Goal: Information Seeking & Learning: Learn about a topic

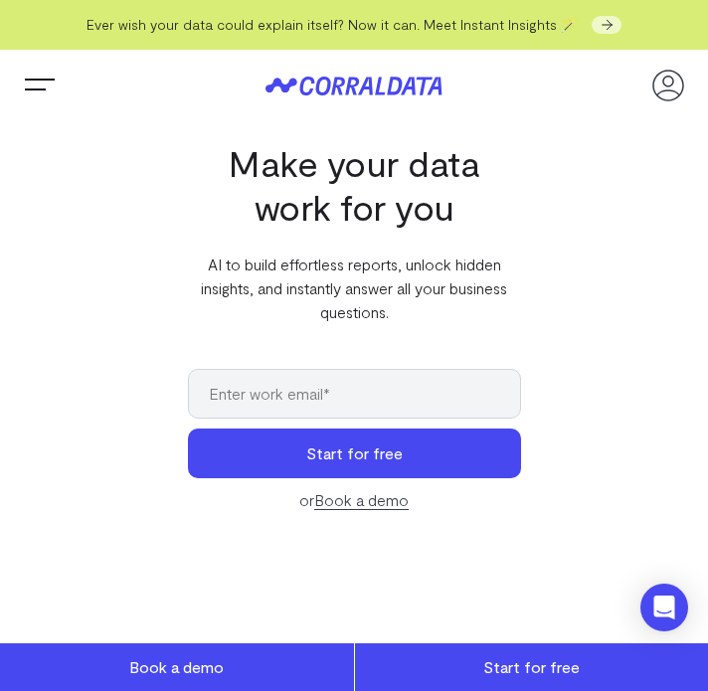
click at [45, 86] on span "Trigger Menu" at bounding box center [40, 87] width 40 height 2
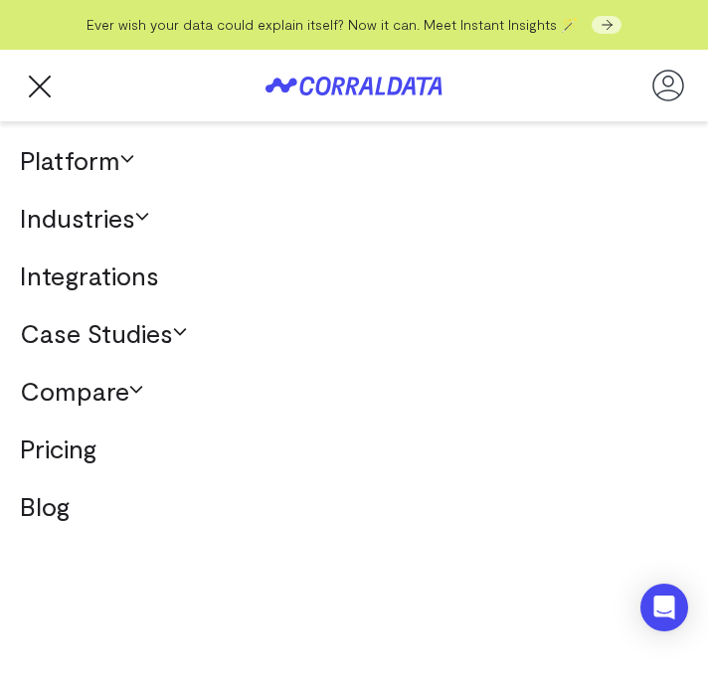
click at [130, 331] on link "Case Studies" at bounding box center [354, 333] width 708 height 58
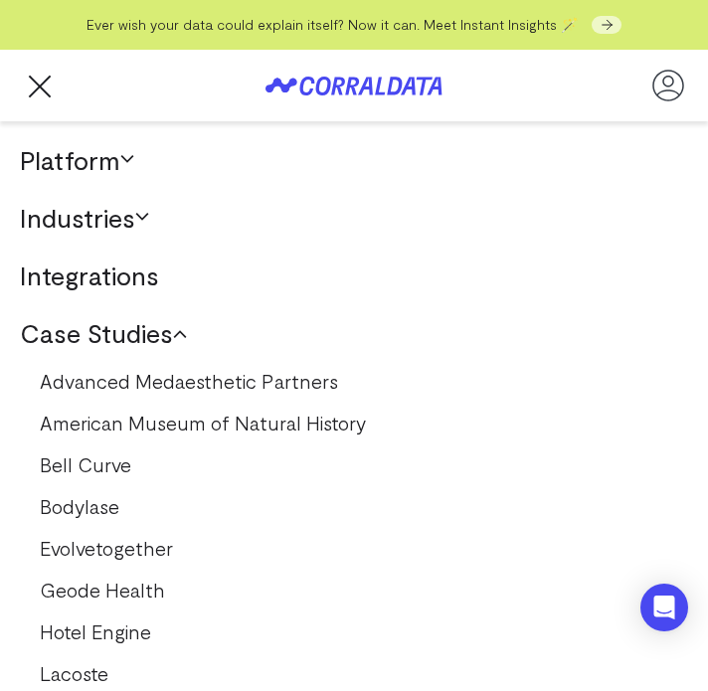
click at [94, 455] on link "Bell Curve" at bounding box center [354, 465] width 669 height 32
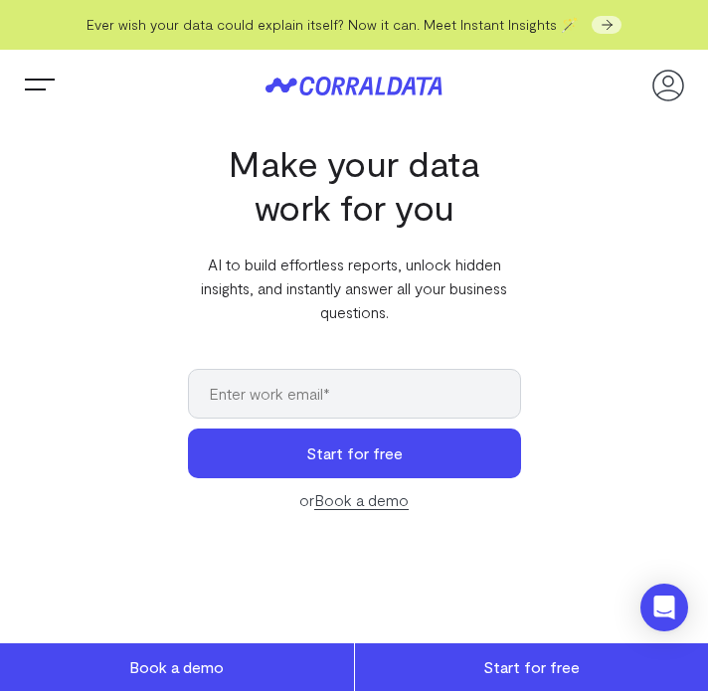
click at [41, 72] on button "Trigger Menu" at bounding box center [40, 86] width 40 height 40
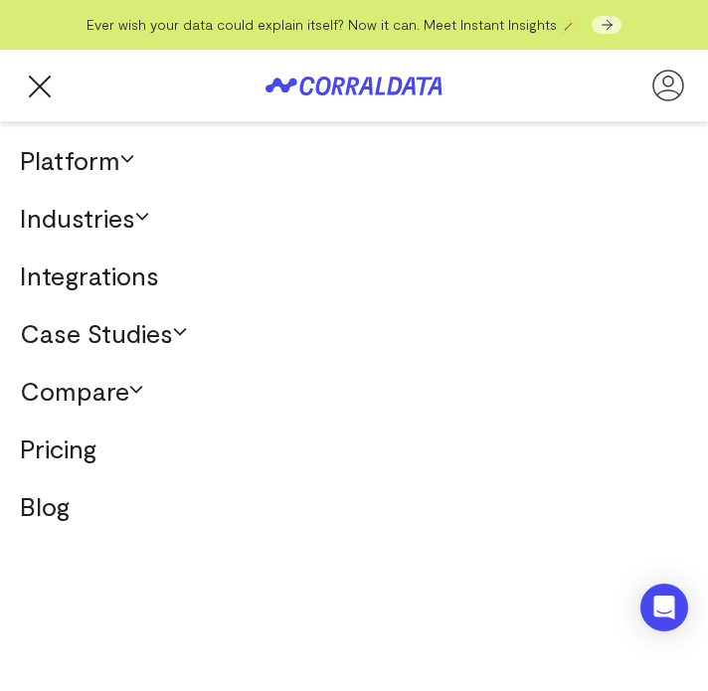
click at [143, 338] on link "Case Studies" at bounding box center [354, 333] width 708 height 58
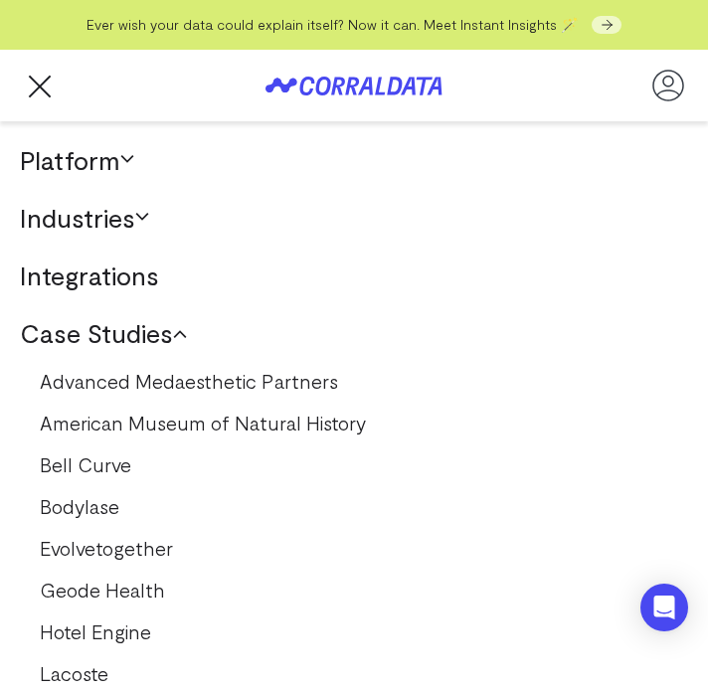
scroll to position [40, 0]
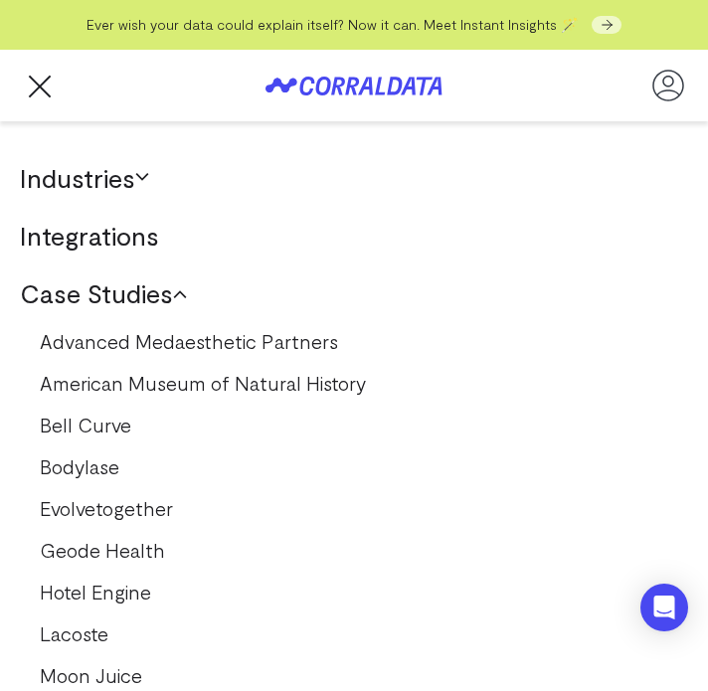
click at [247, 389] on link "American Museum of Natural History" at bounding box center [354, 383] width 669 height 32
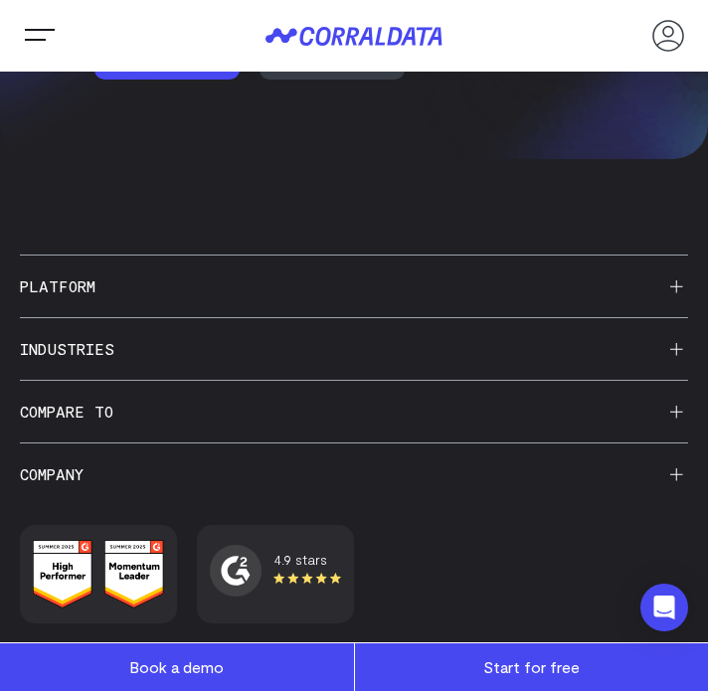
scroll to position [3303, 0]
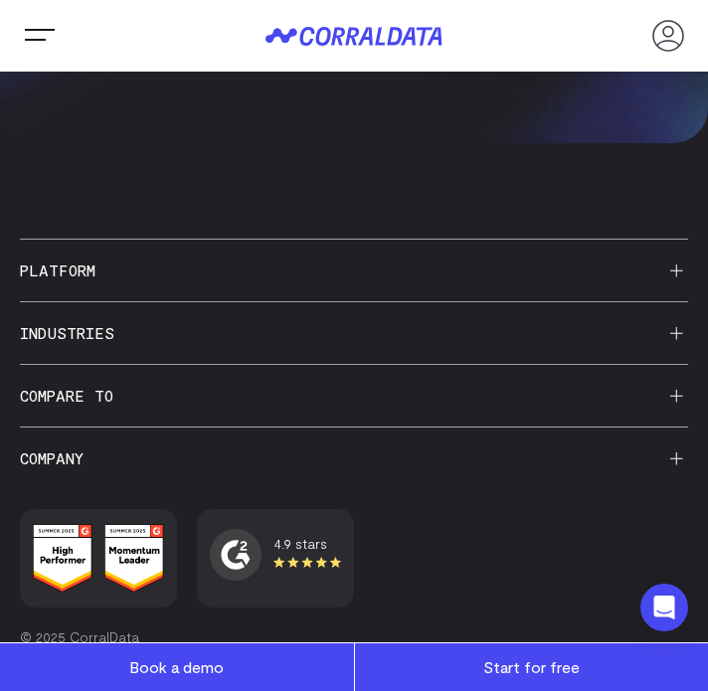
click at [295, 410] on h3 "Compare to" at bounding box center [354, 396] width 669 height 62
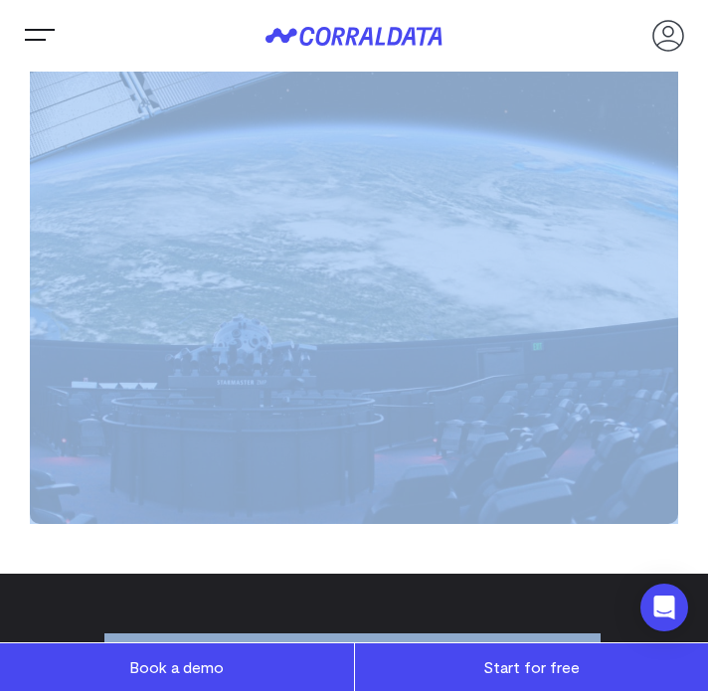
scroll to position [0, 0]
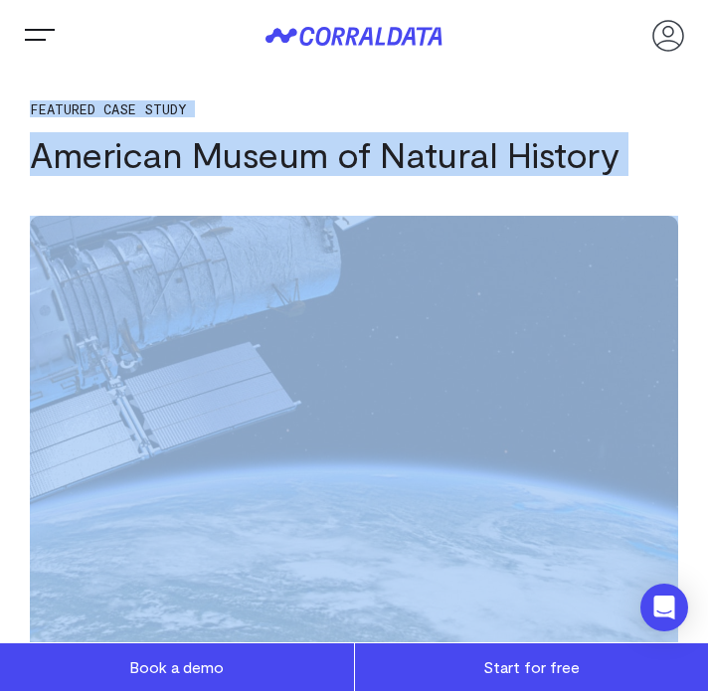
drag, startPoint x: 419, startPoint y: 407, endPoint x: 785, endPoint y: -173, distance: 685.9
click at [381, 40] on icon at bounding box center [354, 36] width 177 height 19
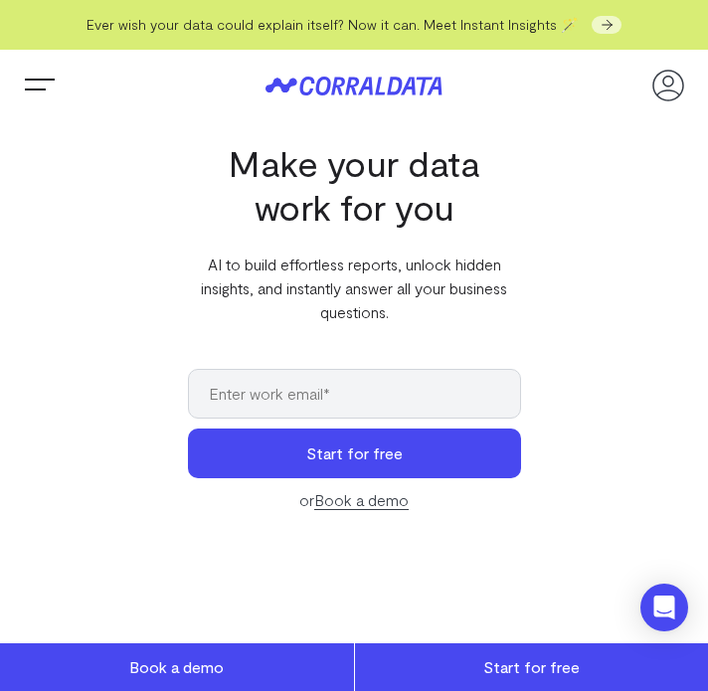
click at [26, 84] on button "Trigger Menu" at bounding box center [40, 86] width 40 height 40
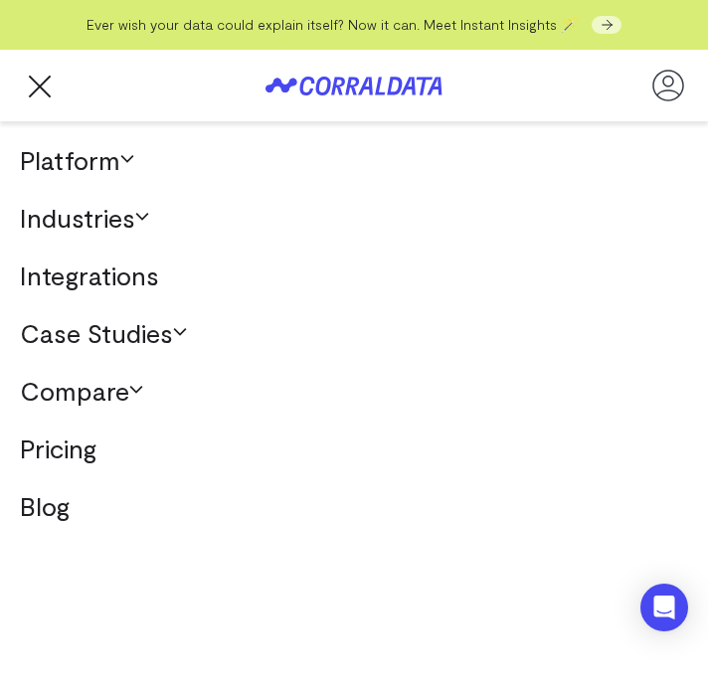
click at [133, 279] on link "Integrations" at bounding box center [354, 276] width 708 height 58
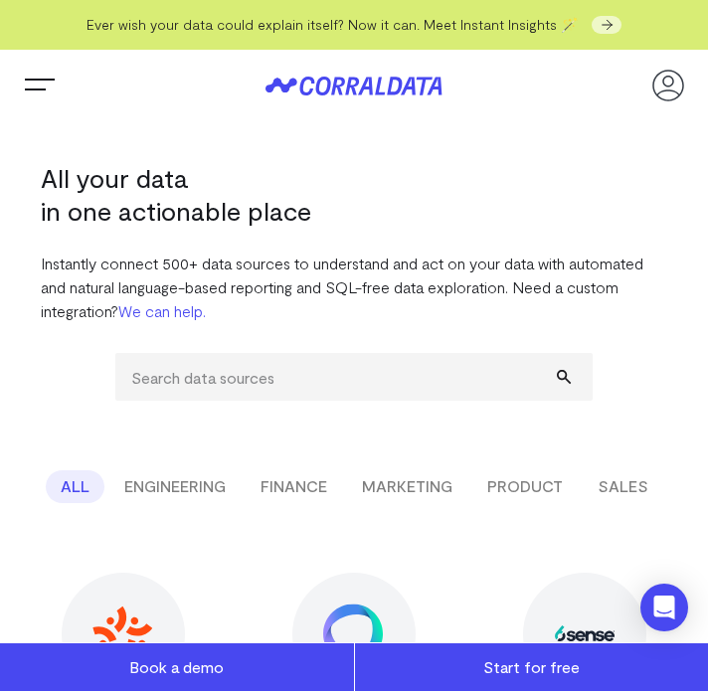
click at [433, 486] on button "MARKETING" at bounding box center [407, 487] width 120 height 33
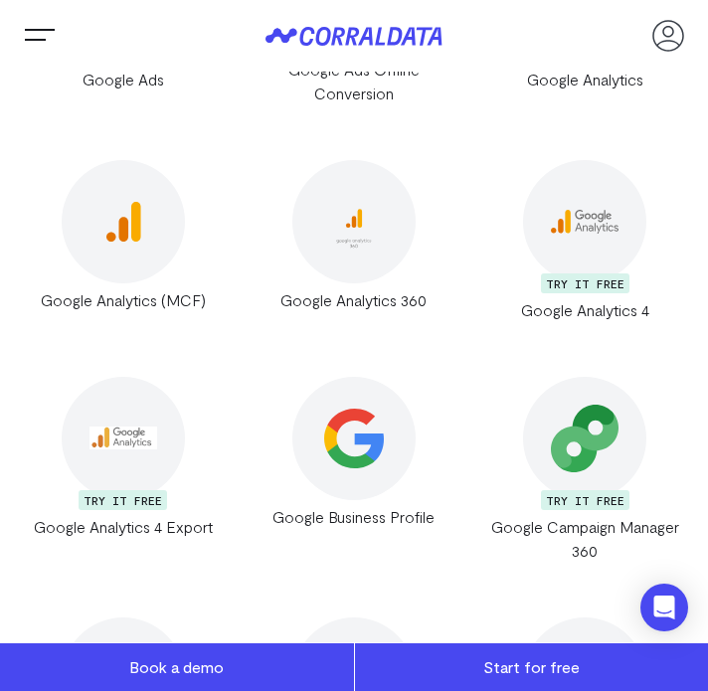
scroll to position [7561, 0]
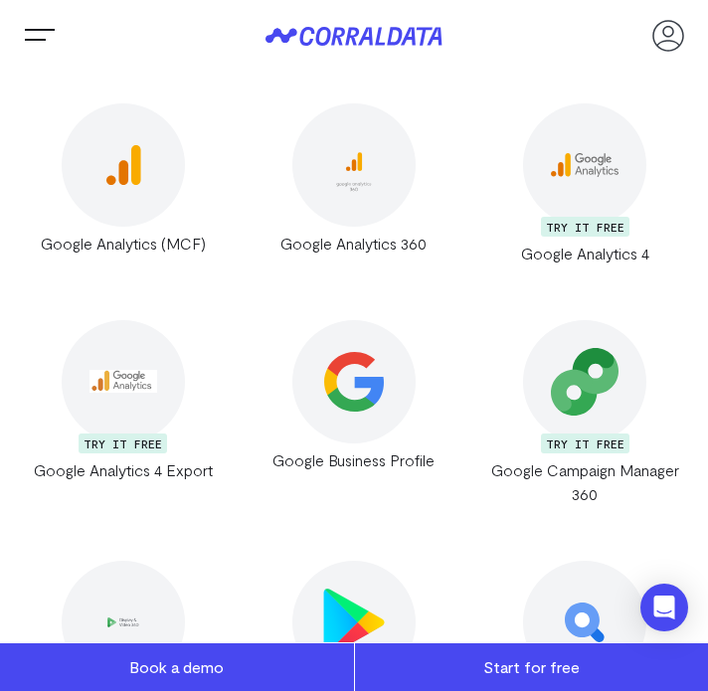
click at [35, 34] on button "Trigger Menu" at bounding box center [40, 36] width 40 height 40
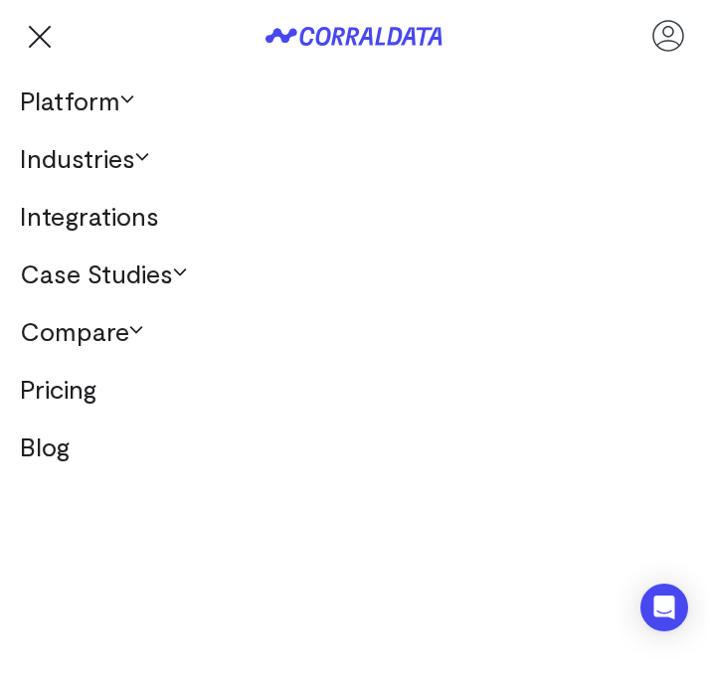
click at [101, 101] on link "Platform" at bounding box center [354, 101] width 708 height 58
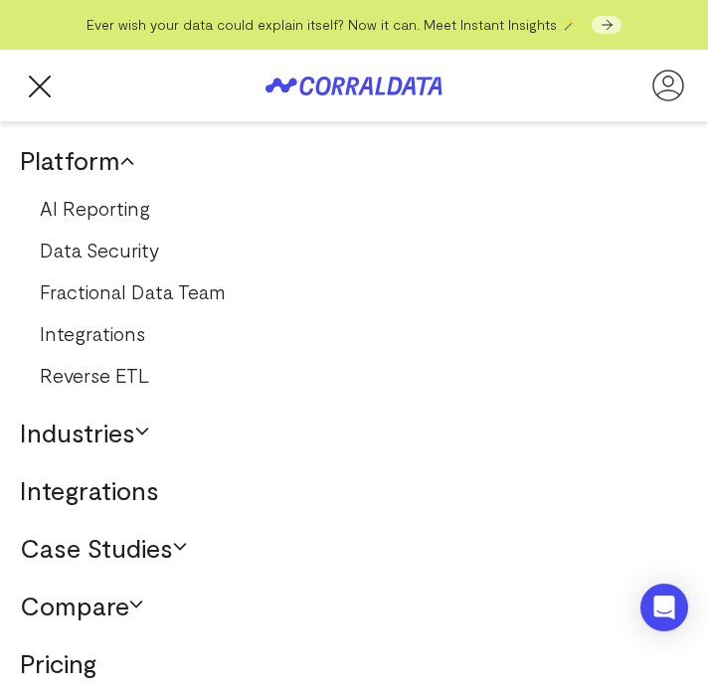
click at [97, 215] on link "AI Reporting" at bounding box center [354, 208] width 669 height 32
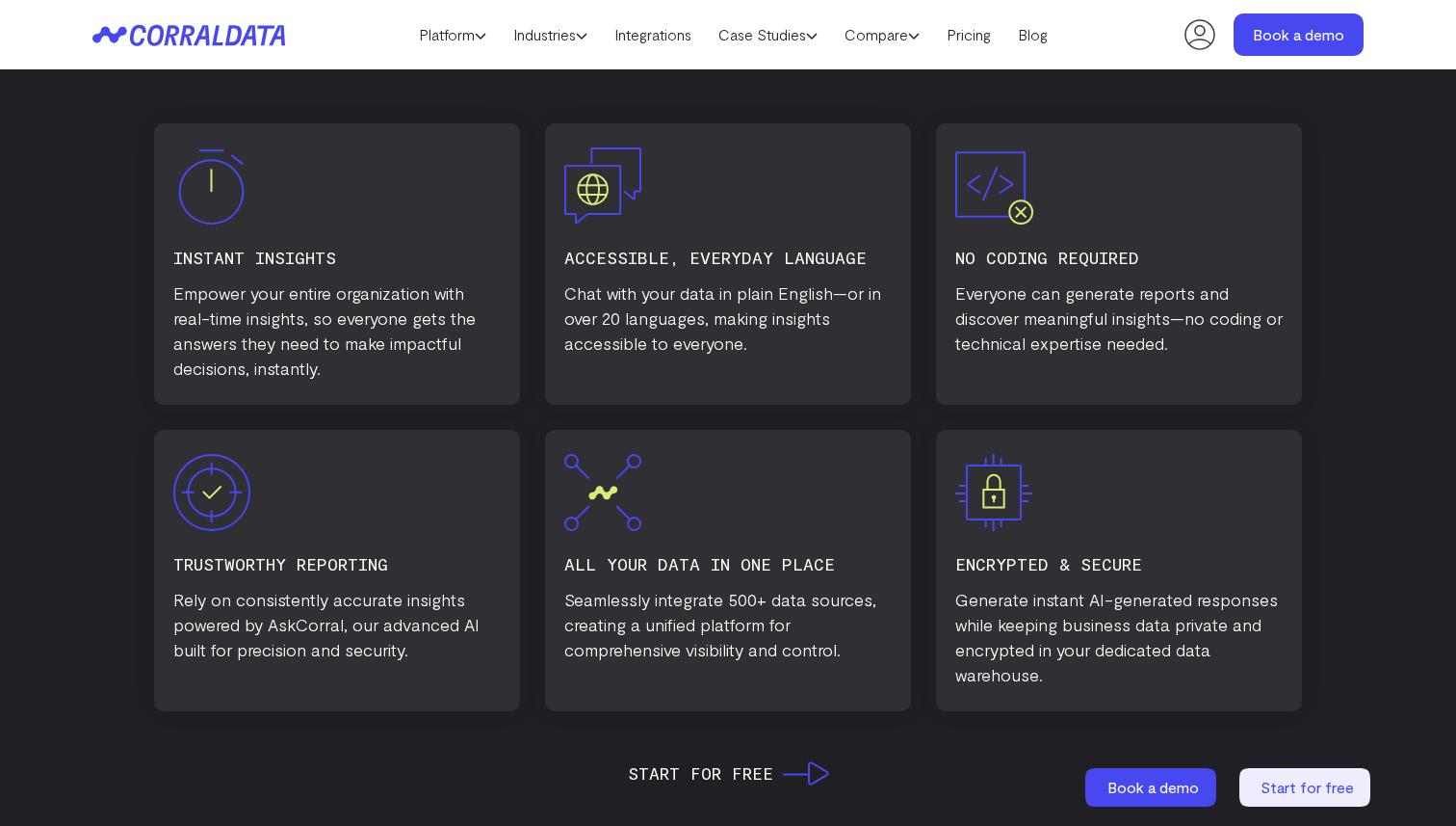
scroll to position [1116, 0]
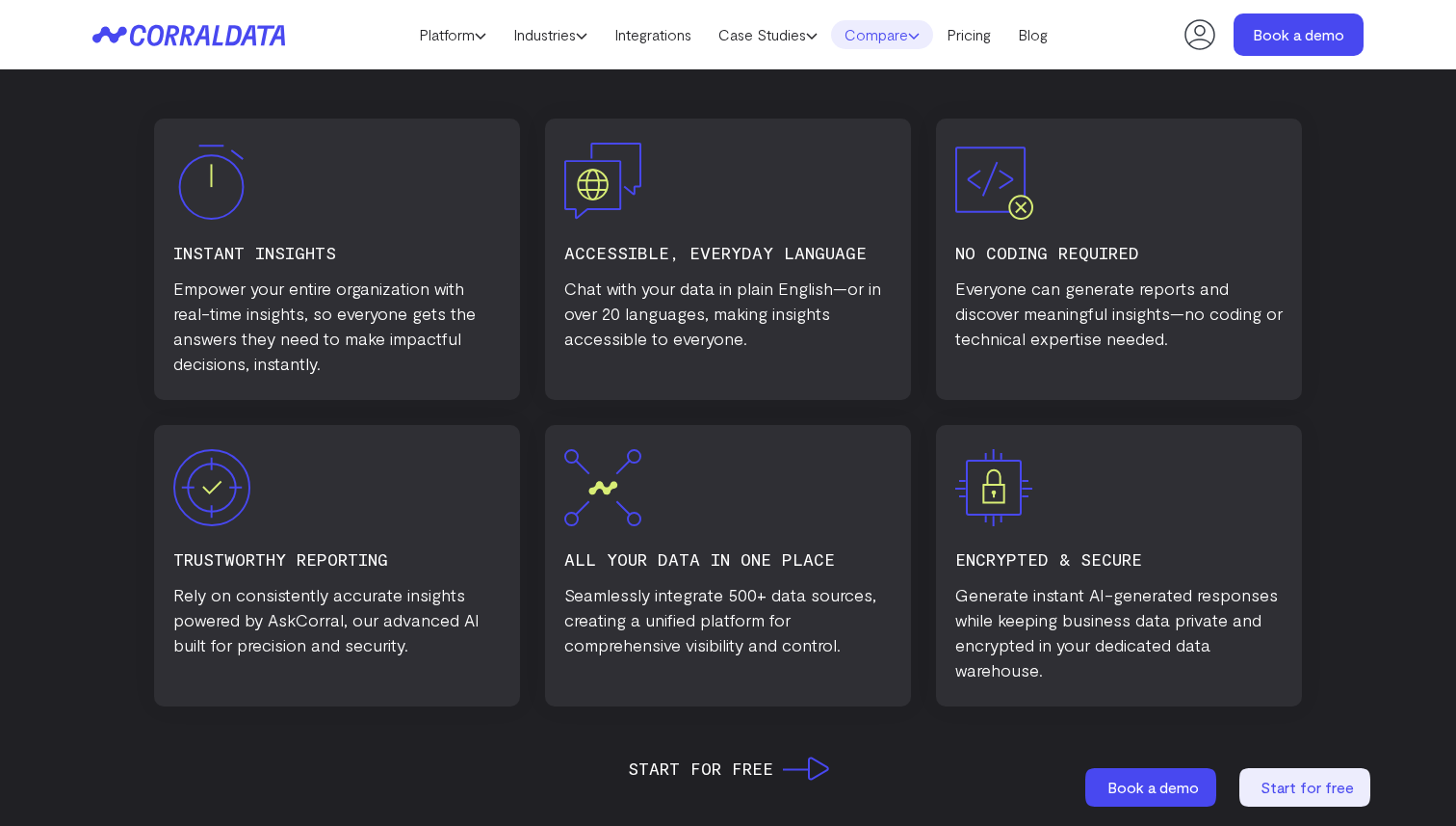
click at [684, 42] on link "Compare" at bounding box center [882, 35] width 102 height 29
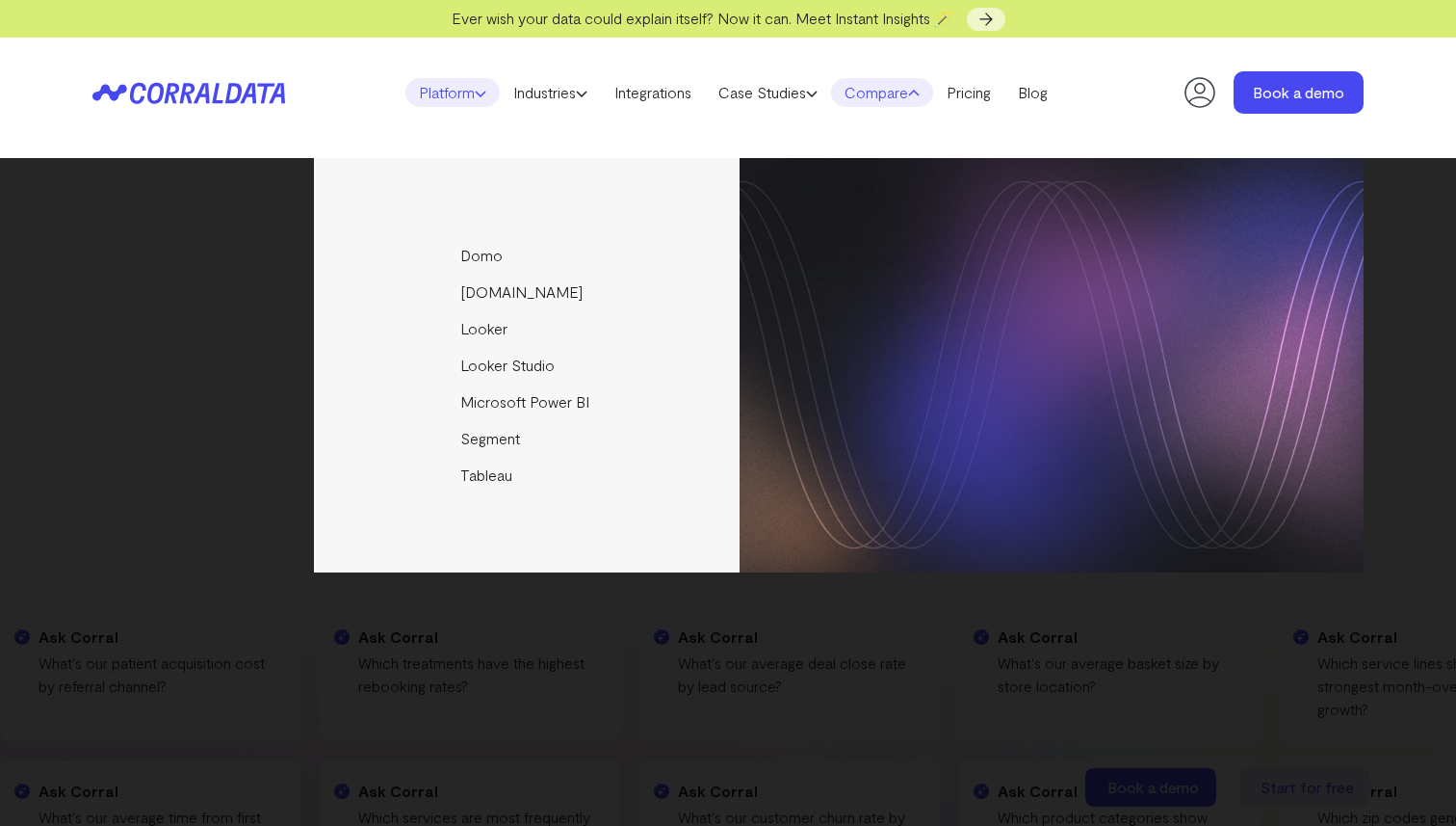
click at [458, 96] on link "Platform" at bounding box center [452, 93] width 94 height 29
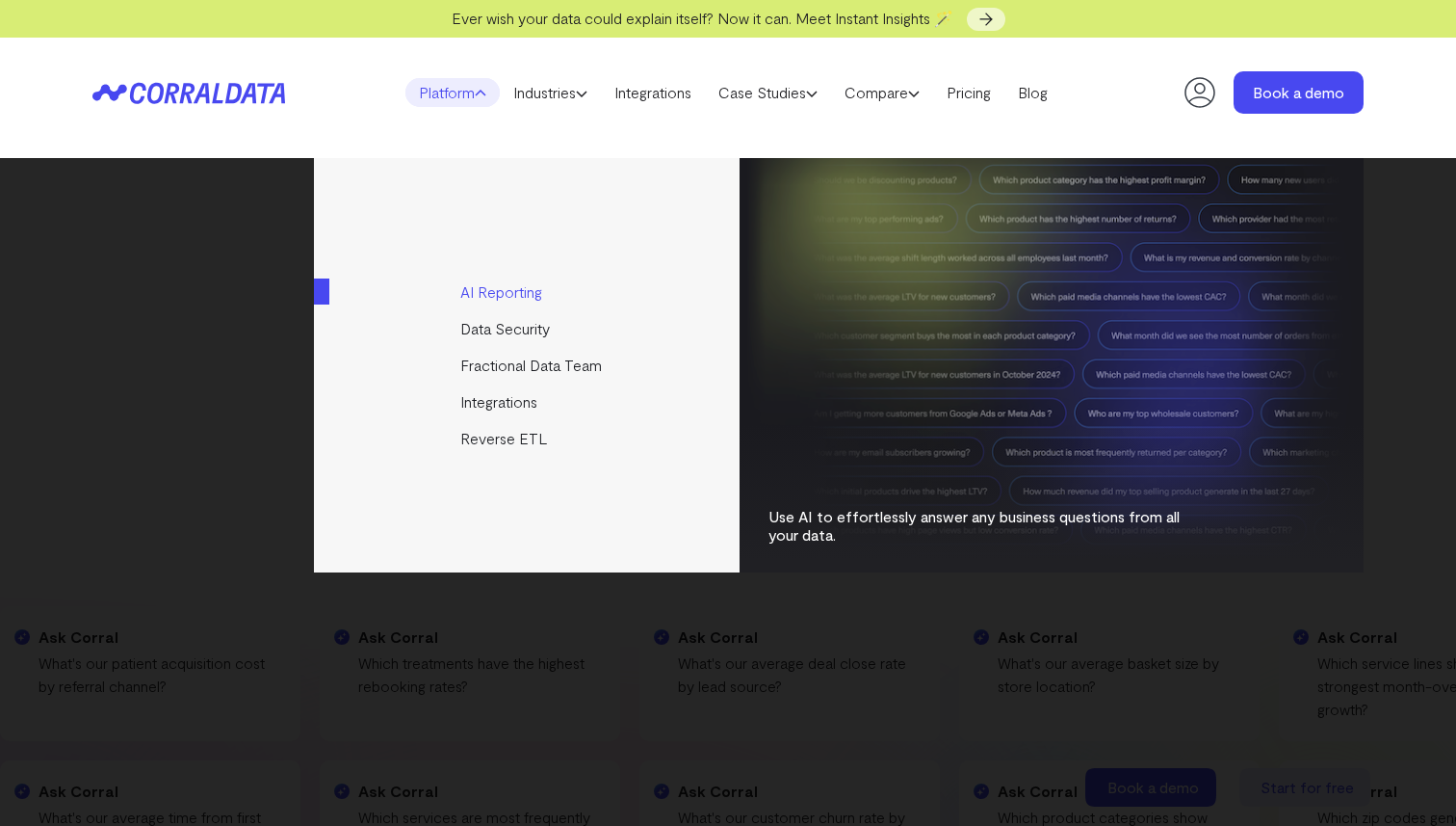
click at [521, 291] on link "AI Reporting" at bounding box center [528, 292] width 429 height 37
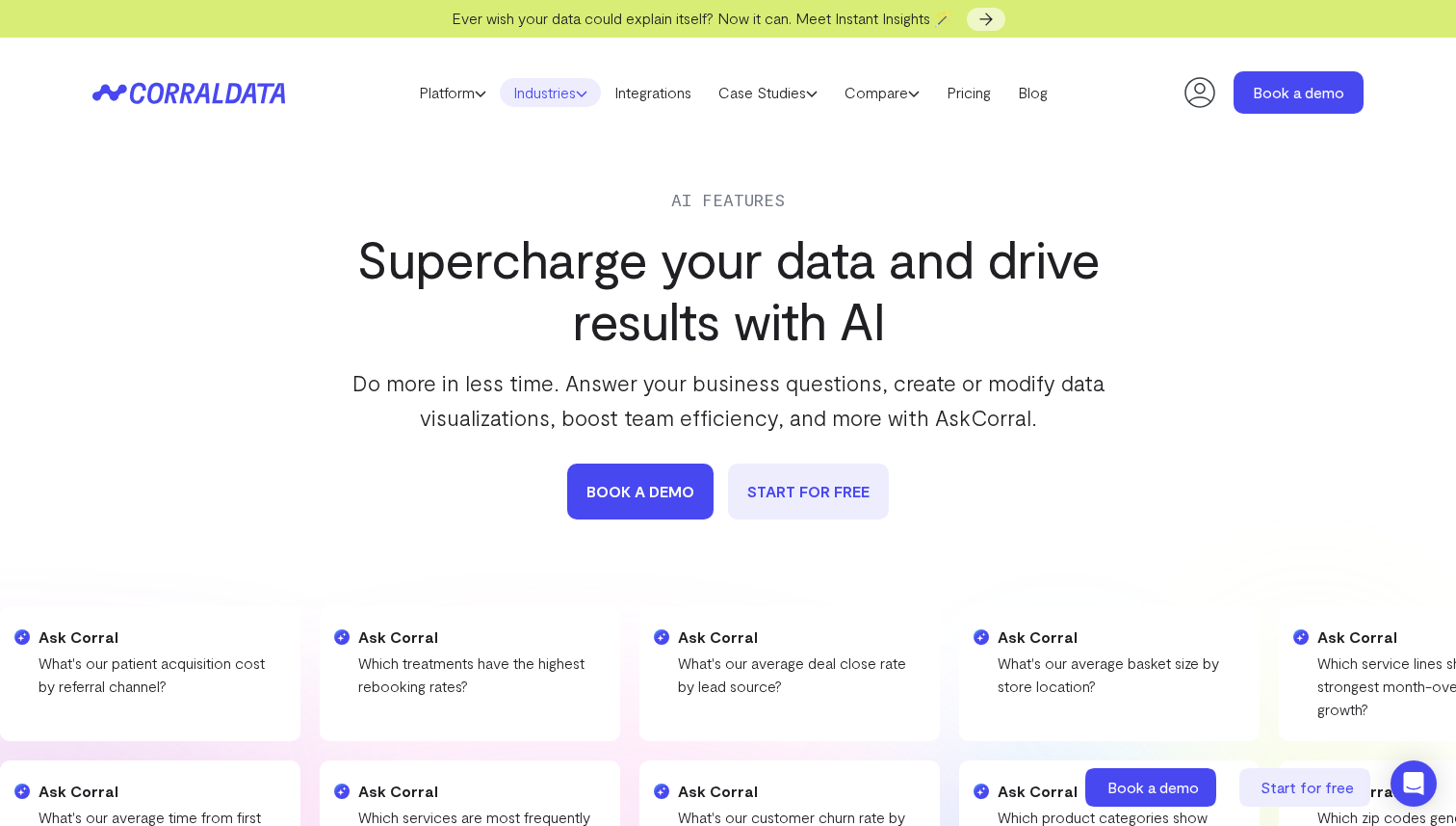
click at [561, 98] on link "Industries" at bounding box center [550, 93] width 101 height 29
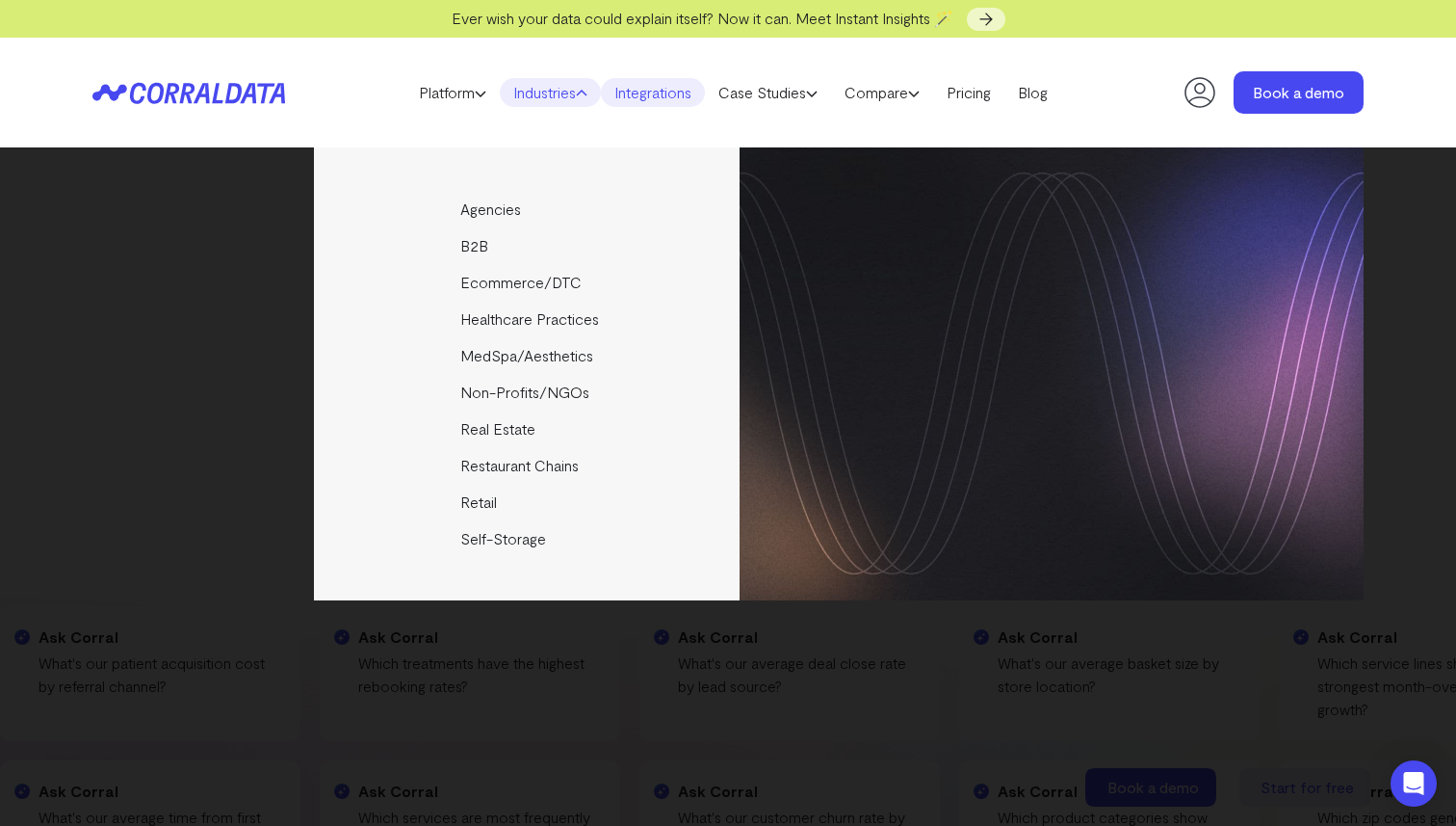
click at [683, 95] on link "Integrations" at bounding box center [652, 93] width 104 height 29
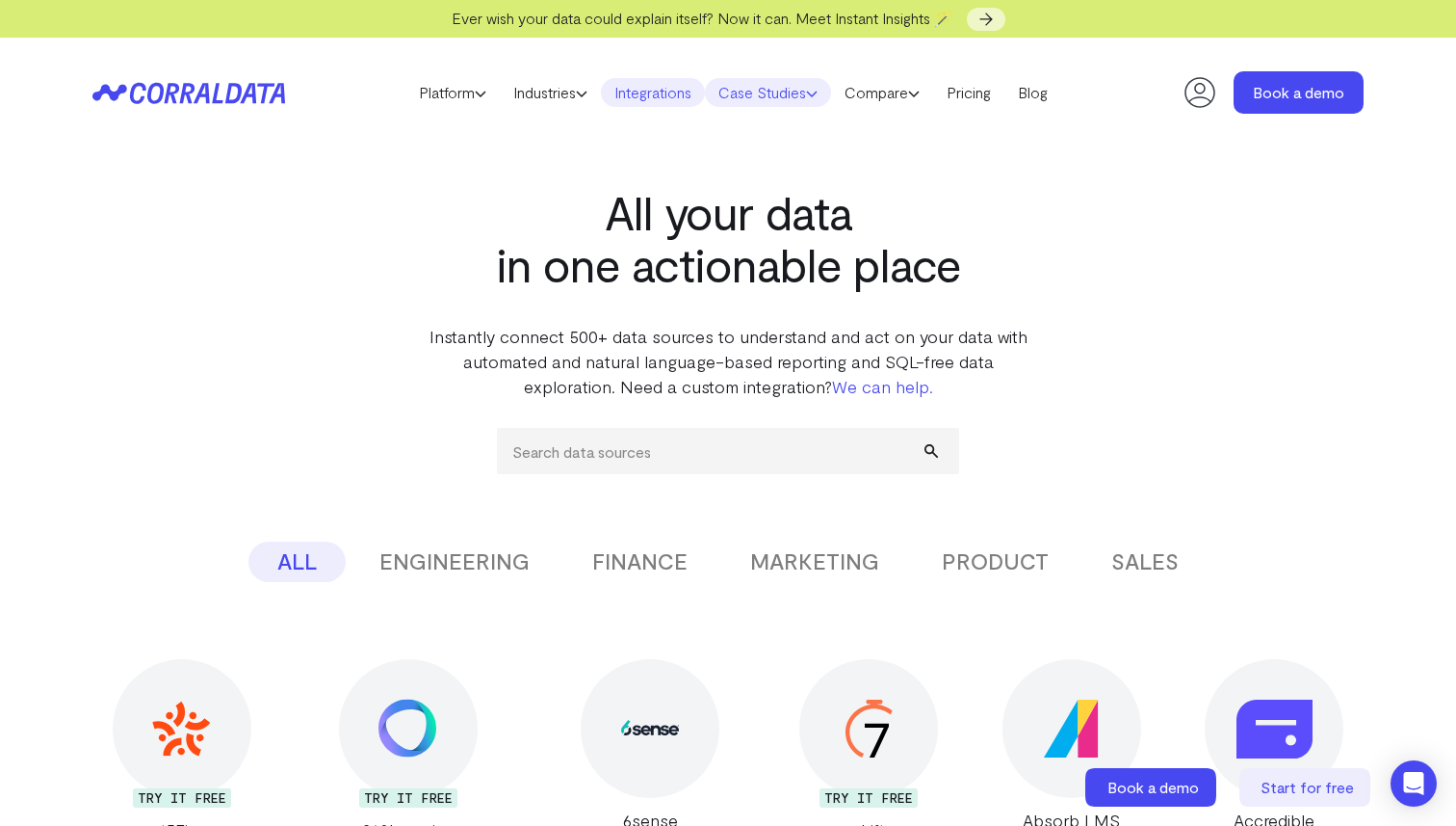
click at [770, 92] on link "Case Studies" at bounding box center [768, 93] width 126 height 29
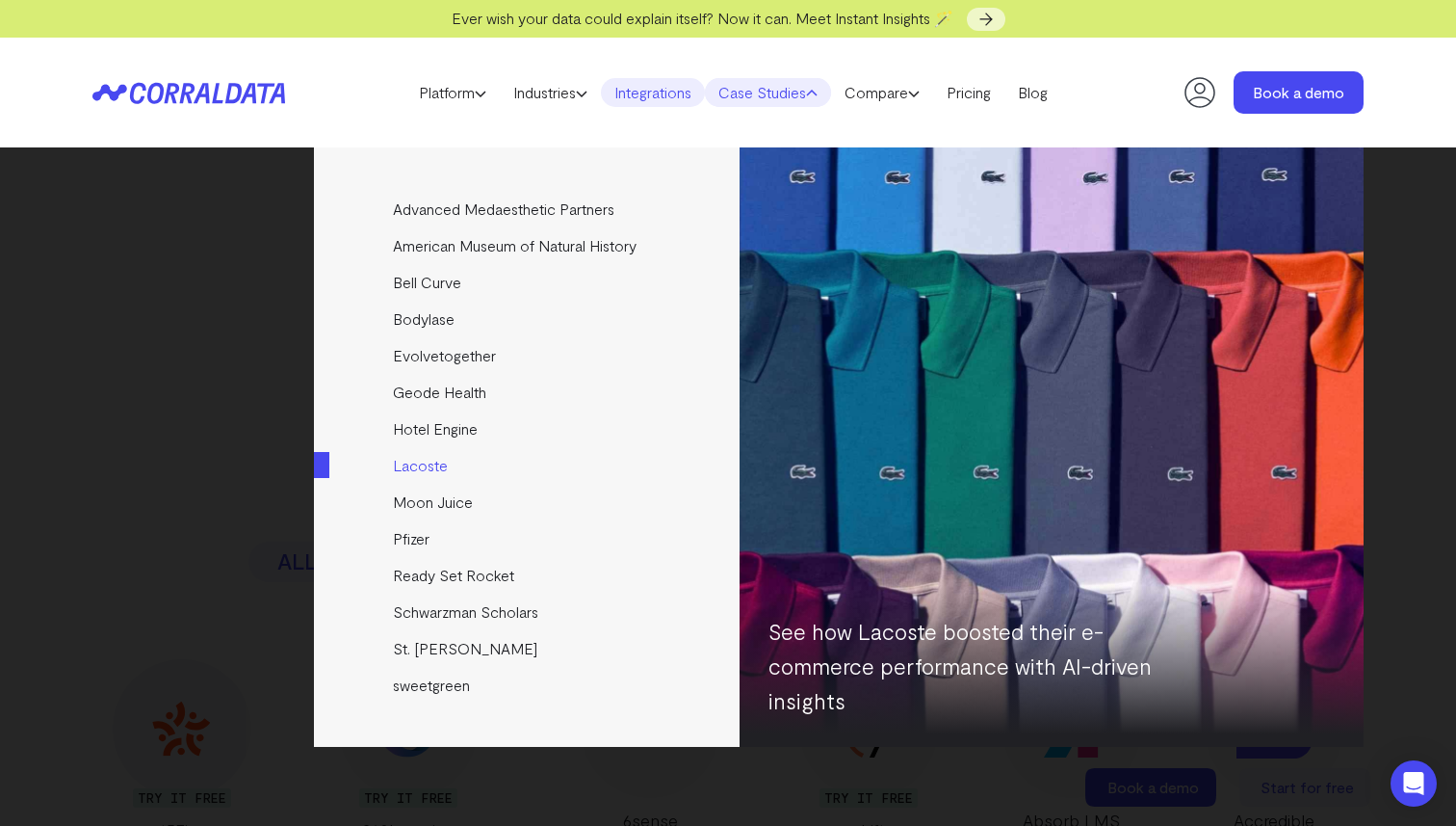
click at [431, 468] on link "Lacoste" at bounding box center [528, 466] width 429 height 37
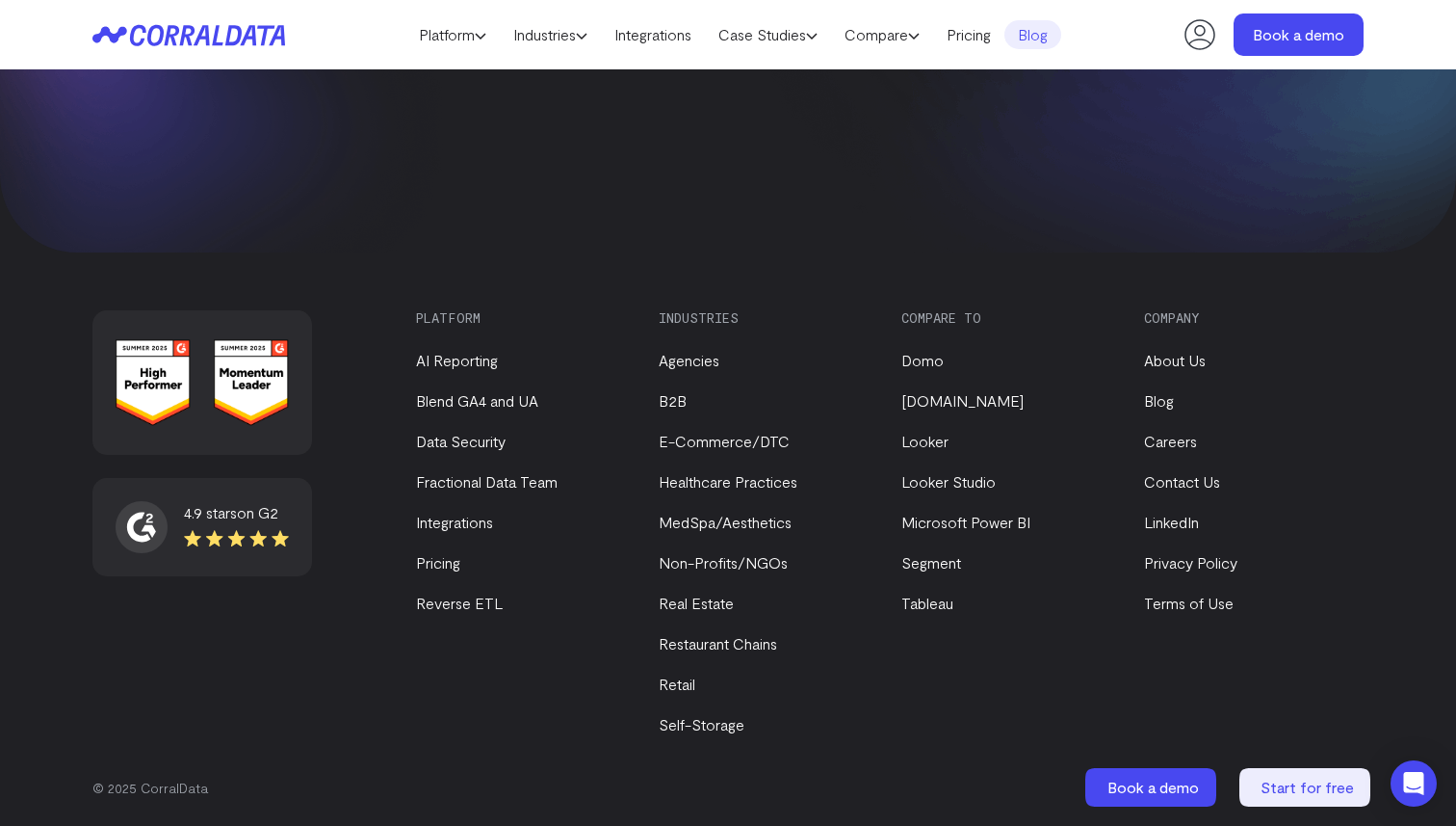
scroll to position [3484, 0]
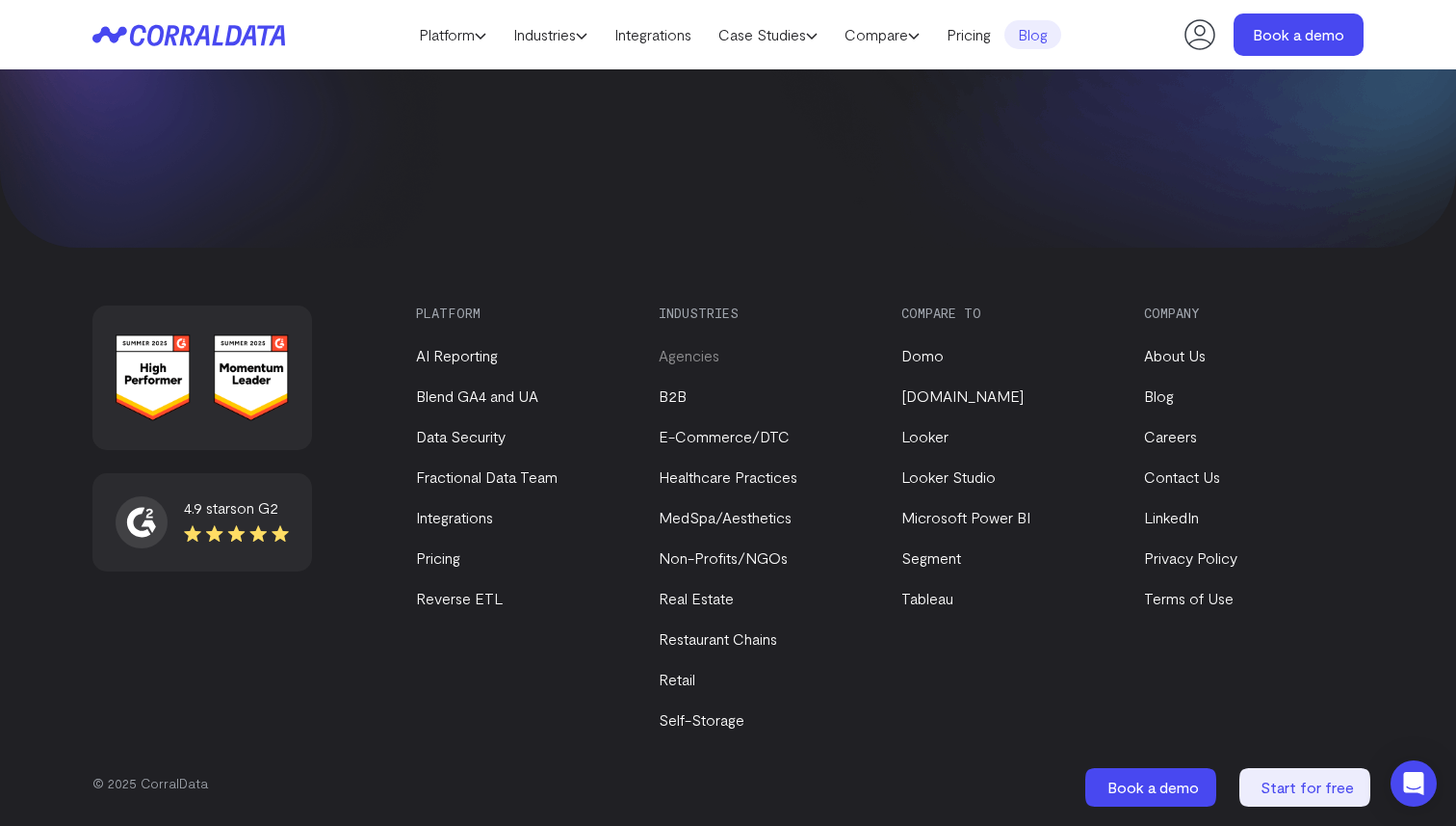
click at [693, 350] on link "Agencies" at bounding box center [689, 354] width 61 height 18
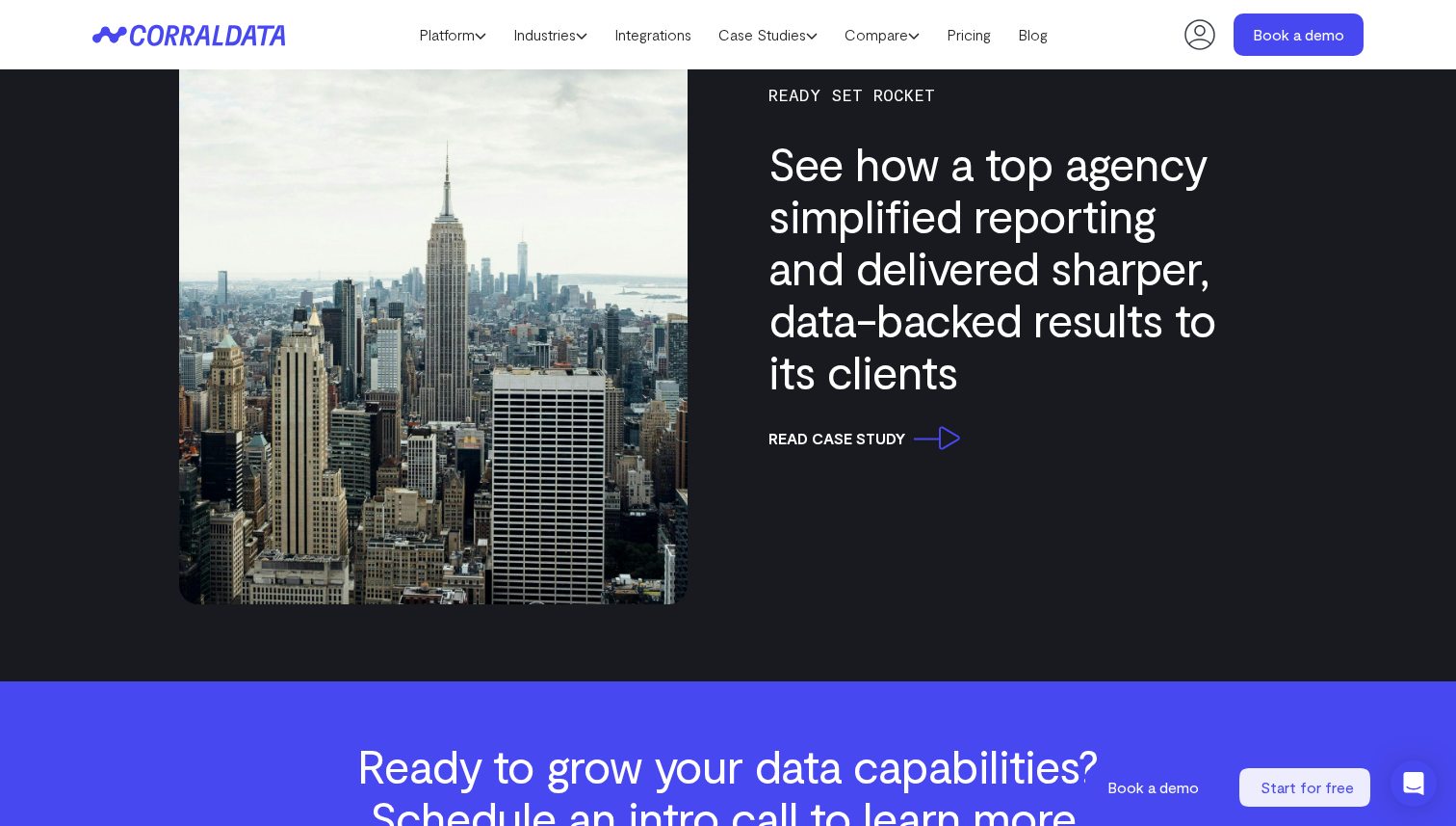
scroll to position [5464, 0]
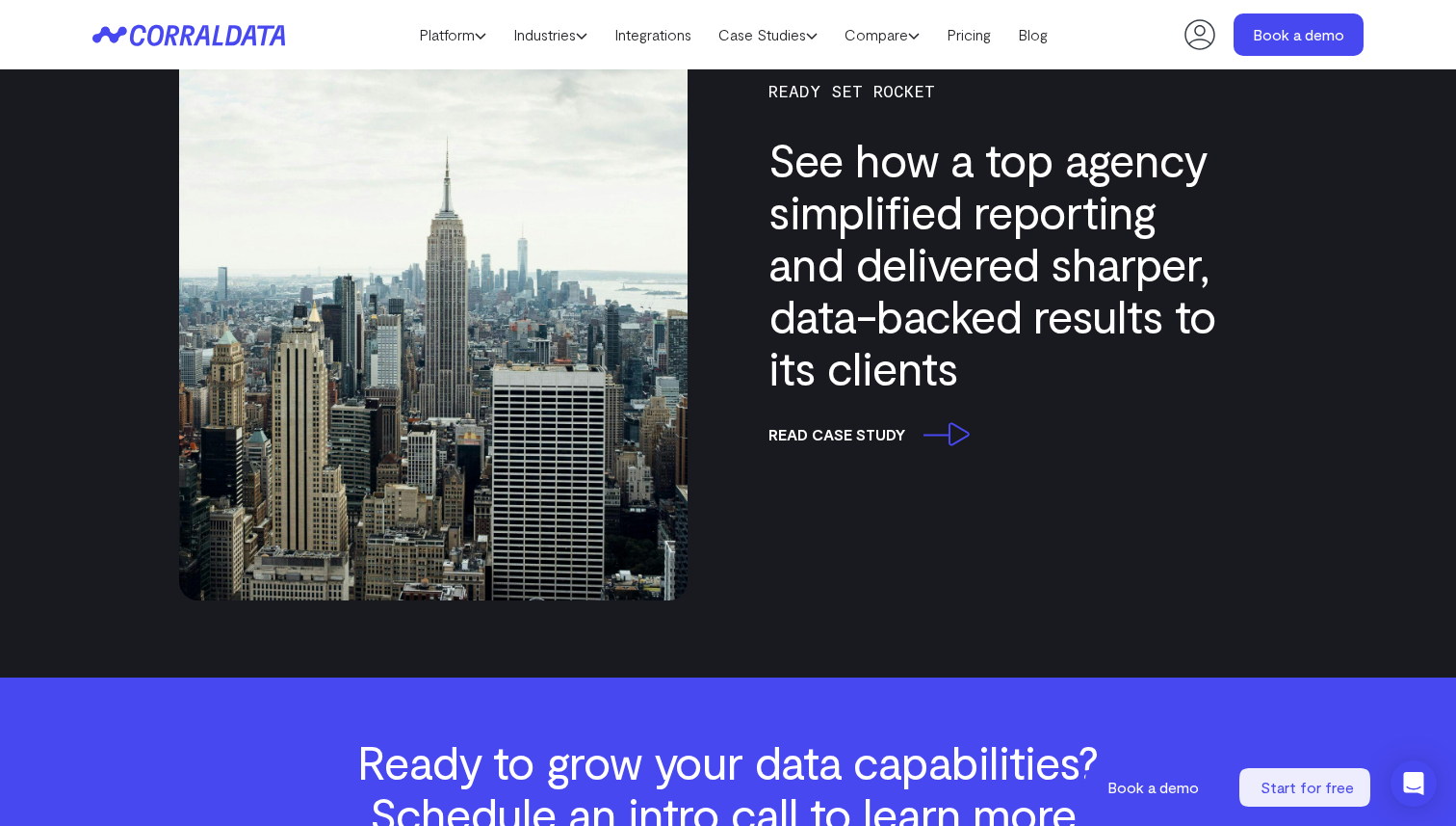
click at [918, 443] on link "read case study" at bounding box center [864, 434] width 192 height 24
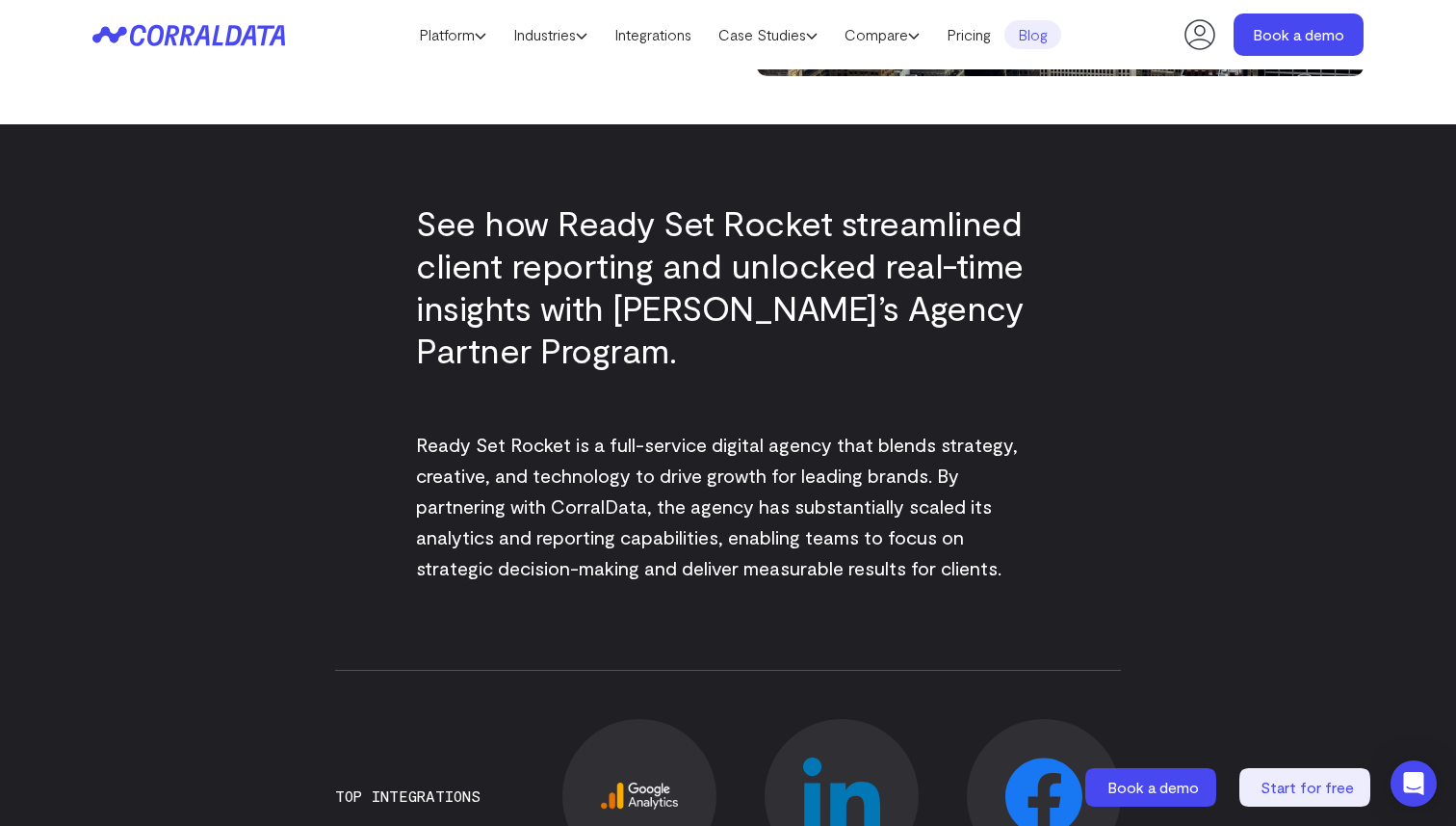
scroll to position [656, 0]
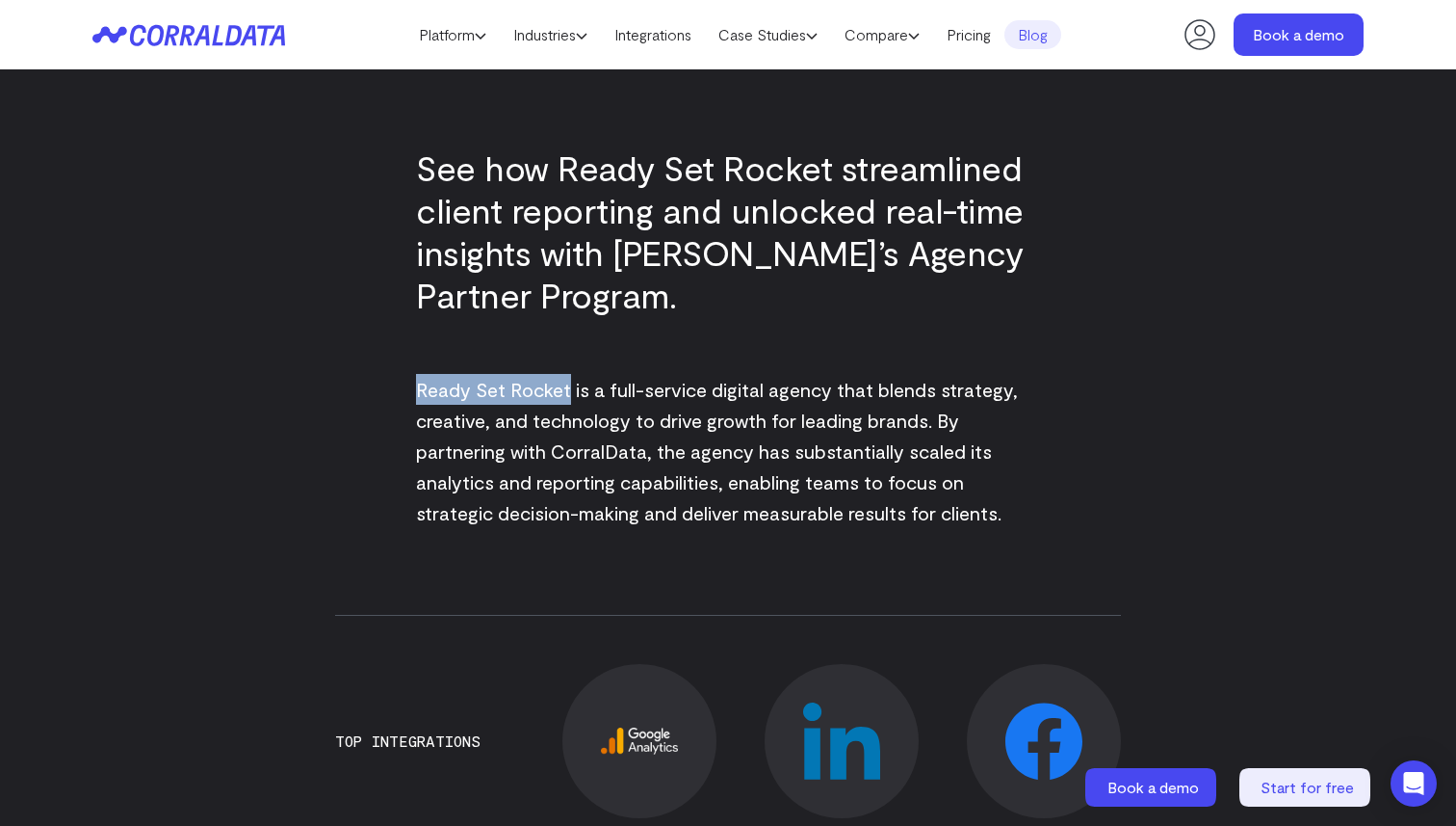
drag, startPoint x: 570, startPoint y: 386, endPoint x: 414, endPoint y: 386, distance: 156.0
copy span "Ready Set Rocket"
click at [565, 465] on p "Ready Set Rocket is a full-service digital agency that blends strategy, creativ…" at bounding box center [728, 450] width 624 height 154
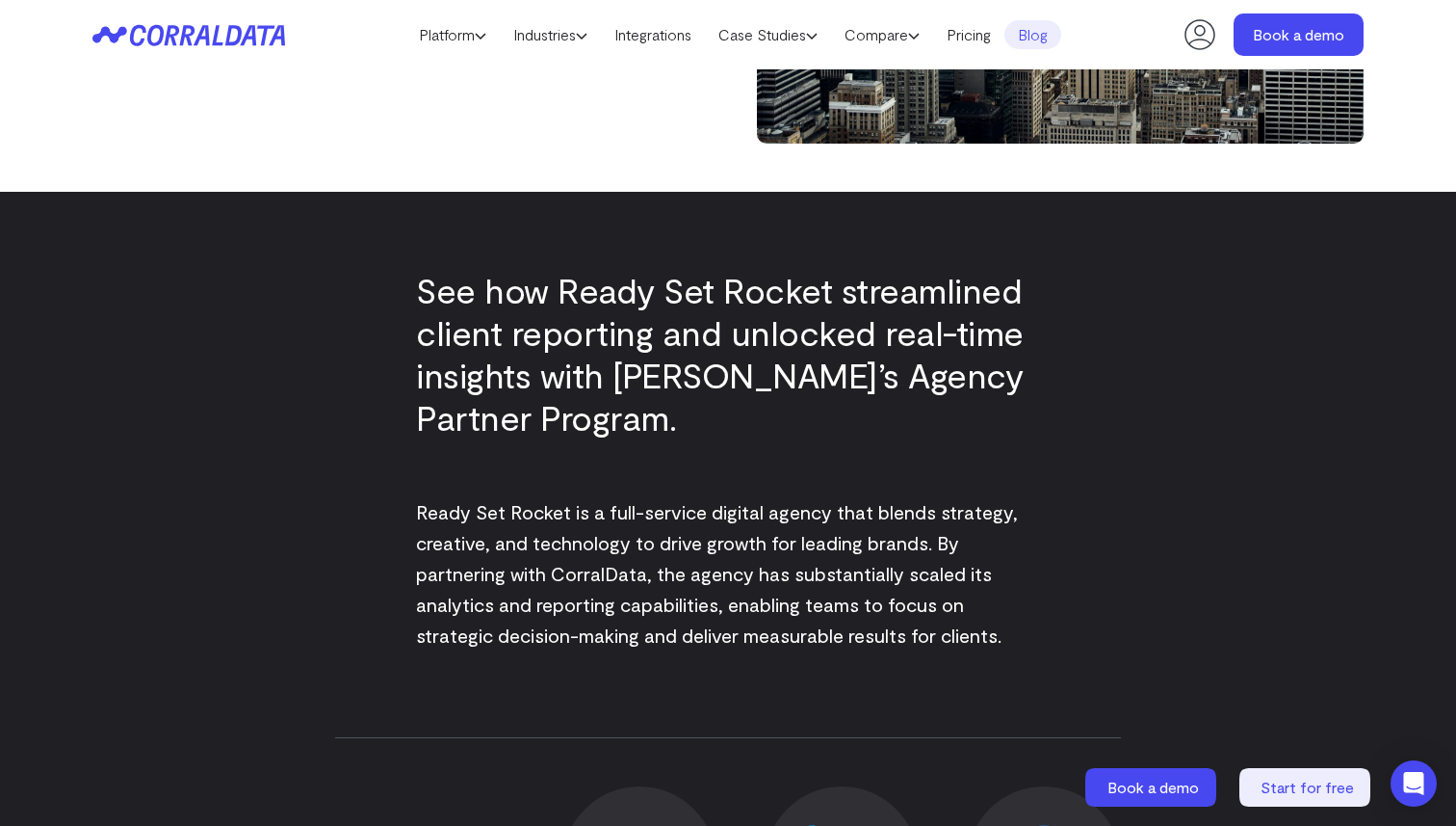
scroll to position [0, 0]
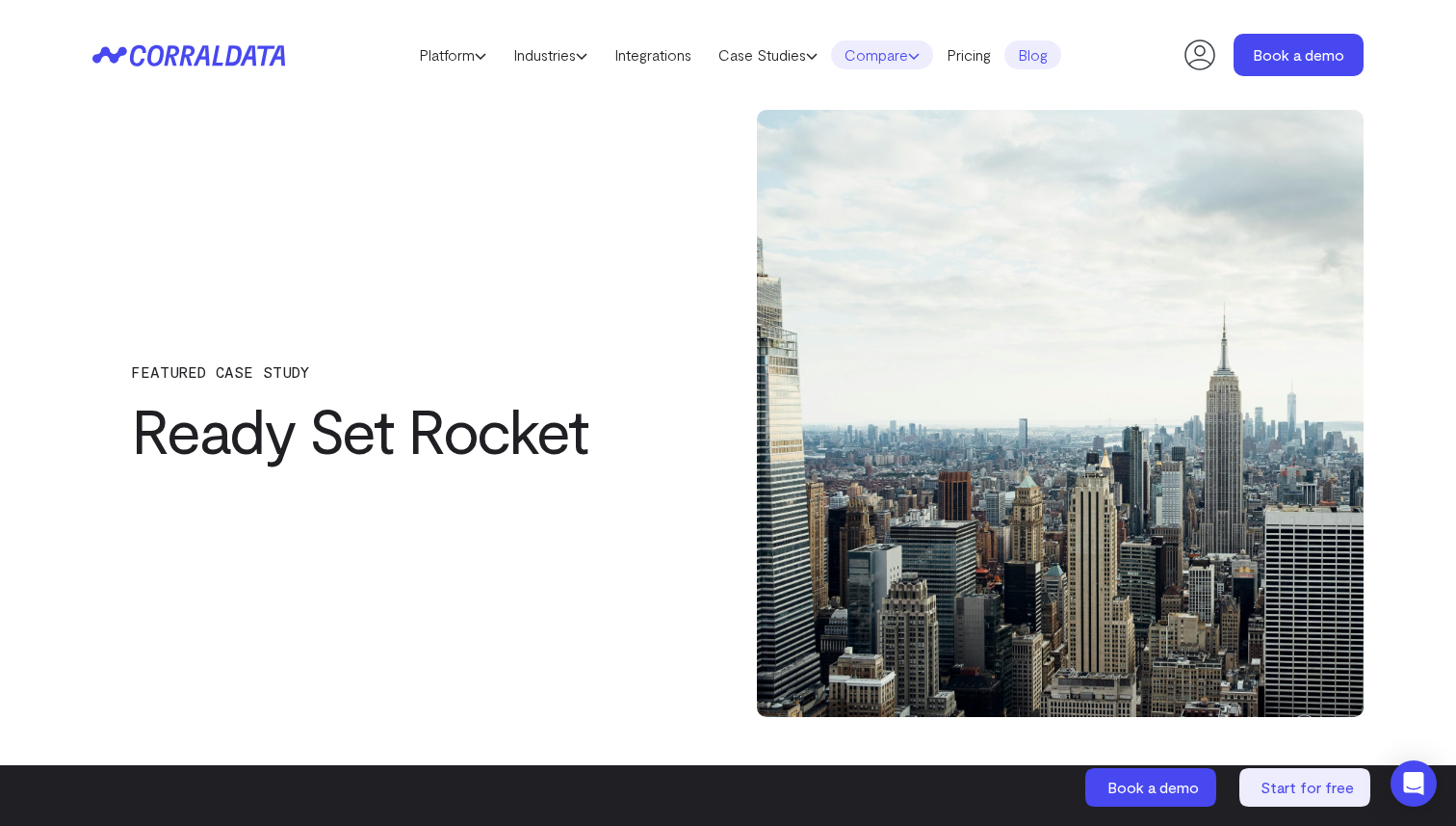
click at [909, 55] on link "Compare" at bounding box center [882, 55] width 102 height 29
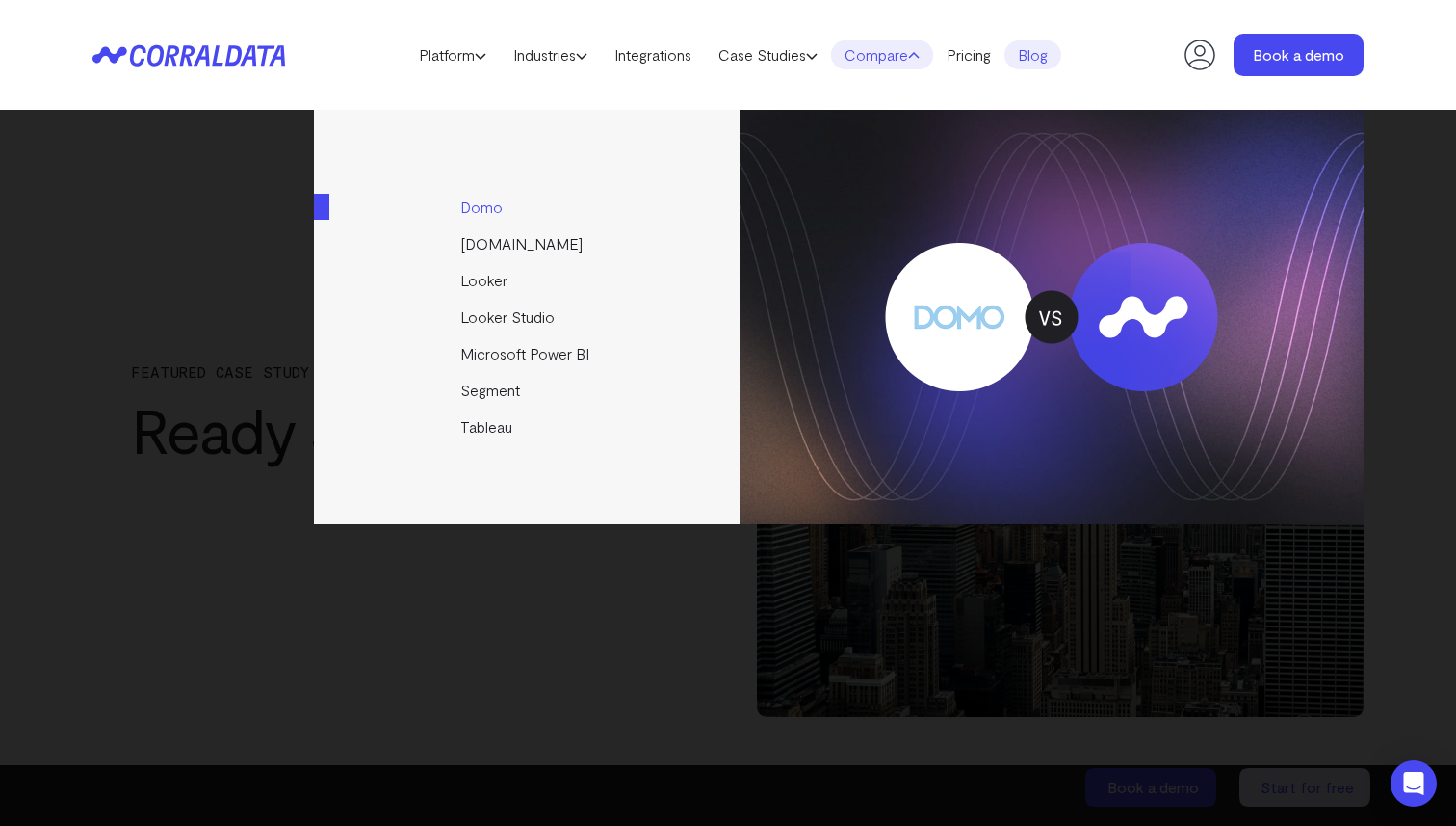
click at [488, 211] on link "Domo" at bounding box center [528, 207] width 429 height 37
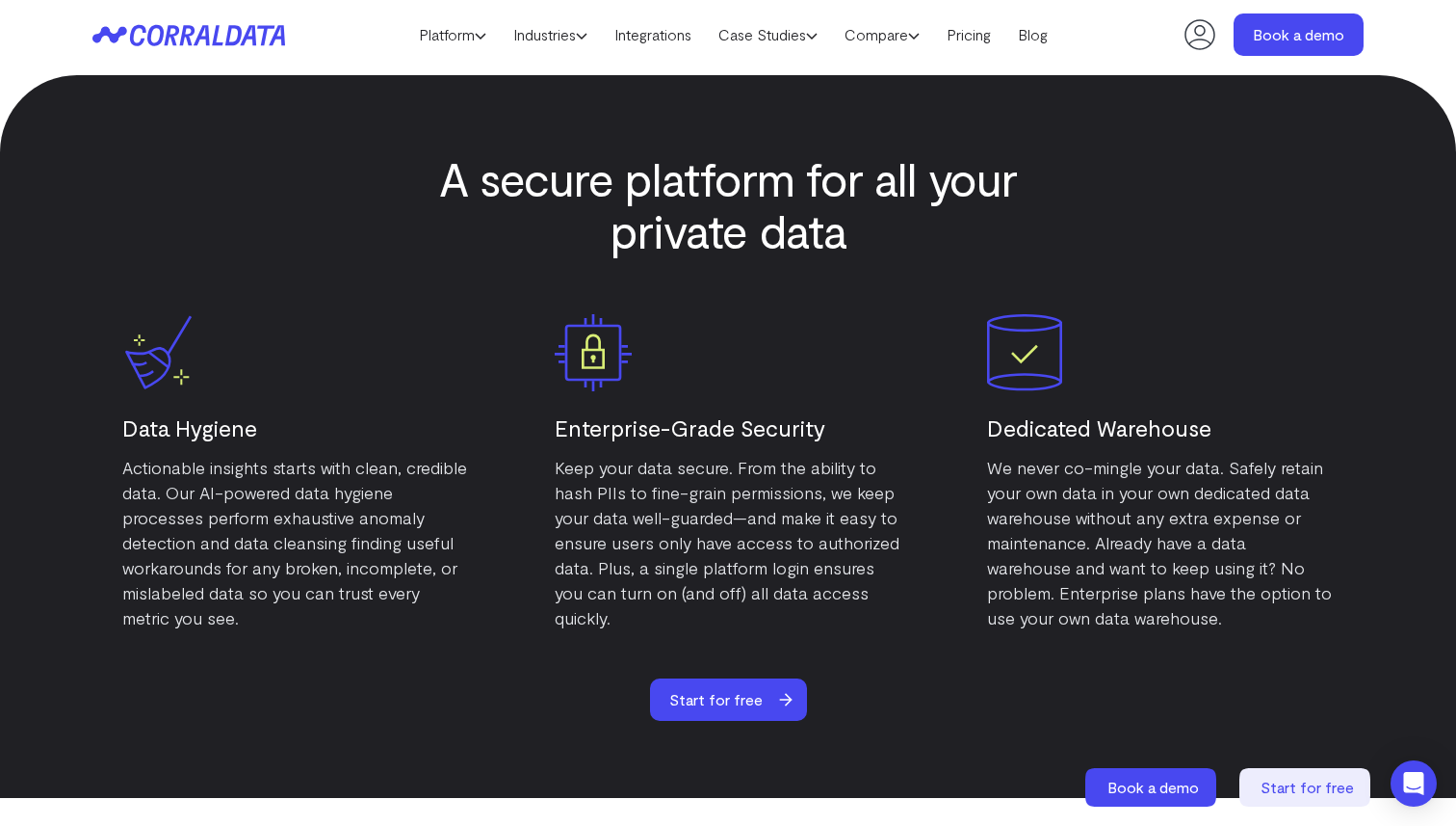
scroll to position [3389, 0]
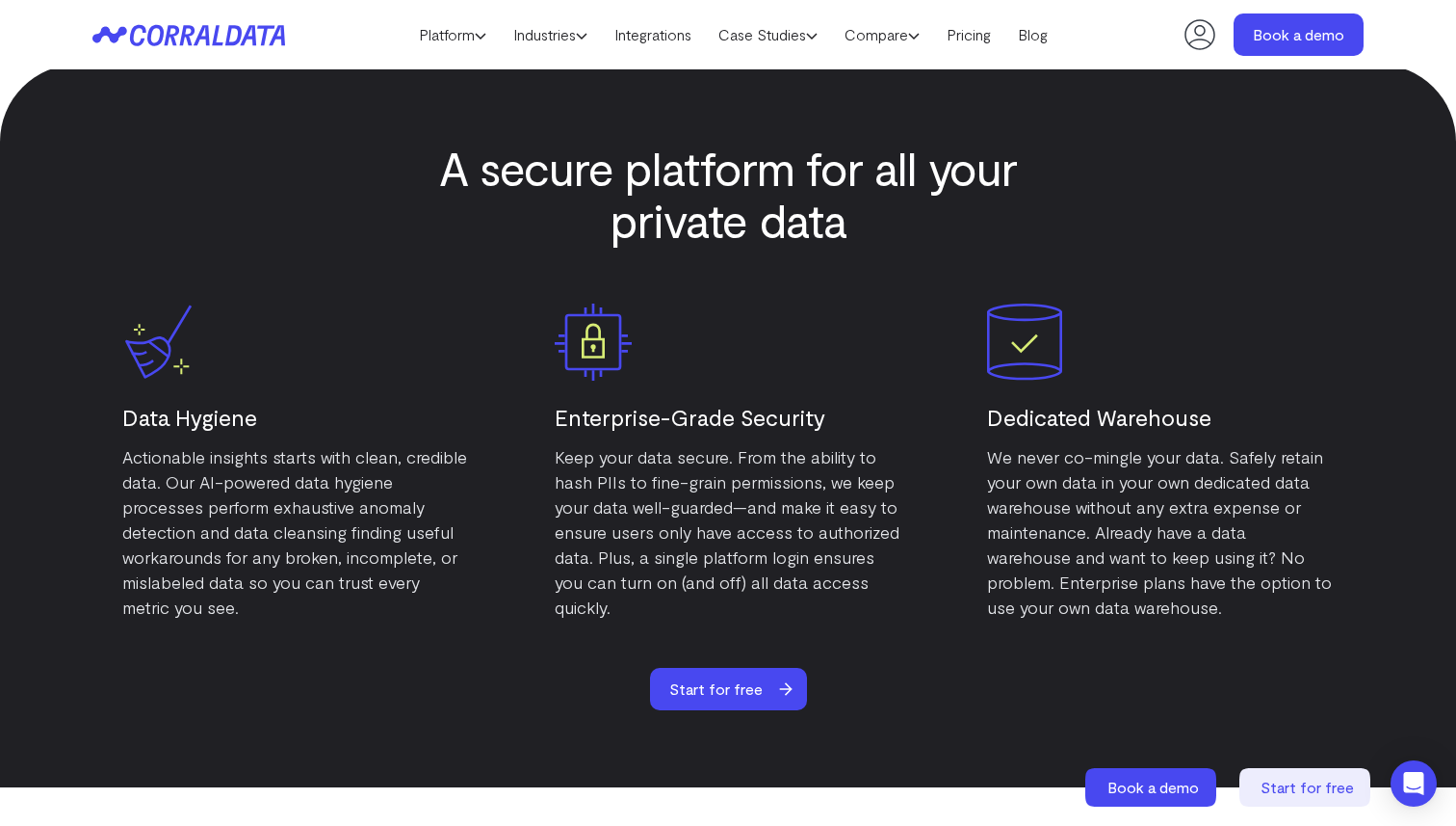
drag, startPoint x: 295, startPoint y: 46, endPoint x: 157, endPoint y: 46, distance: 138.0
click at [157, 46] on header "Platform AI Reporting Use AI to effortlessly answer any business questions from…" at bounding box center [728, 35] width 1271 height 70
click at [352, 102] on div at bounding box center [728, 104] width 1456 height 77
click at [234, 46] on header "Platform AI Reporting Use AI to effortlessly answer any business questions from…" at bounding box center [728, 35] width 1271 height 70
click at [252, 34] on icon at bounding box center [189, 35] width 193 height 22
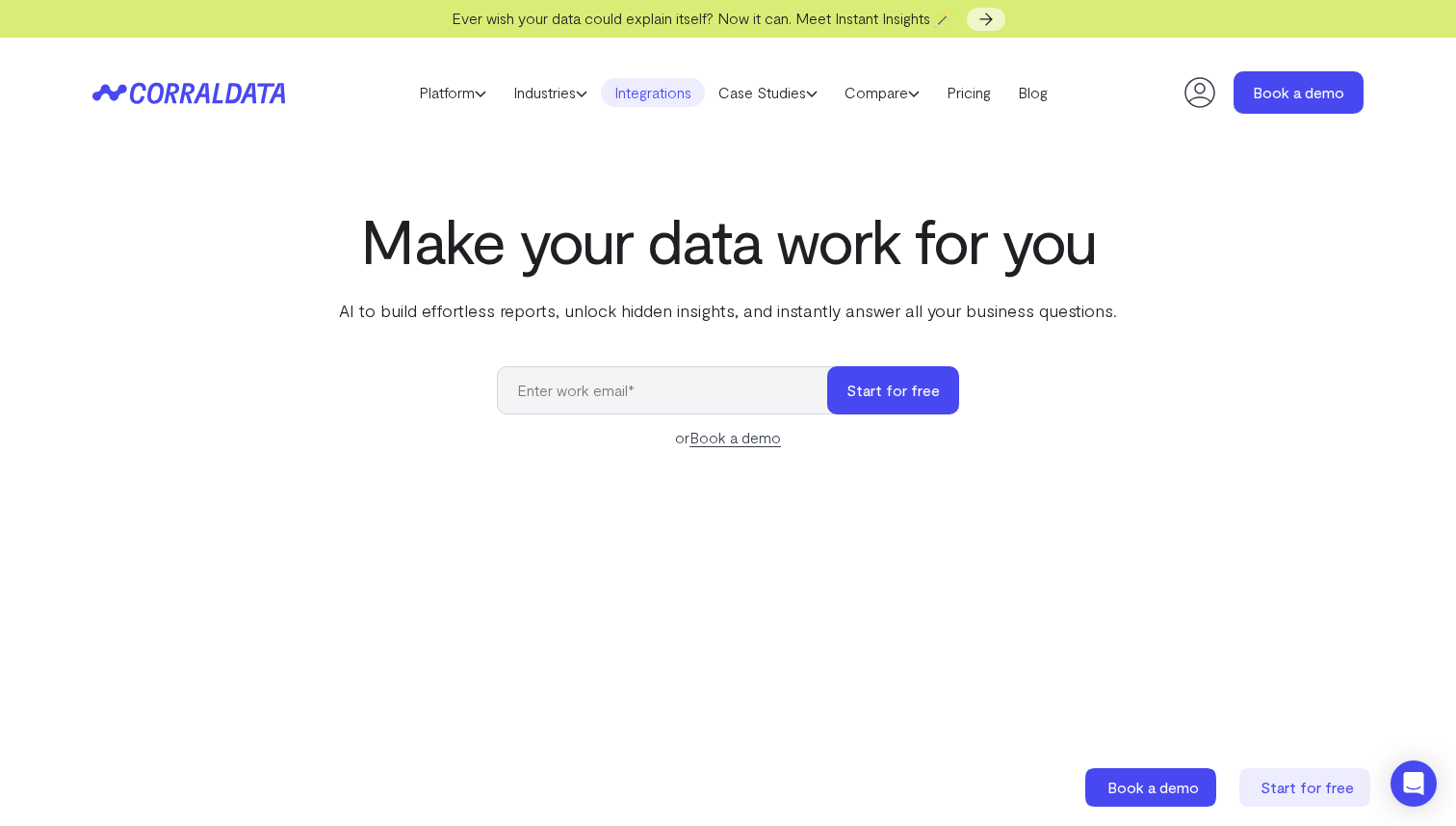
click at [641, 96] on link "Integrations" at bounding box center [652, 93] width 104 height 29
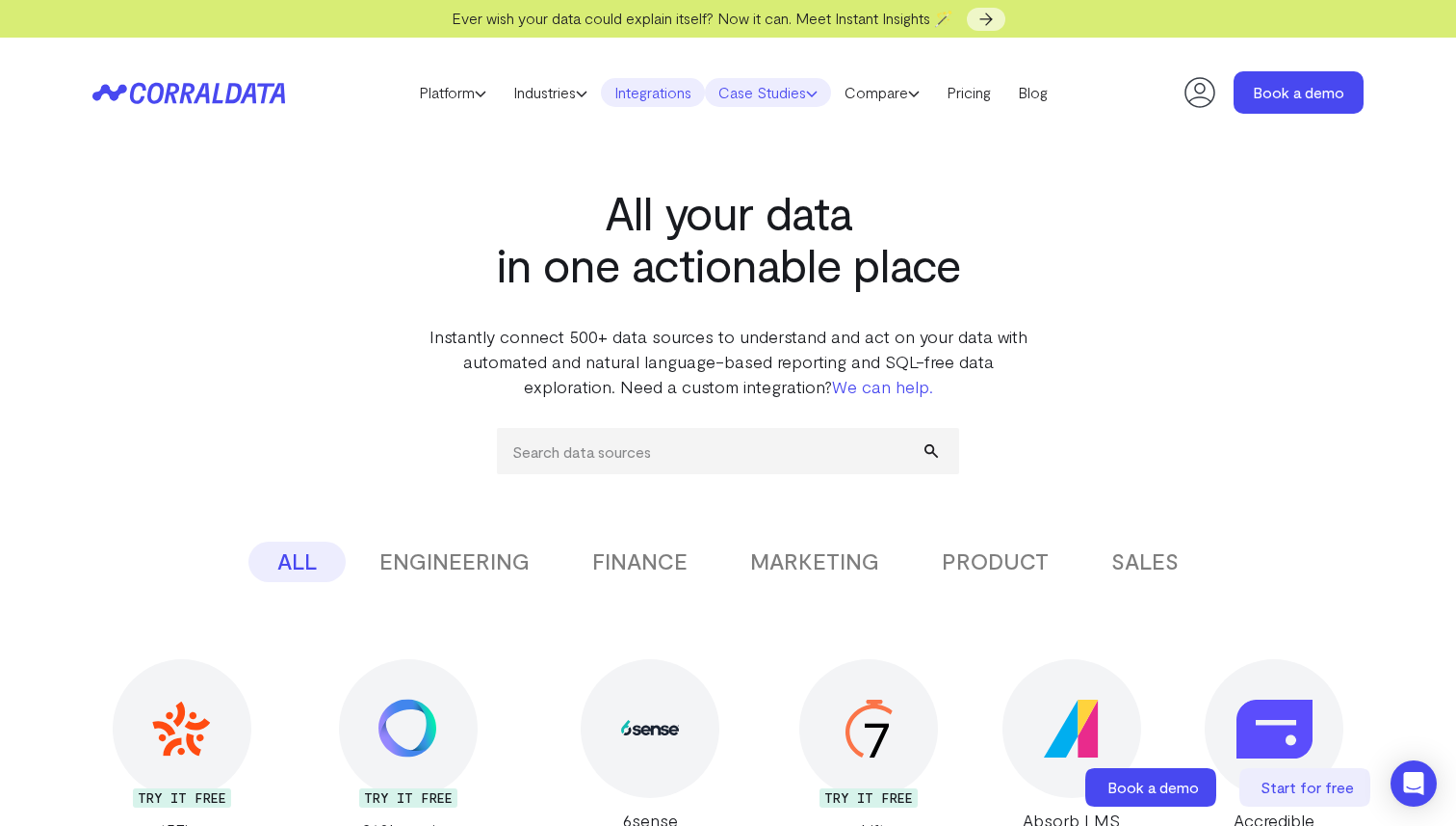
click at [752, 99] on link "Case Studies" at bounding box center [768, 93] width 126 height 29
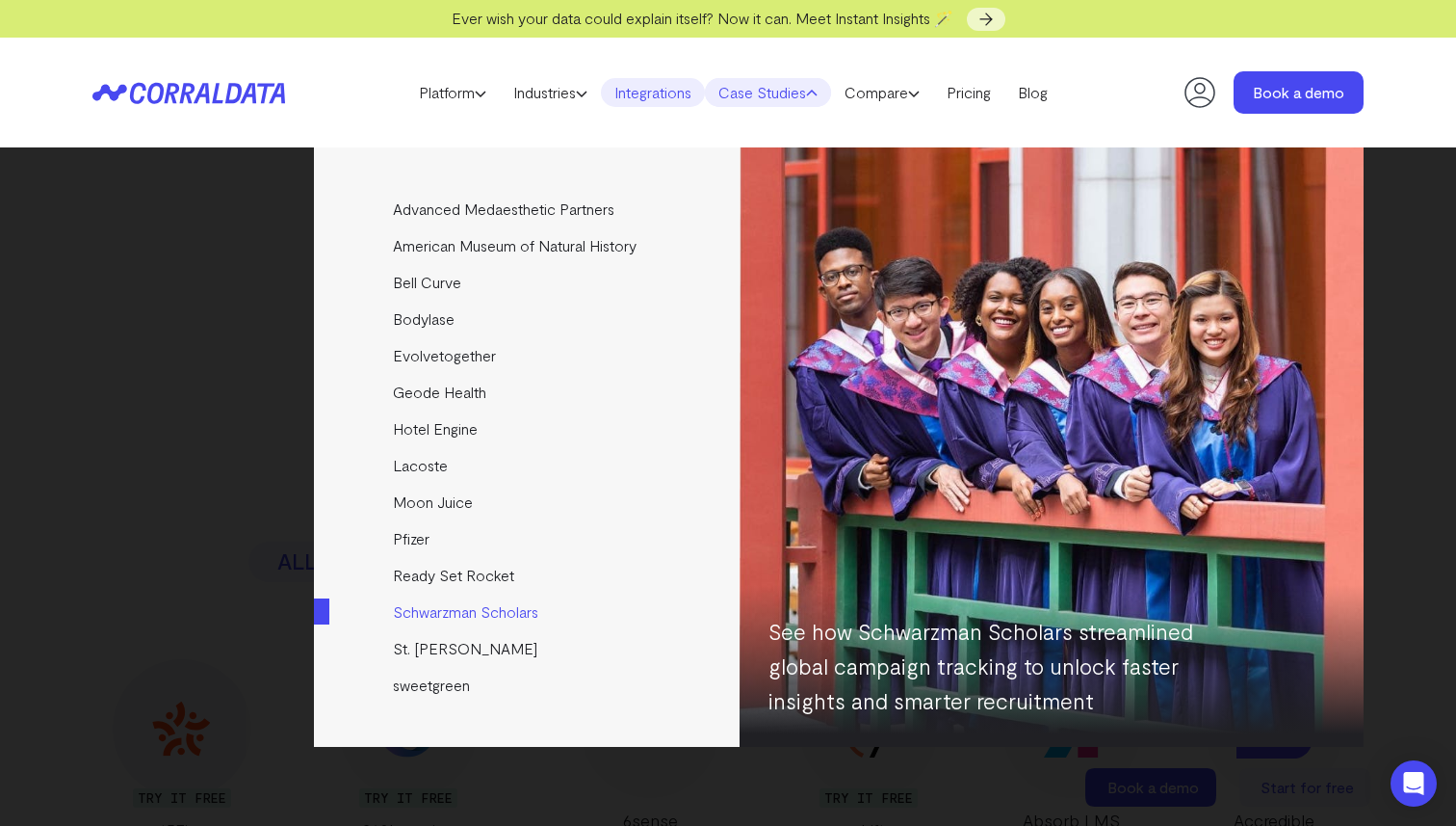
click at [468, 619] on link "Schwarzman Scholars" at bounding box center [528, 612] width 429 height 37
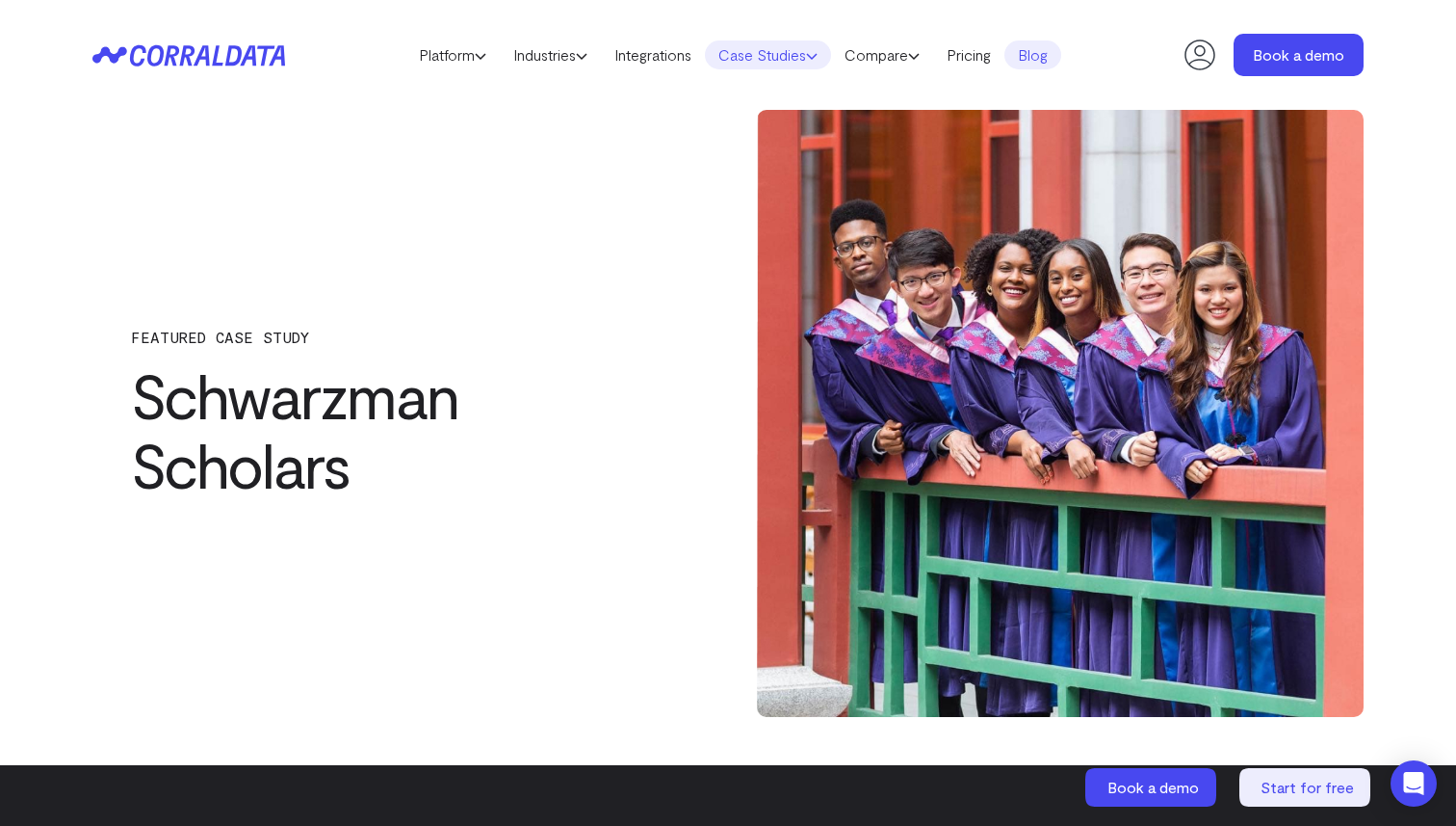
click at [748, 62] on link "Case Studies" at bounding box center [768, 55] width 126 height 29
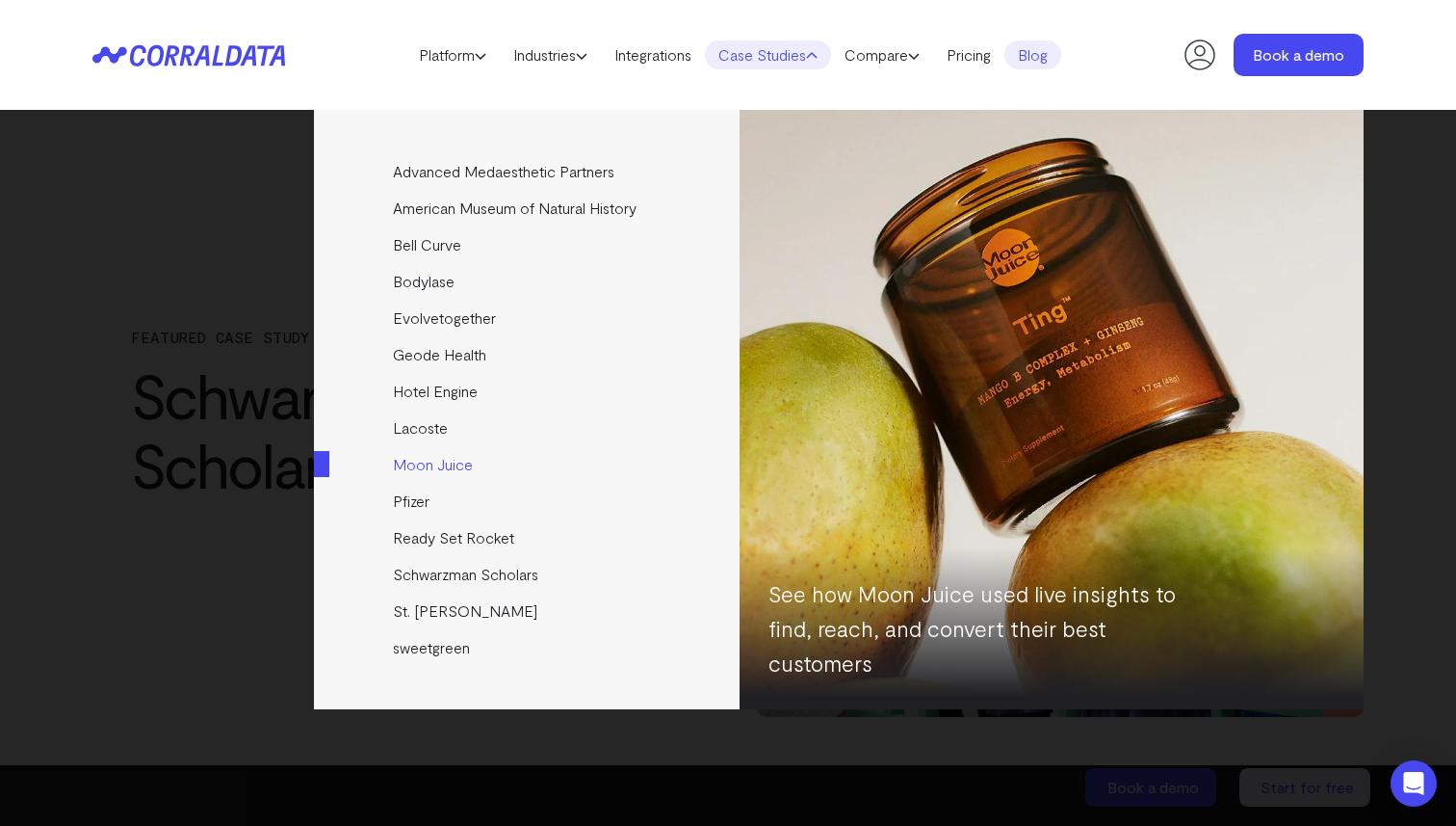
click at [423, 464] on link "Moon Juice" at bounding box center [528, 465] width 429 height 37
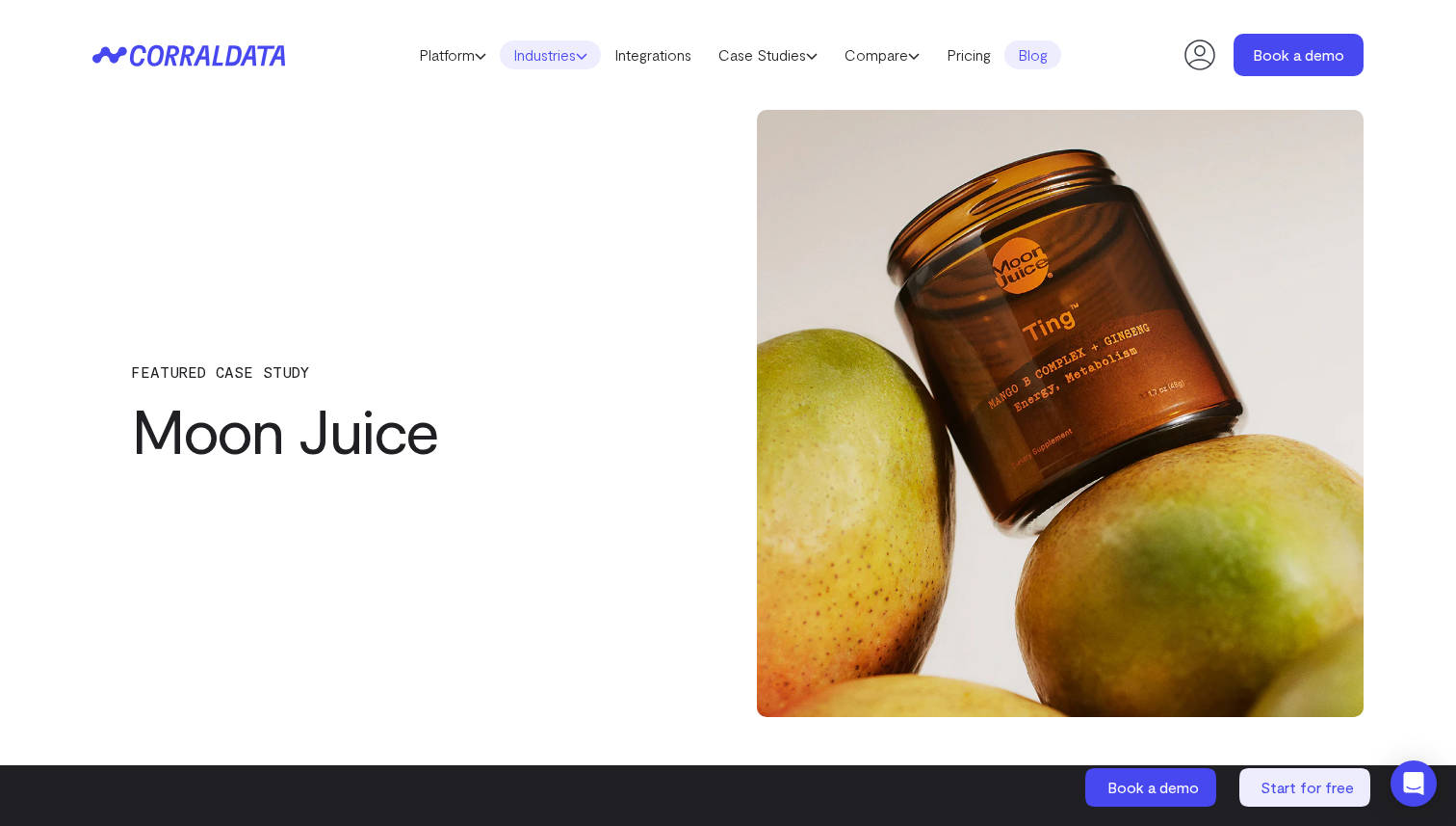
click at [542, 60] on link "Industries" at bounding box center [550, 55] width 101 height 29
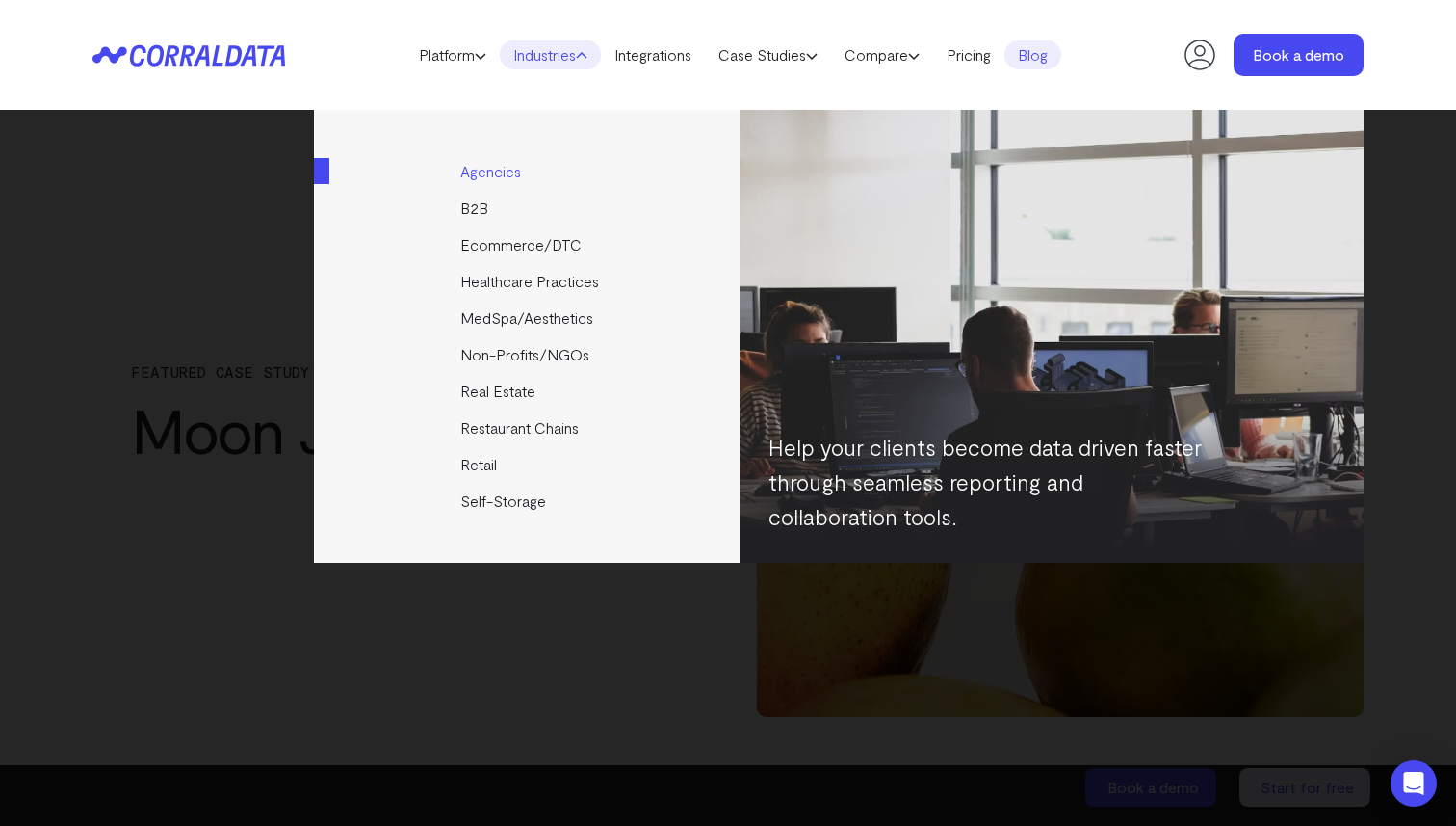
click at [494, 177] on link "Agencies" at bounding box center [528, 171] width 429 height 37
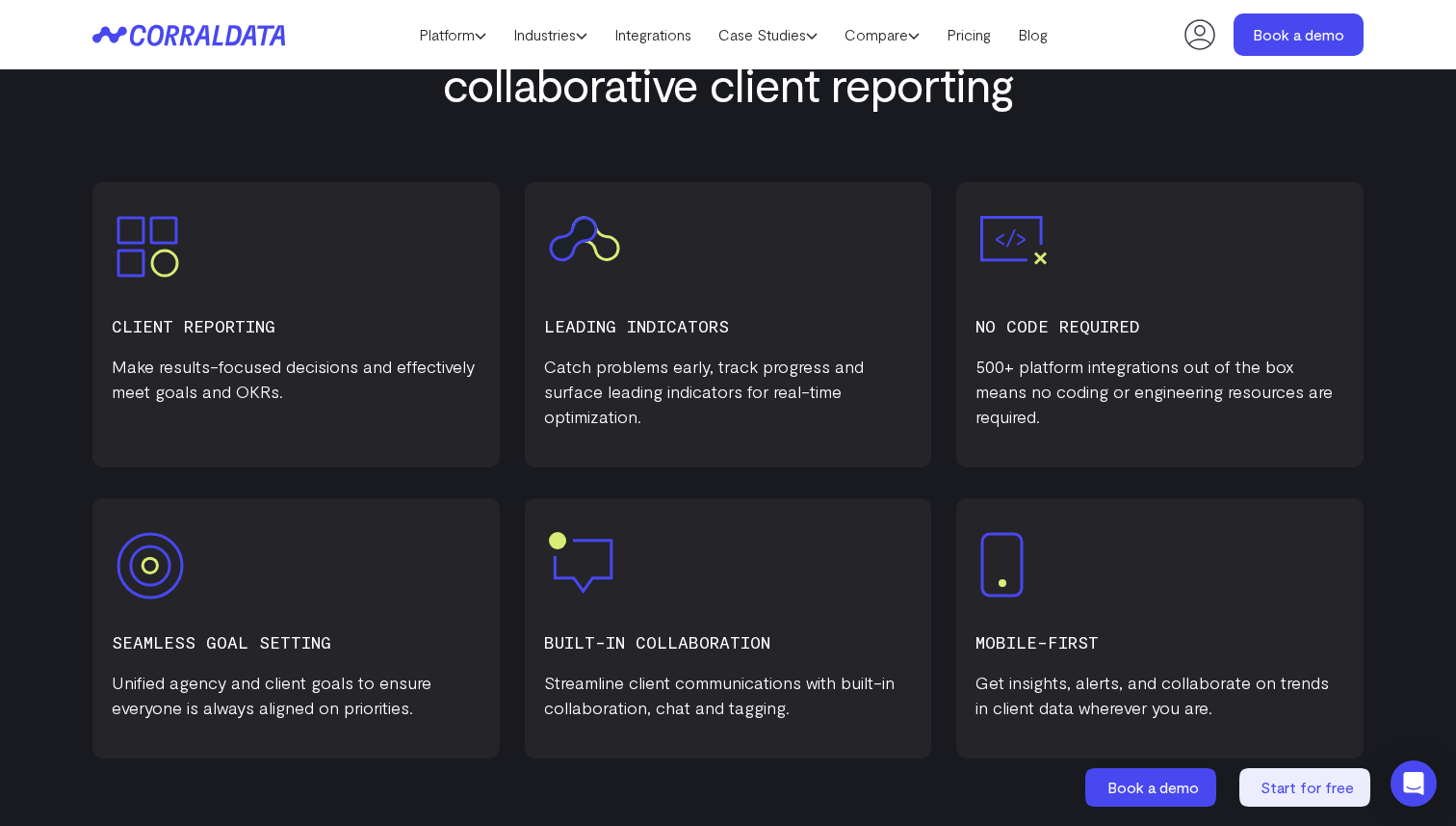
scroll to position [846, 0]
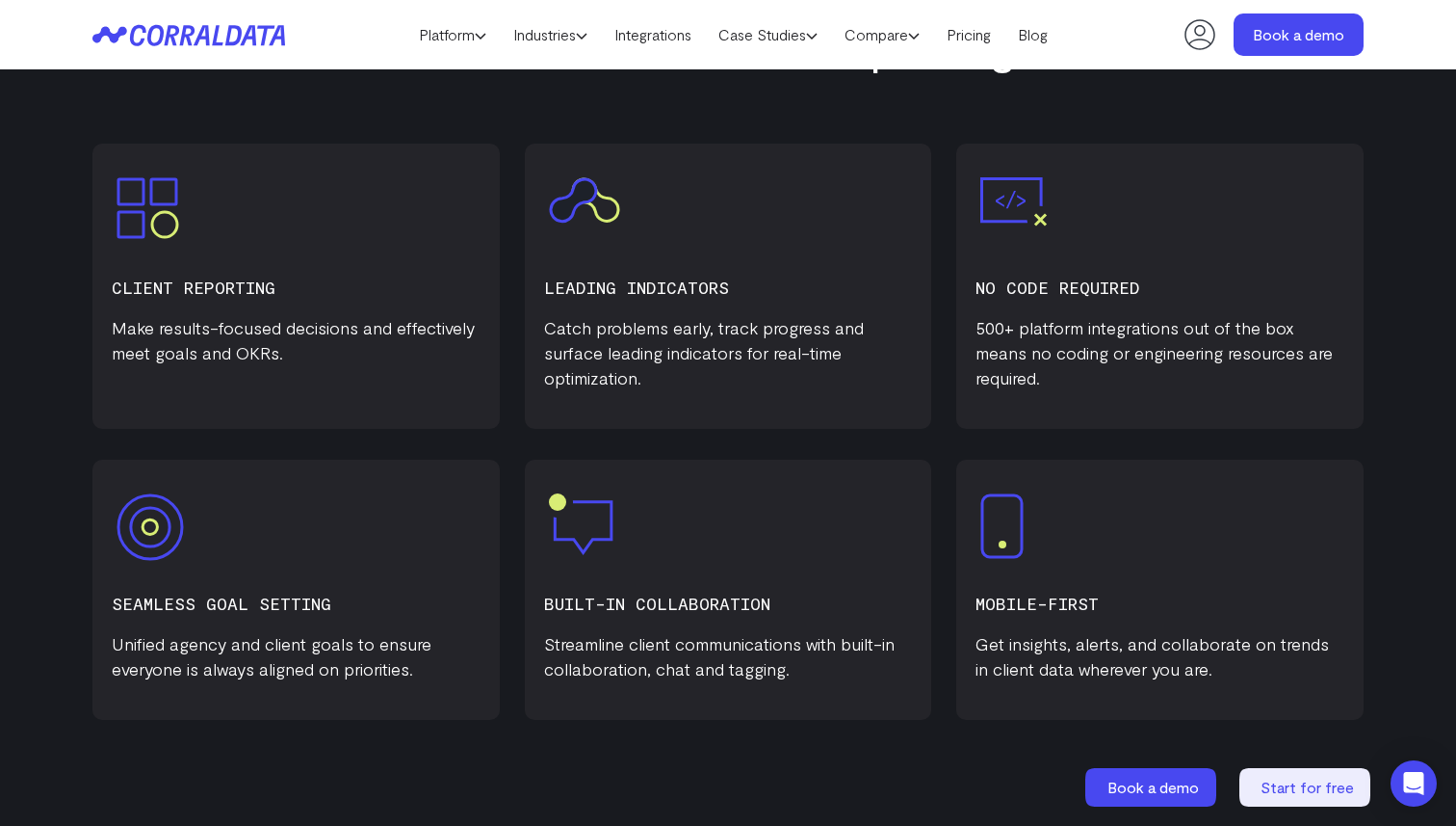
click at [164, 239] on img at bounding box center [147, 208] width 63 height 62
click at [159, 313] on div "CLIENT REPORTING Make results-focused decisions and effectively meet goals and …" at bounding box center [295, 320] width 369 height 92
click at [170, 300] on h3 "CLIENT REPORTING" at bounding box center [295, 288] width 369 height 27
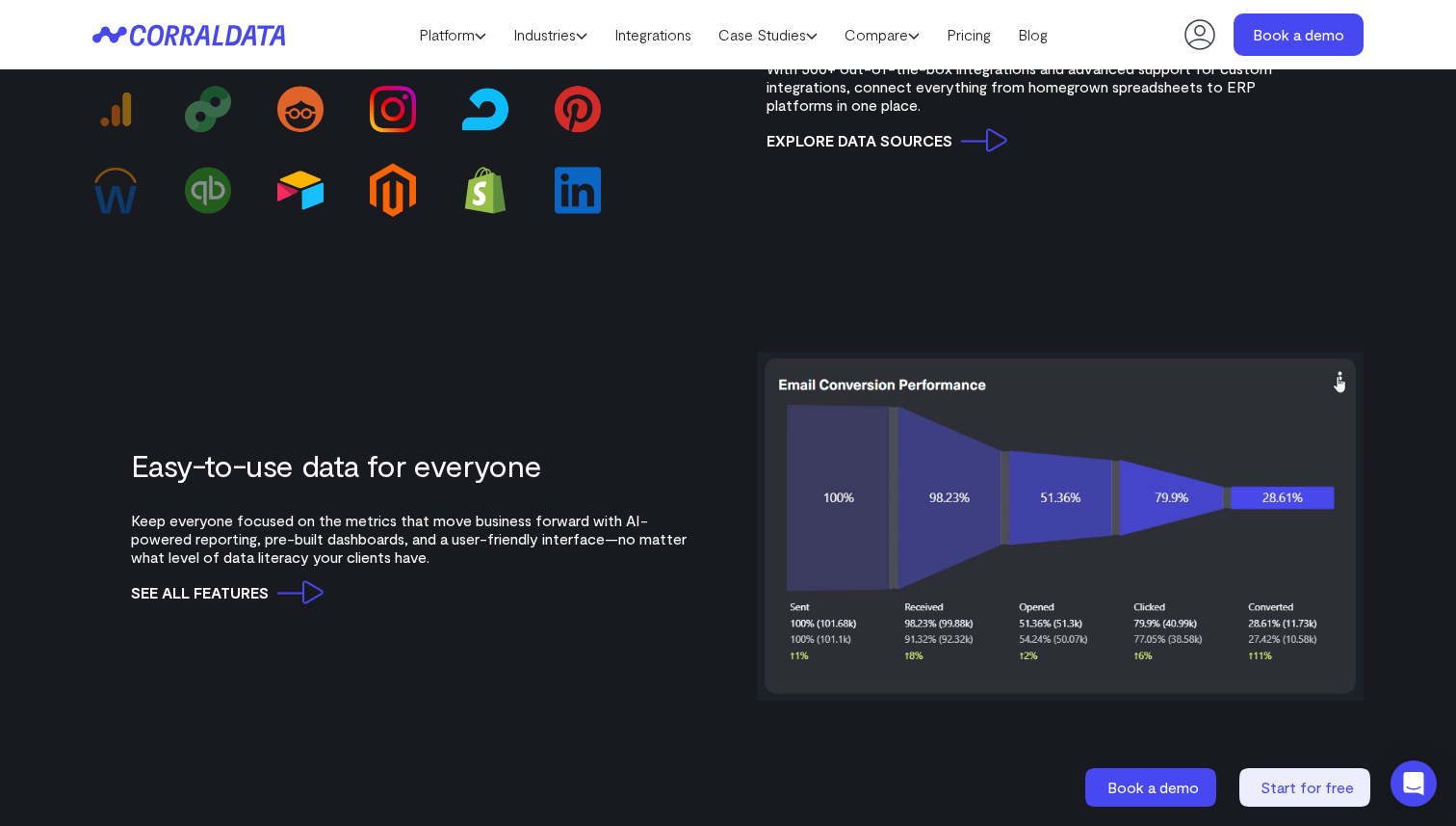
scroll to position [1968, 0]
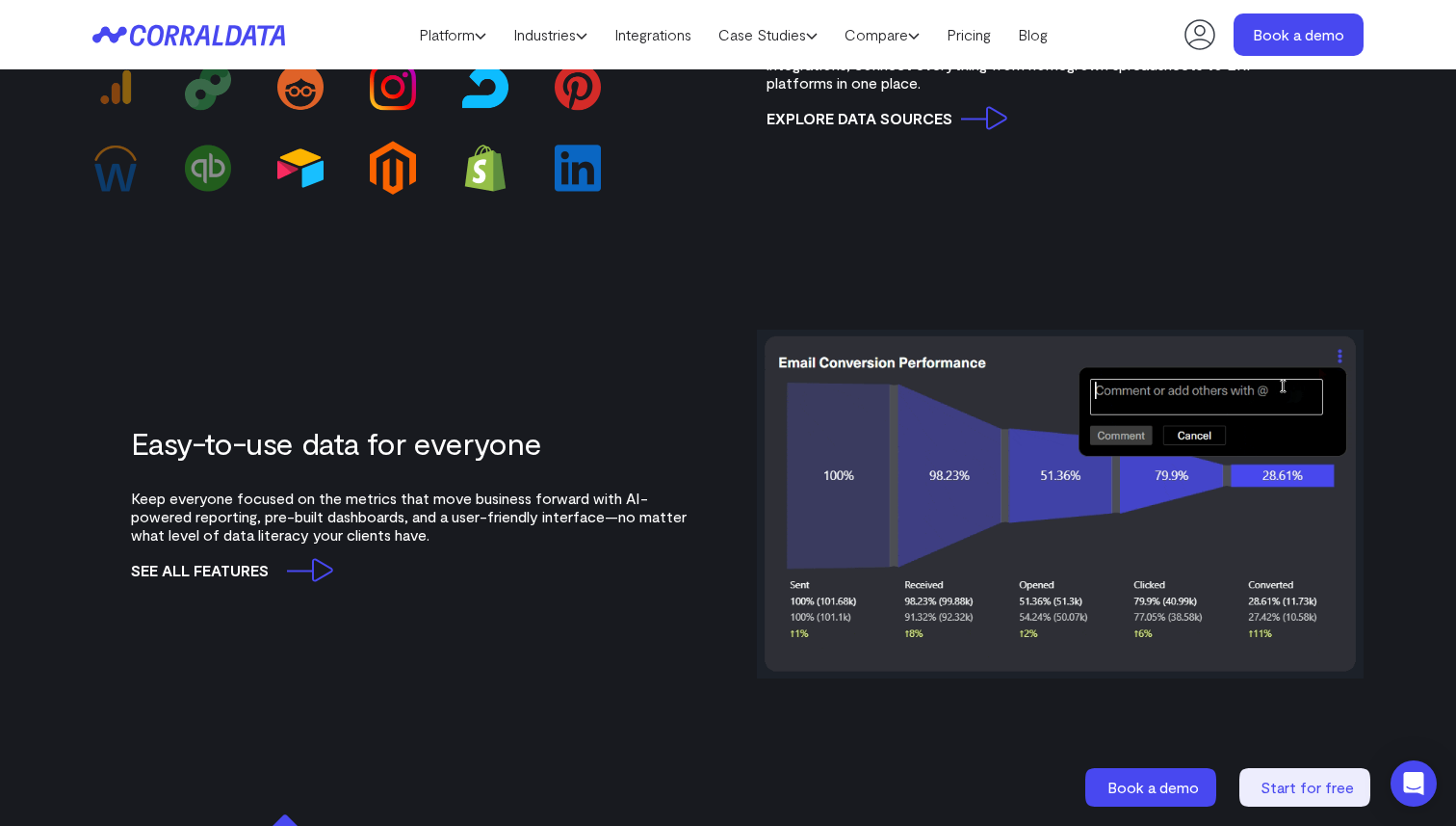
click at [300, 578] on link "see all features" at bounding box center [227, 569] width 193 height 24
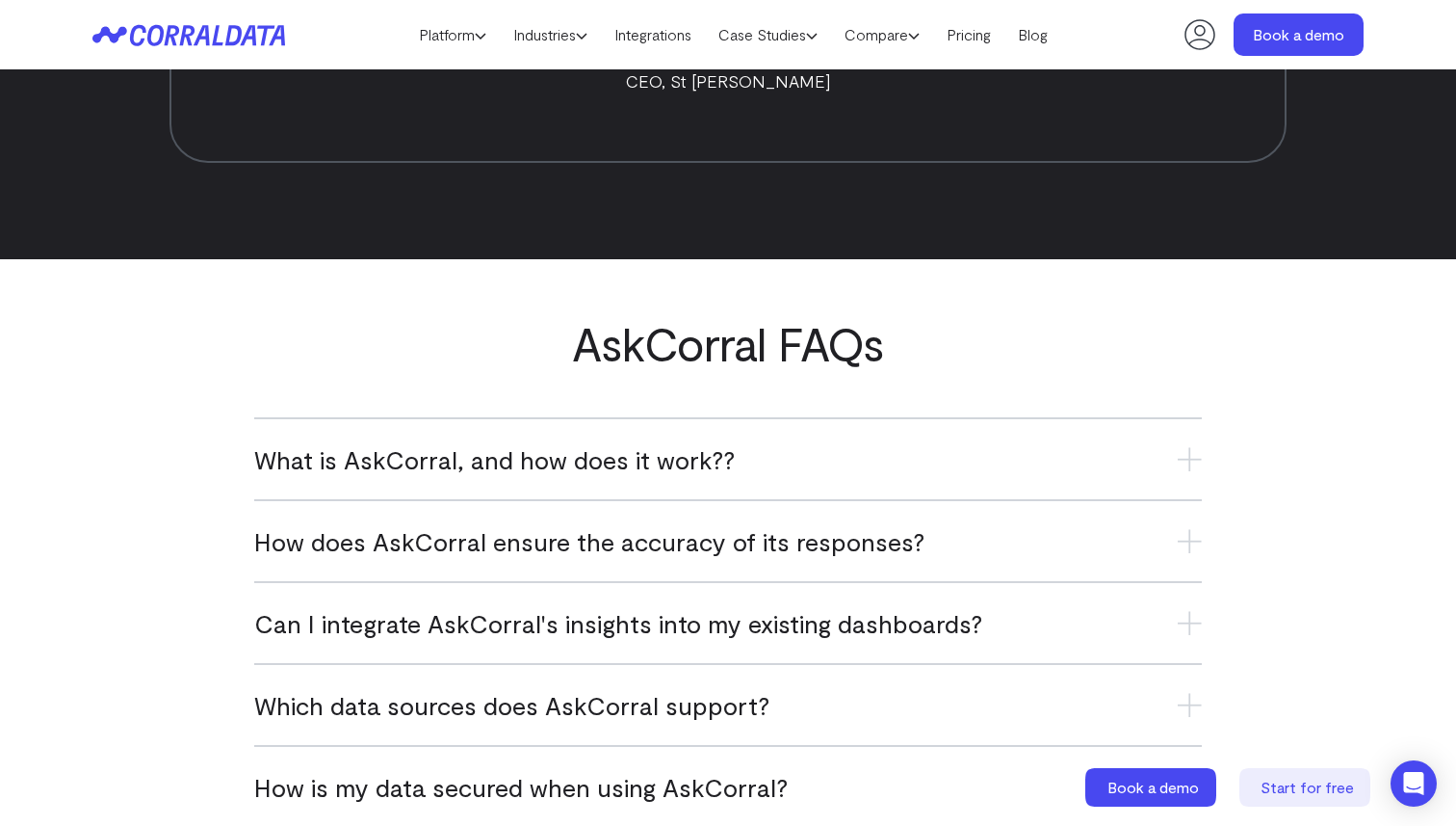
scroll to position [7719, 0]
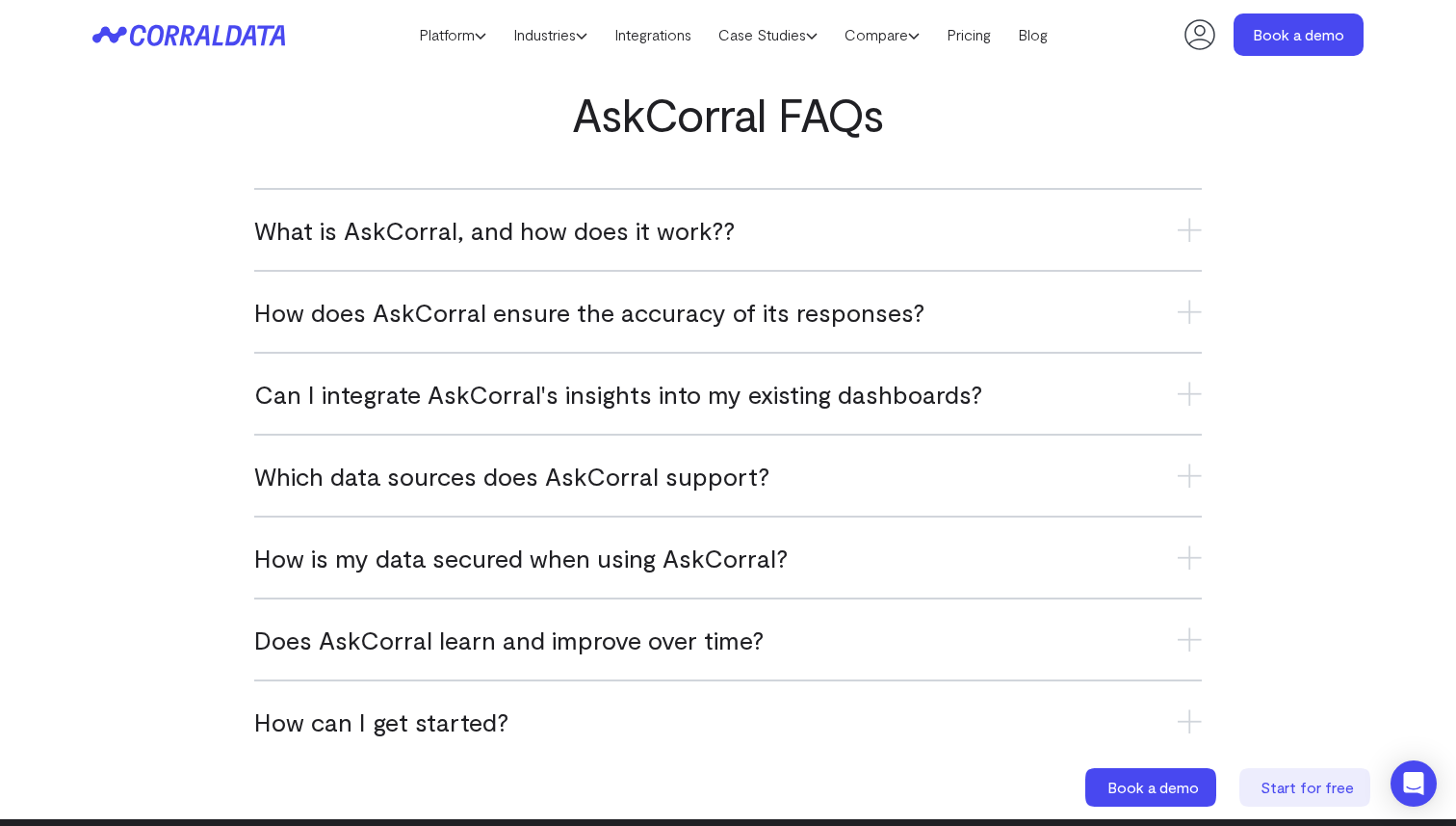
click at [739, 210] on div "What is AskCorral, and how does it work?? AskCorral is an AI-powered tool that …" at bounding box center [728, 229] width 948 height 82
click at [699, 229] on span "What is AskCorral, and how does it work??" at bounding box center [495, 229] width 480 height 32
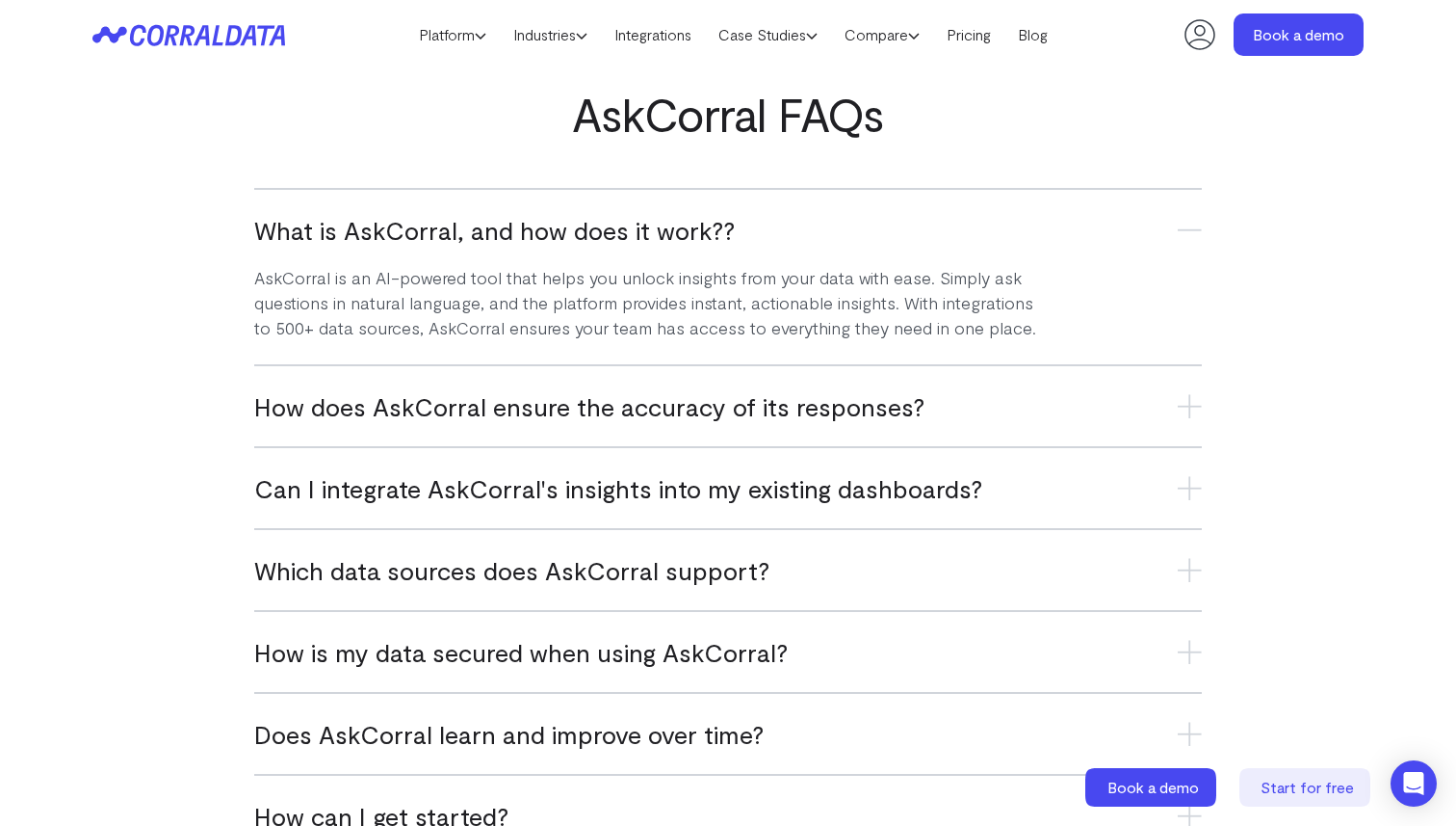
click at [315, 413] on span "How does AskCorral ensure the accuracy of its responses?" at bounding box center [590, 406] width 670 height 32
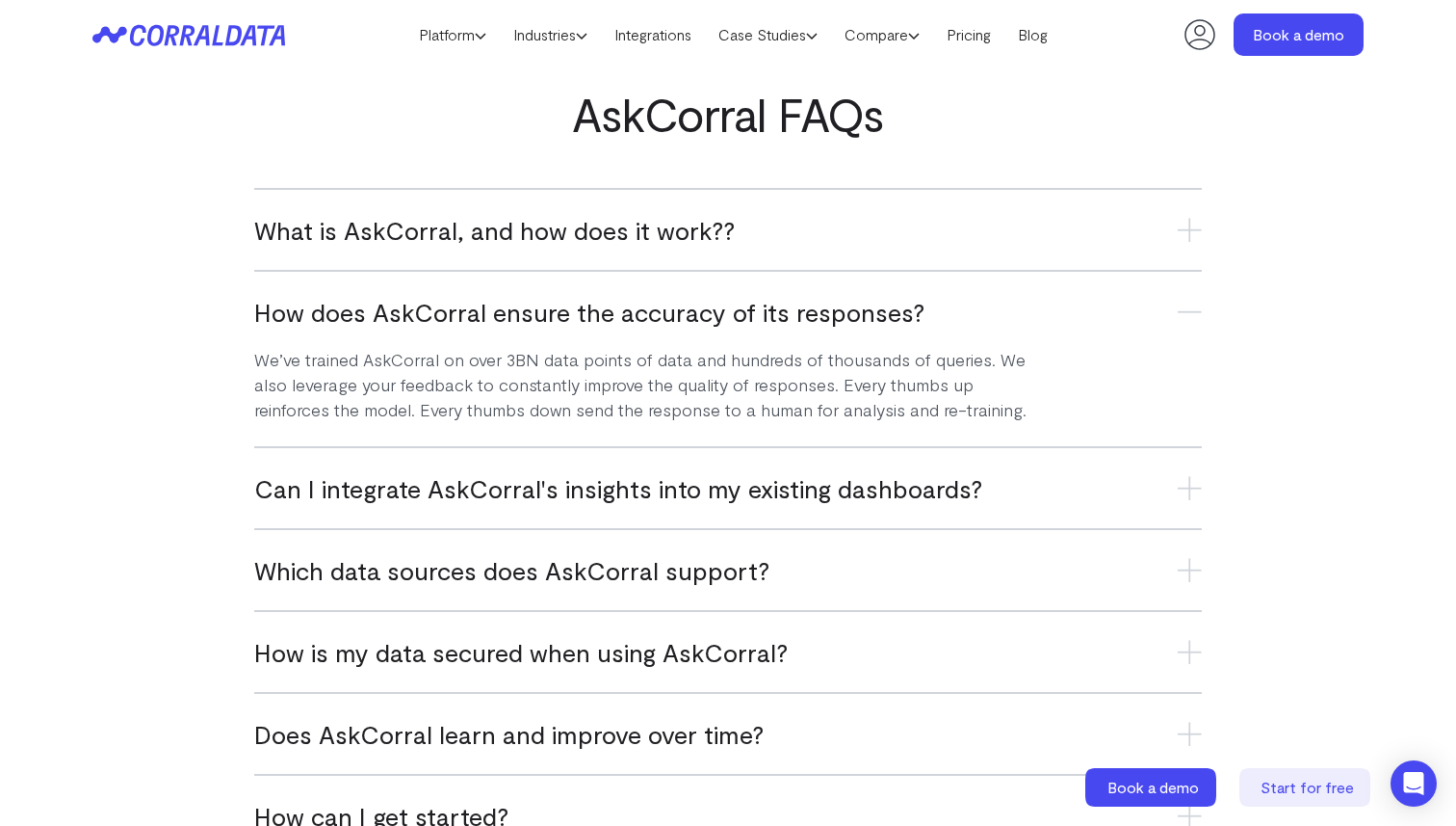
click at [292, 475] on span "Can I integrate AskCorral's insights into my existing dashboards?" at bounding box center [619, 487] width 728 height 32
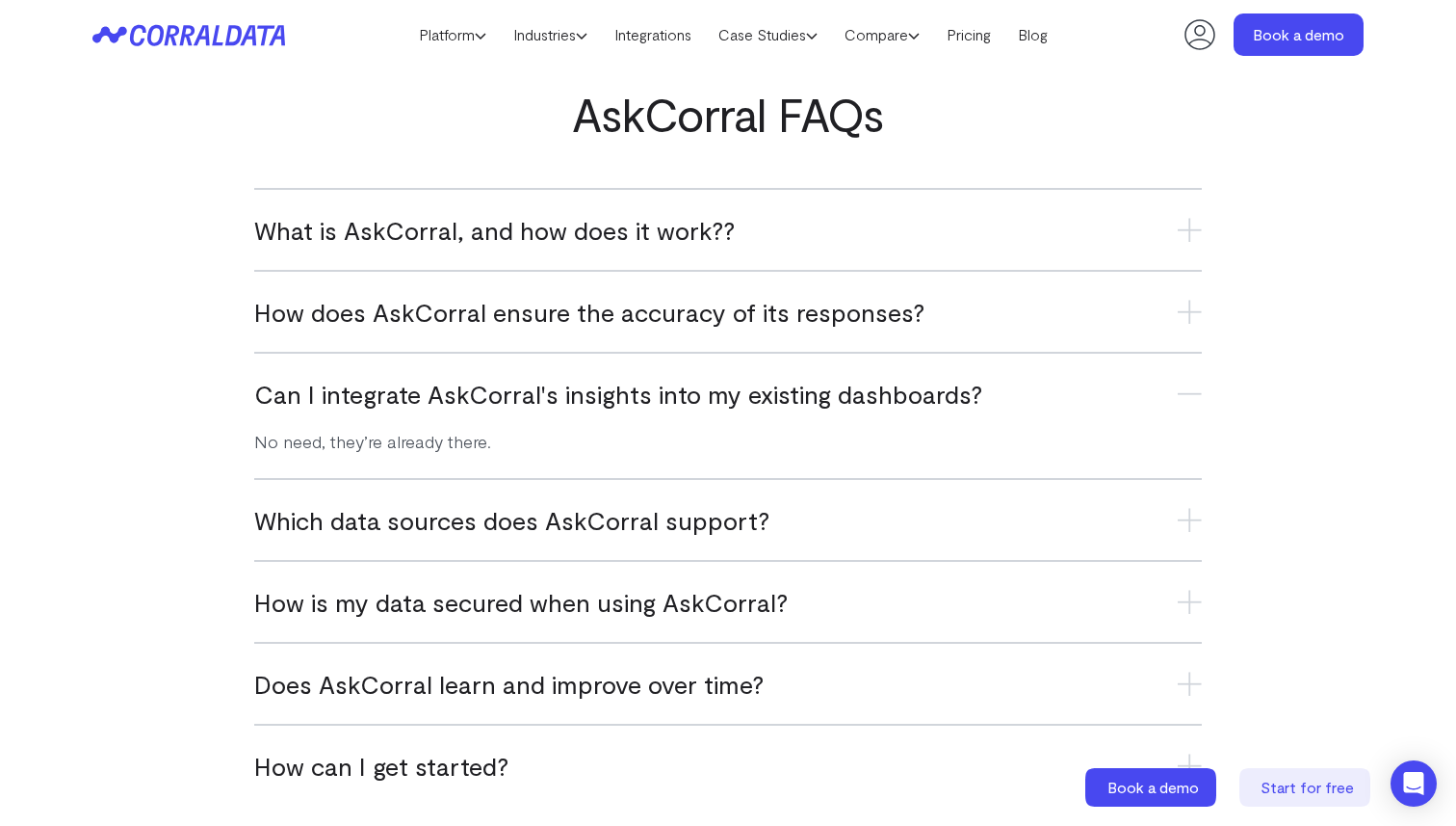
click at [228, 515] on div "What is AskCorral, and how does it work?? AskCorral is an AI-powered tool that …" at bounding box center [728, 497] width 1271 height 618
click at [294, 512] on h3 "Which data sources does AskCorral support?" at bounding box center [728, 519] width 948 height 32
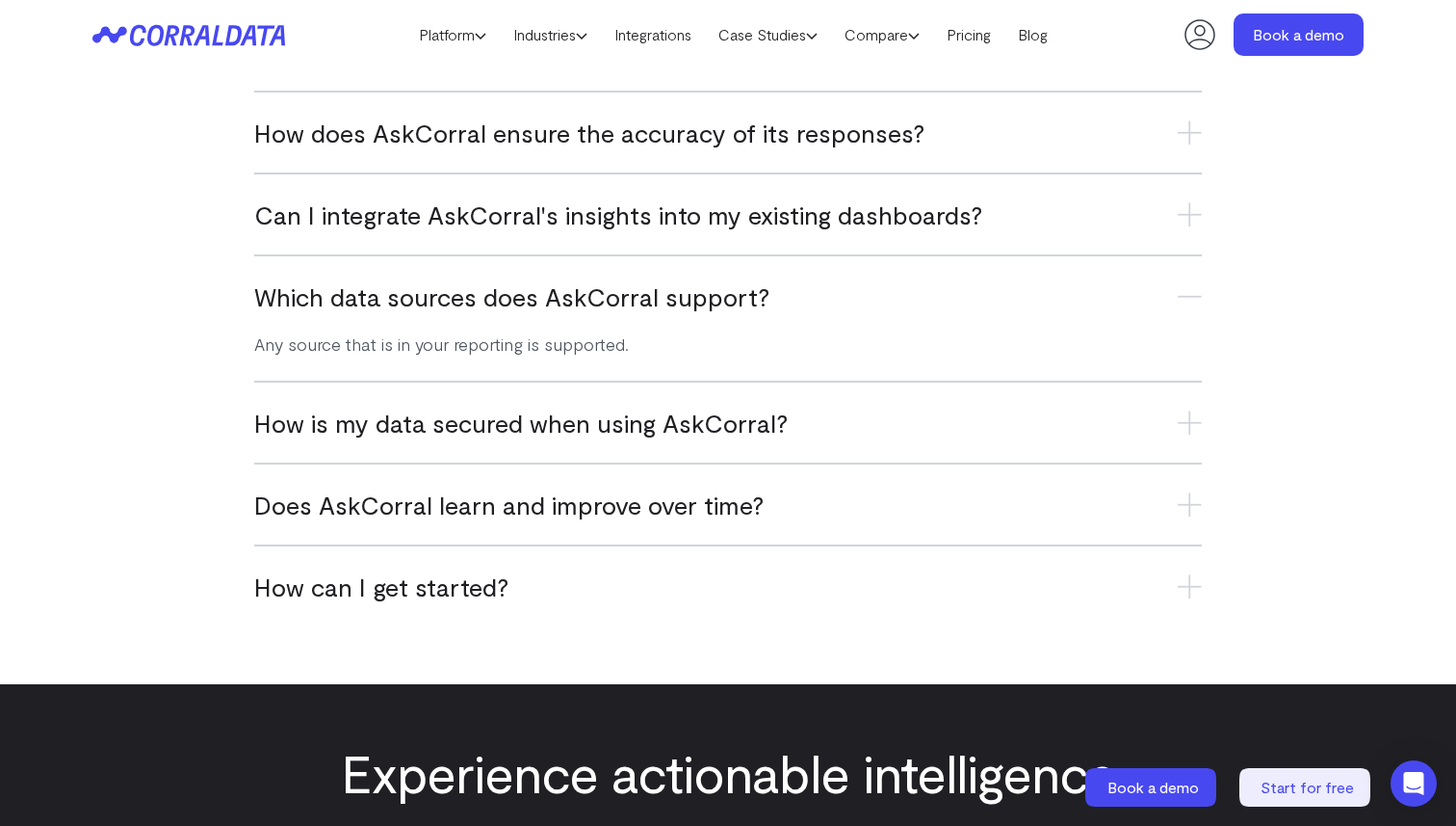
scroll to position [7911, 0]
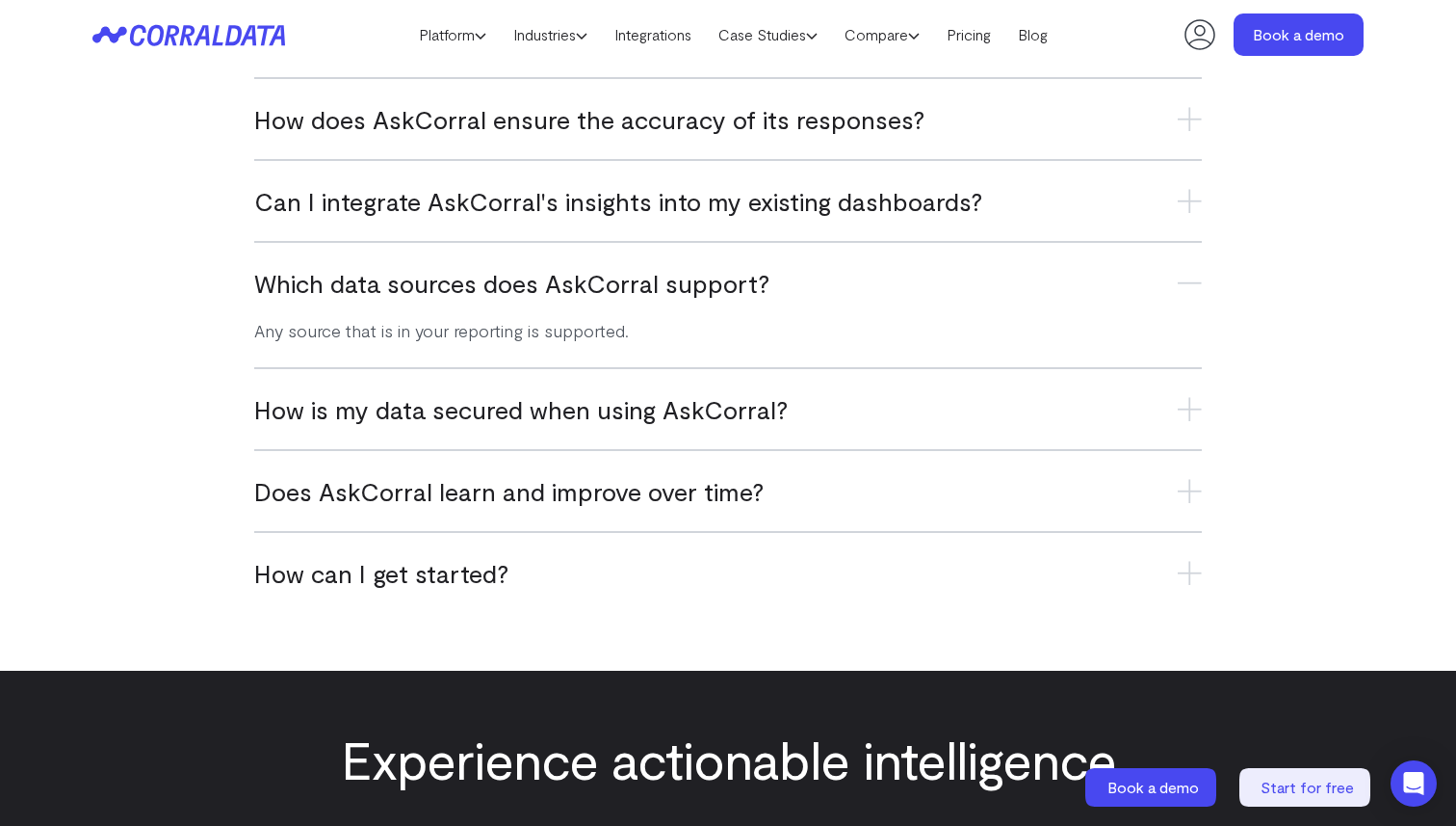
click at [335, 496] on h3 "Does AskCorral learn and improve over time?" at bounding box center [728, 490] width 948 height 32
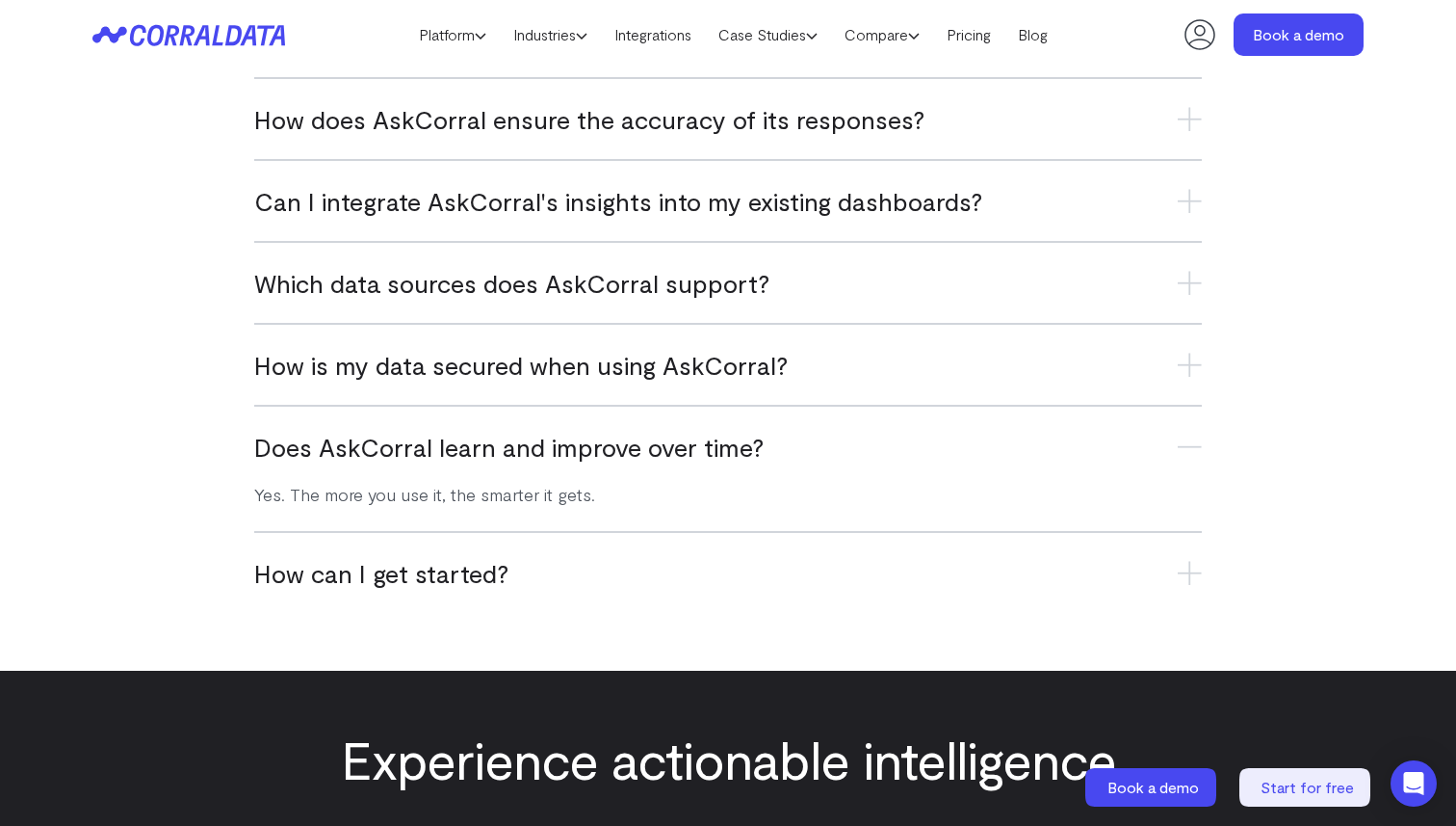
click at [309, 570] on h3 "How can I get started?" at bounding box center [728, 572] width 948 height 32
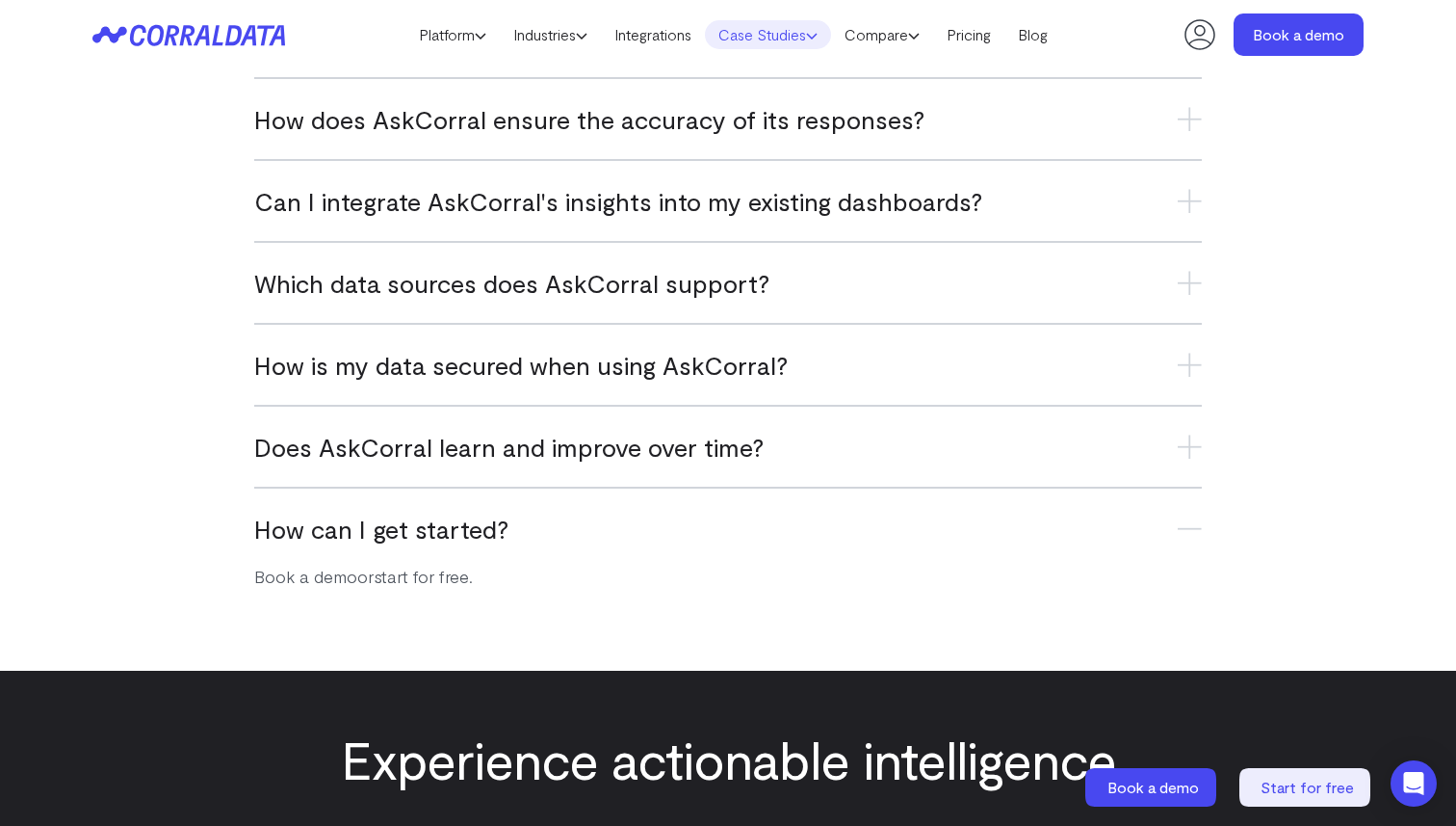
click at [763, 43] on link "Case Studies" at bounding box center [768, 35] width 126 height 29
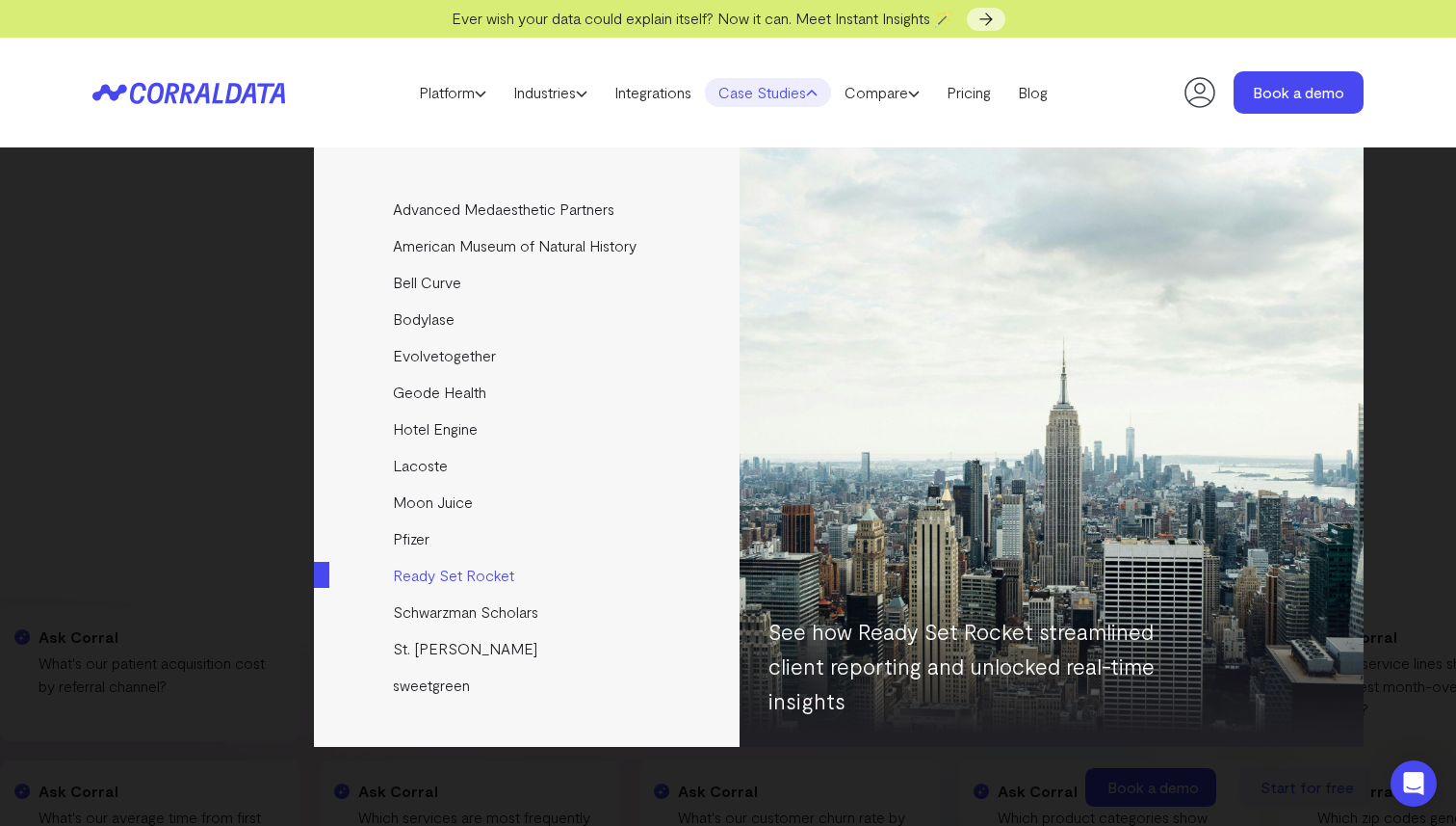
click at [440, 581] on link "Ready Set Rocket" at bounding box center [528, 575] width 429 height 37
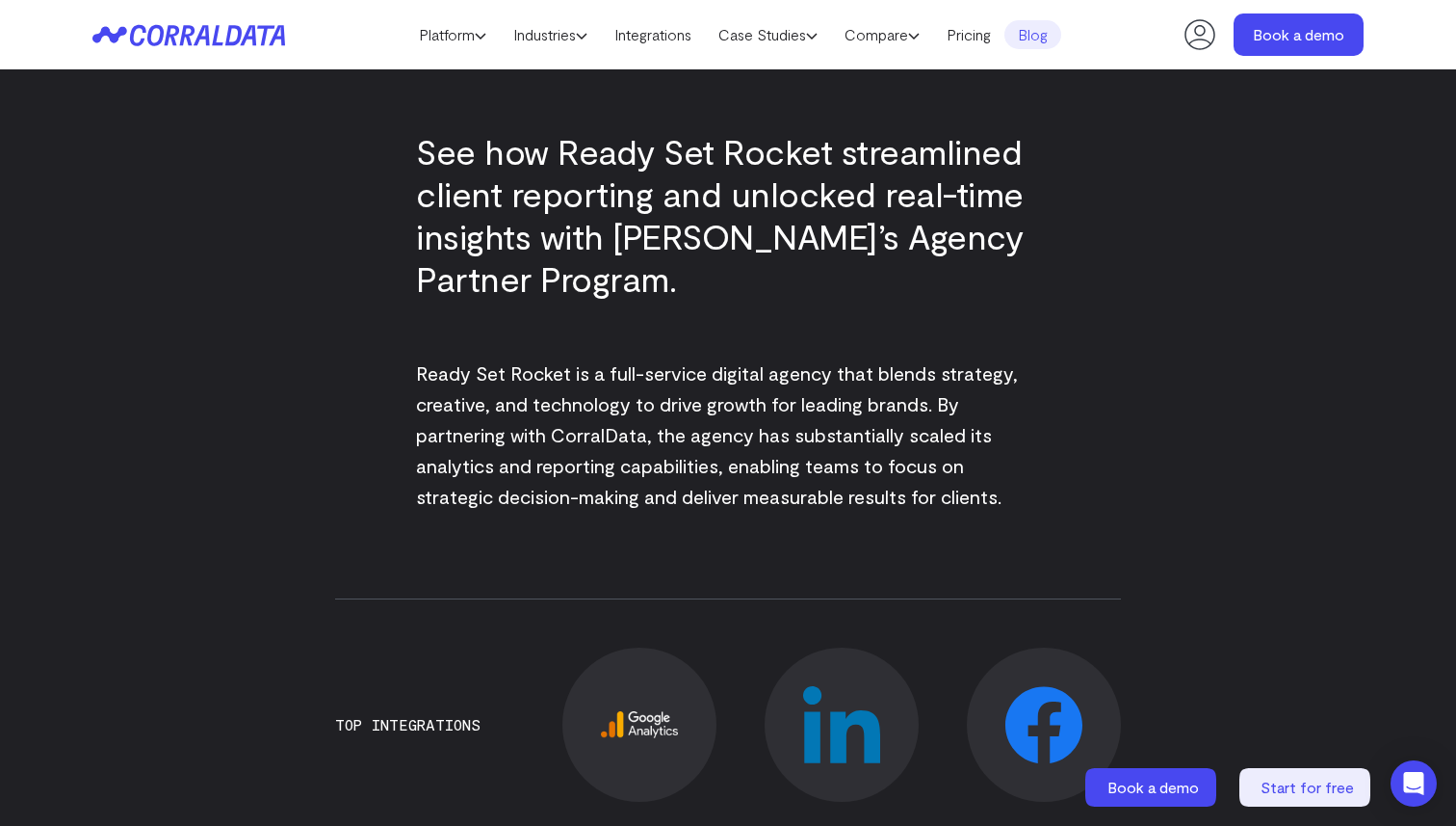
scroll to position [730, 0]
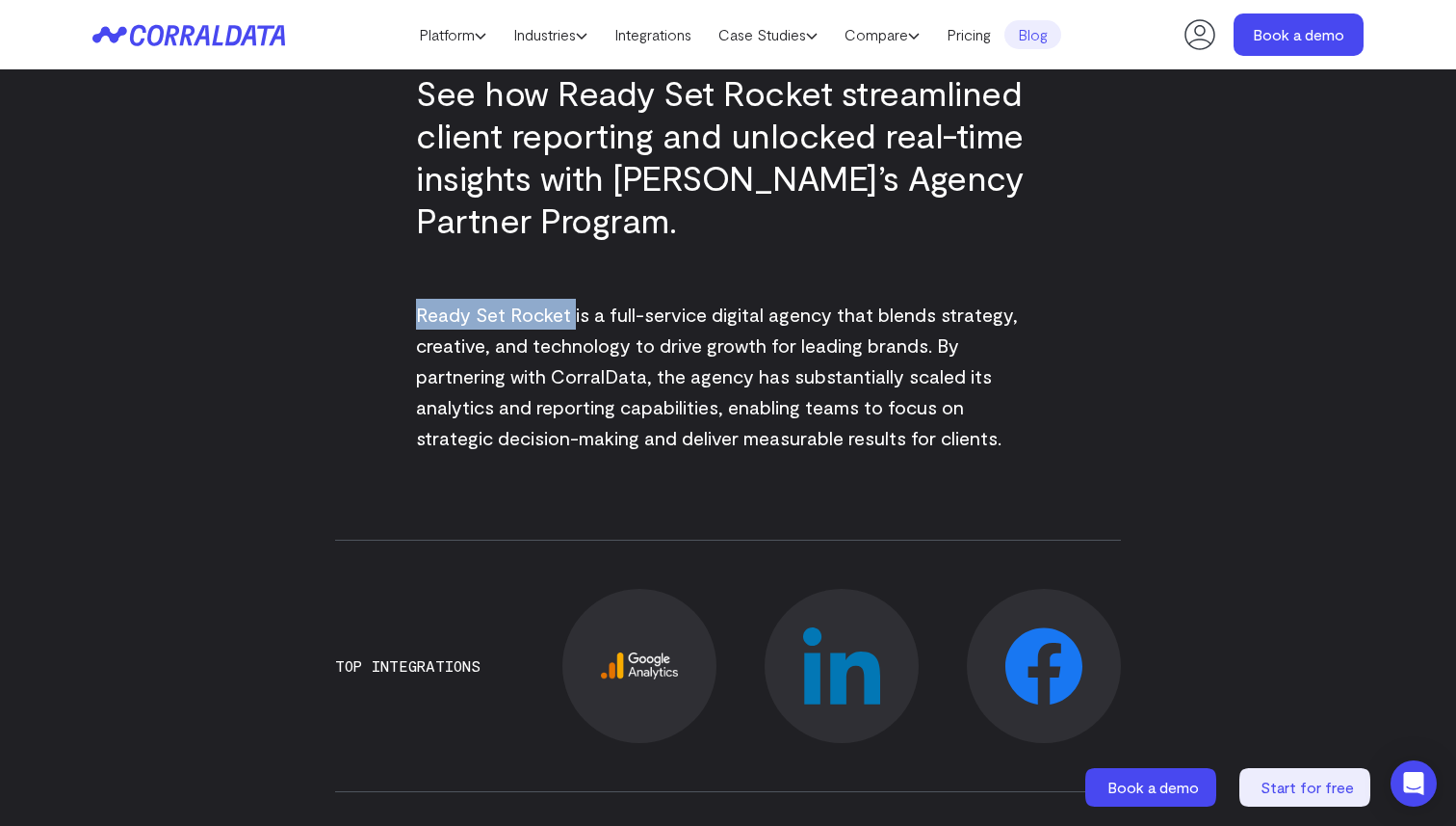
drag, startPoint x: 573, startPoint y: 319, endPoint x: 375, endPoint y: 319, distance: 198.0
copy span "Ready Set Rocket"
click at [858, 368] on span "Ready Set Rocket is a full-service digital agency that blends strategy, creativ…" at bounding box center [717, 375] width 602 height 146
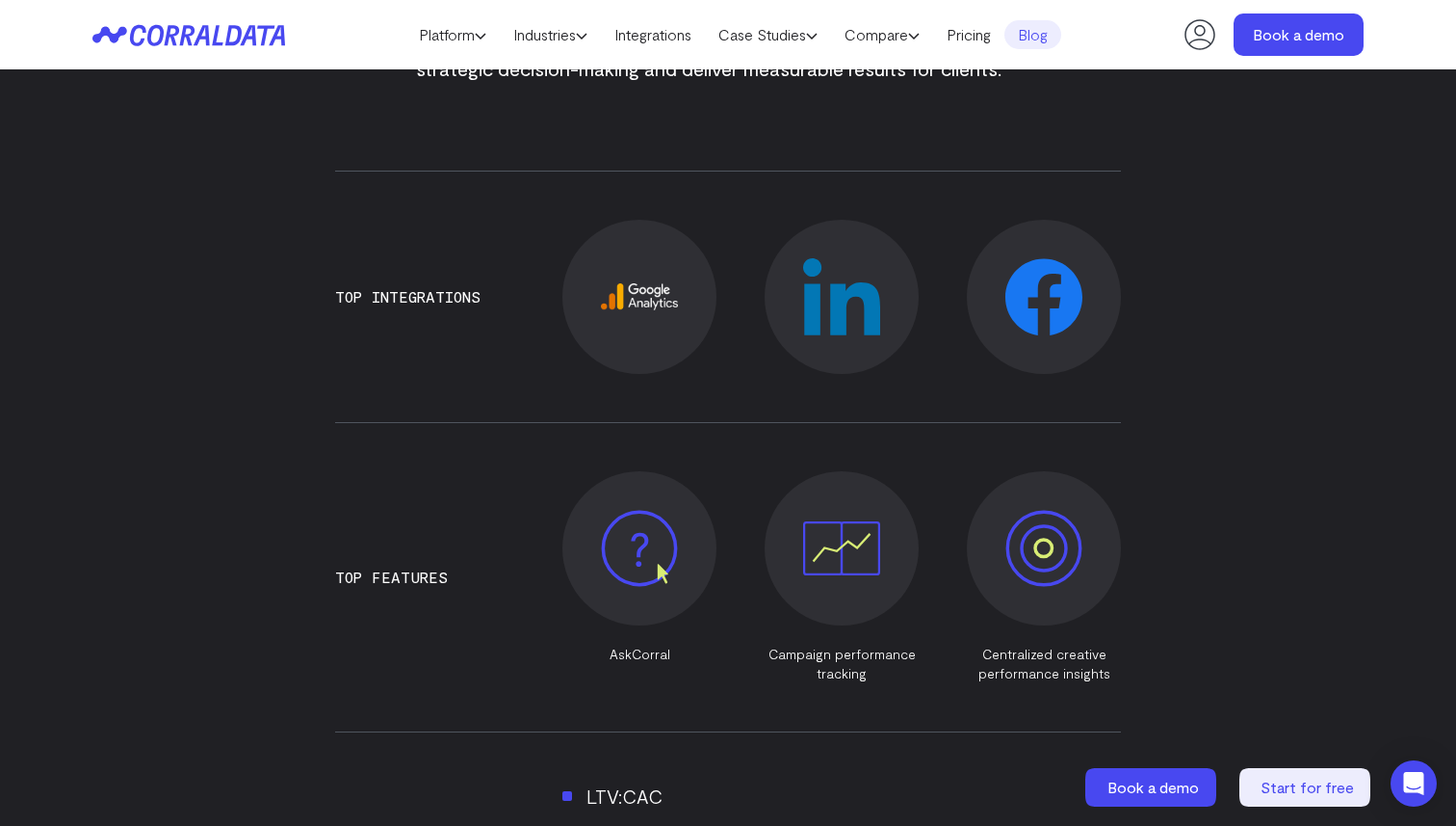
scroll to position [1116, 0]
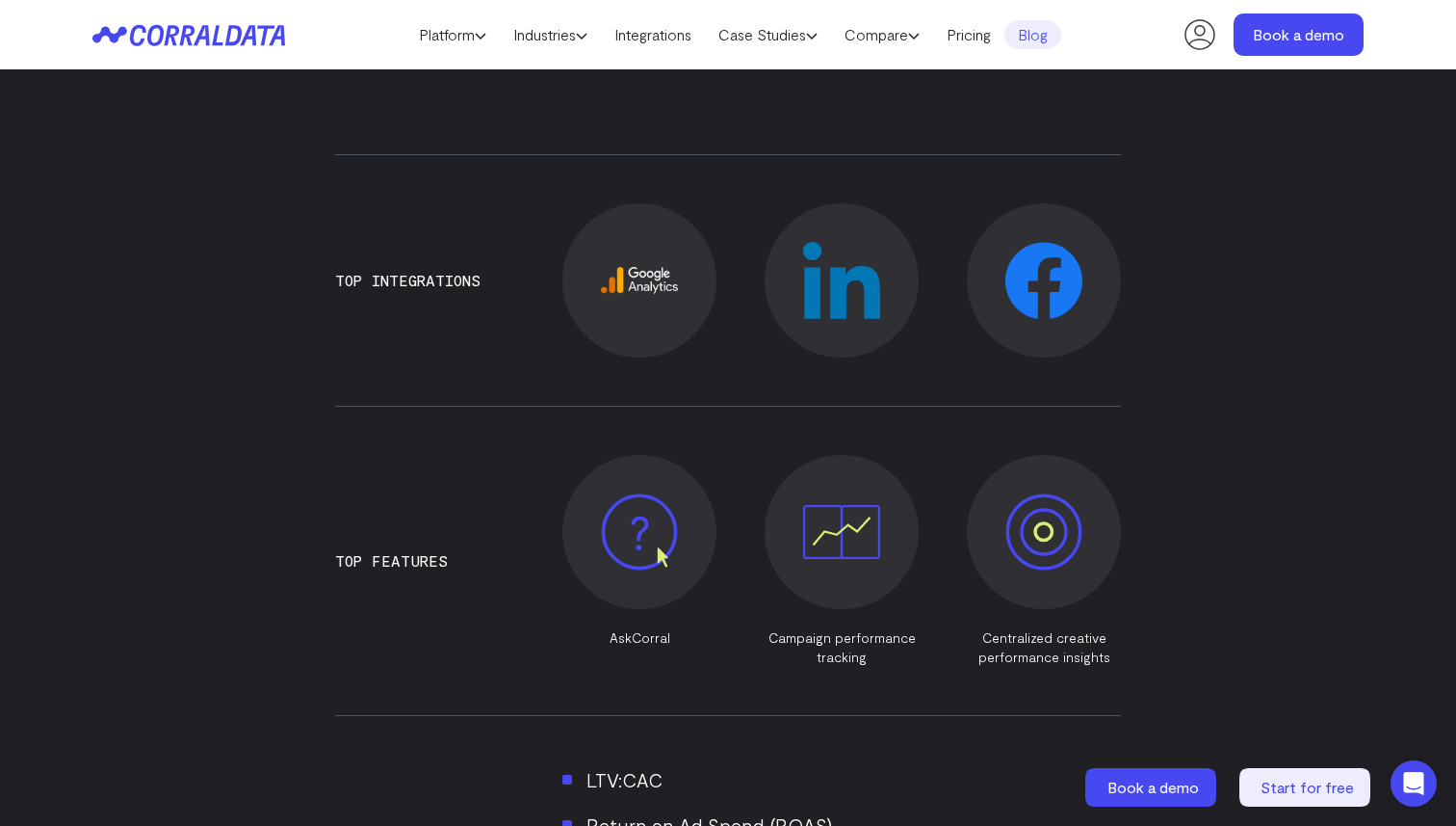
click at [1074, 287] on img at bounding box center [1045, 281] width 77 height 77
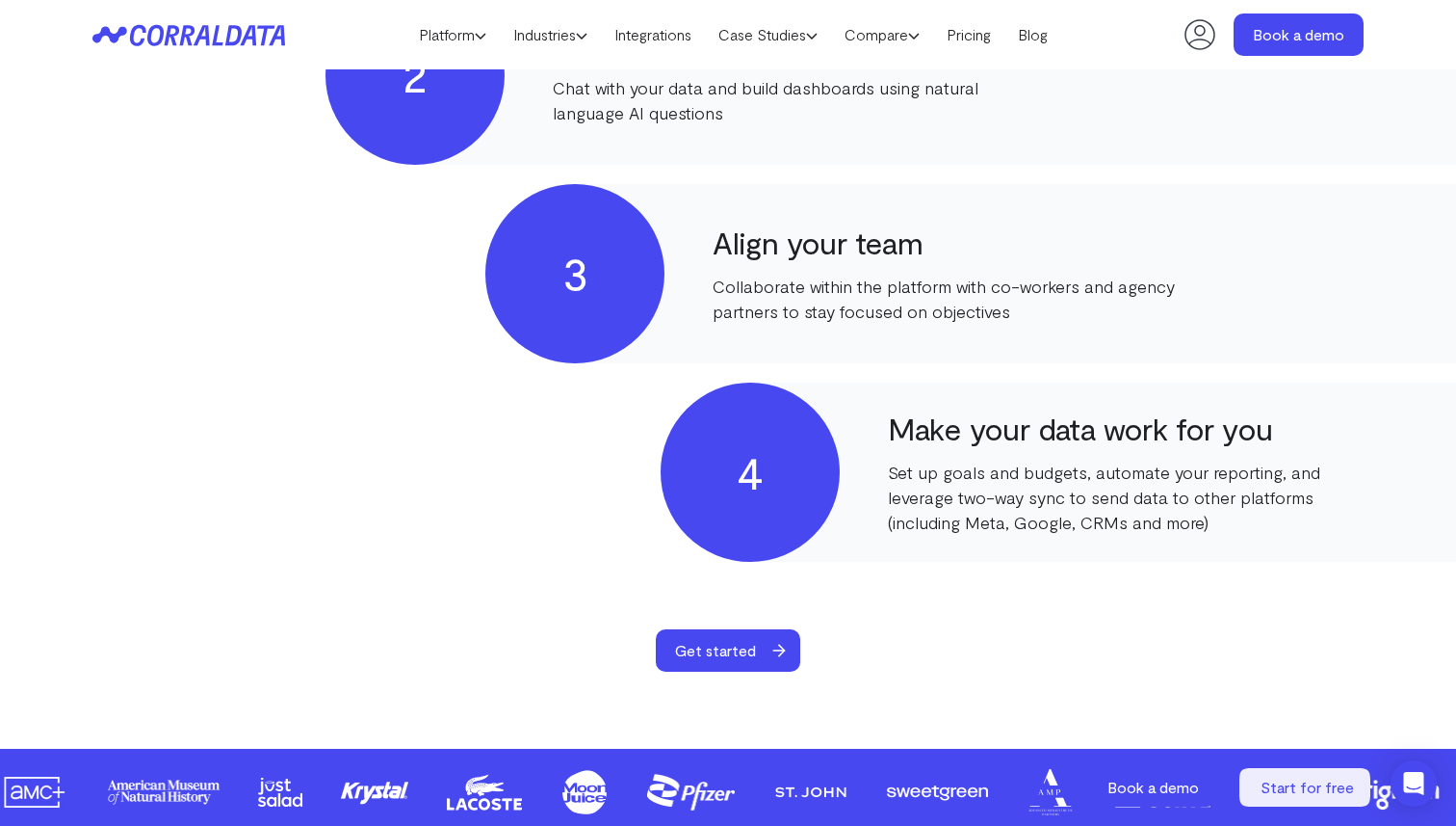
scroll to position [1270, 0]
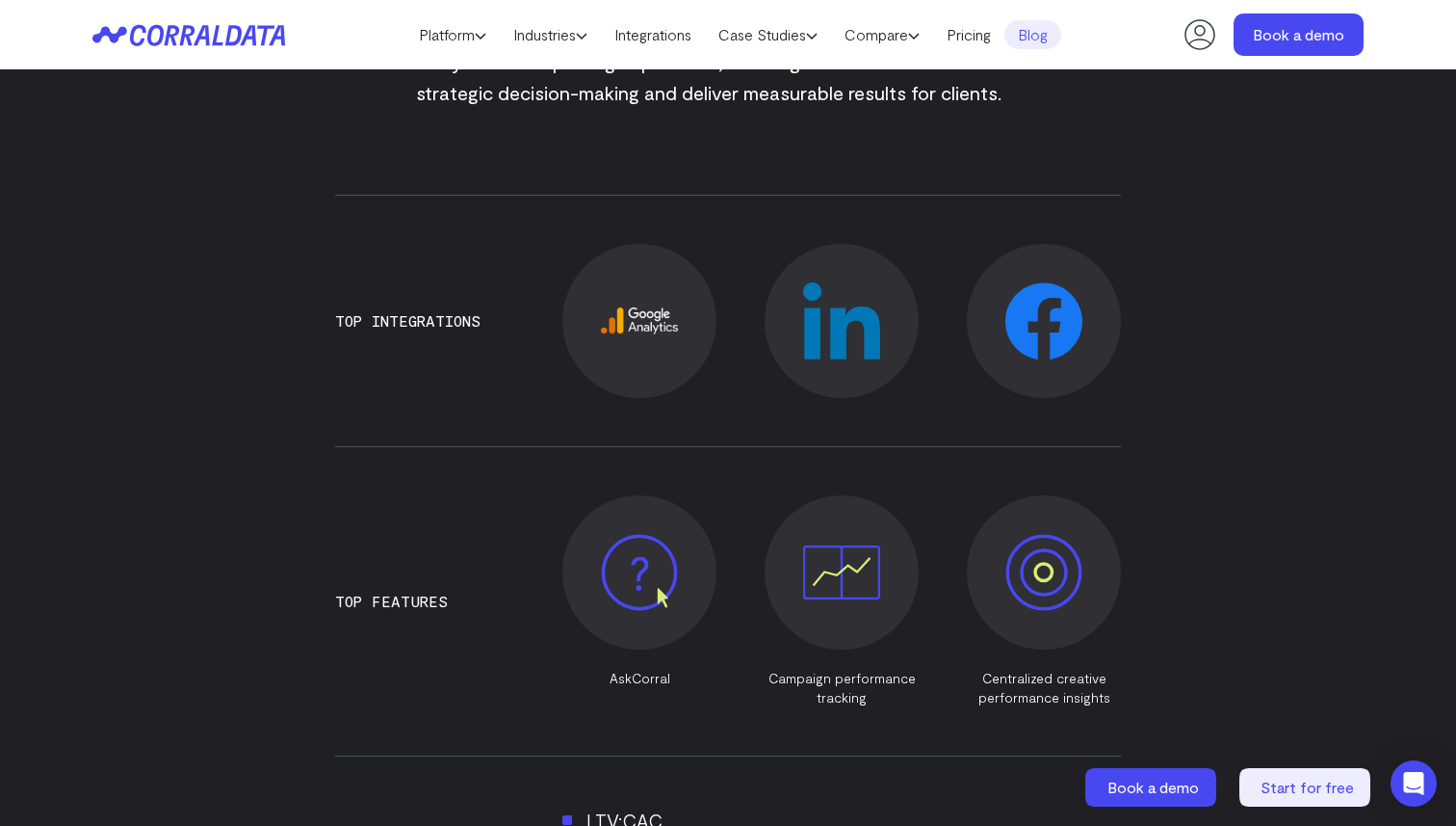
scroll to position [1116, 0]
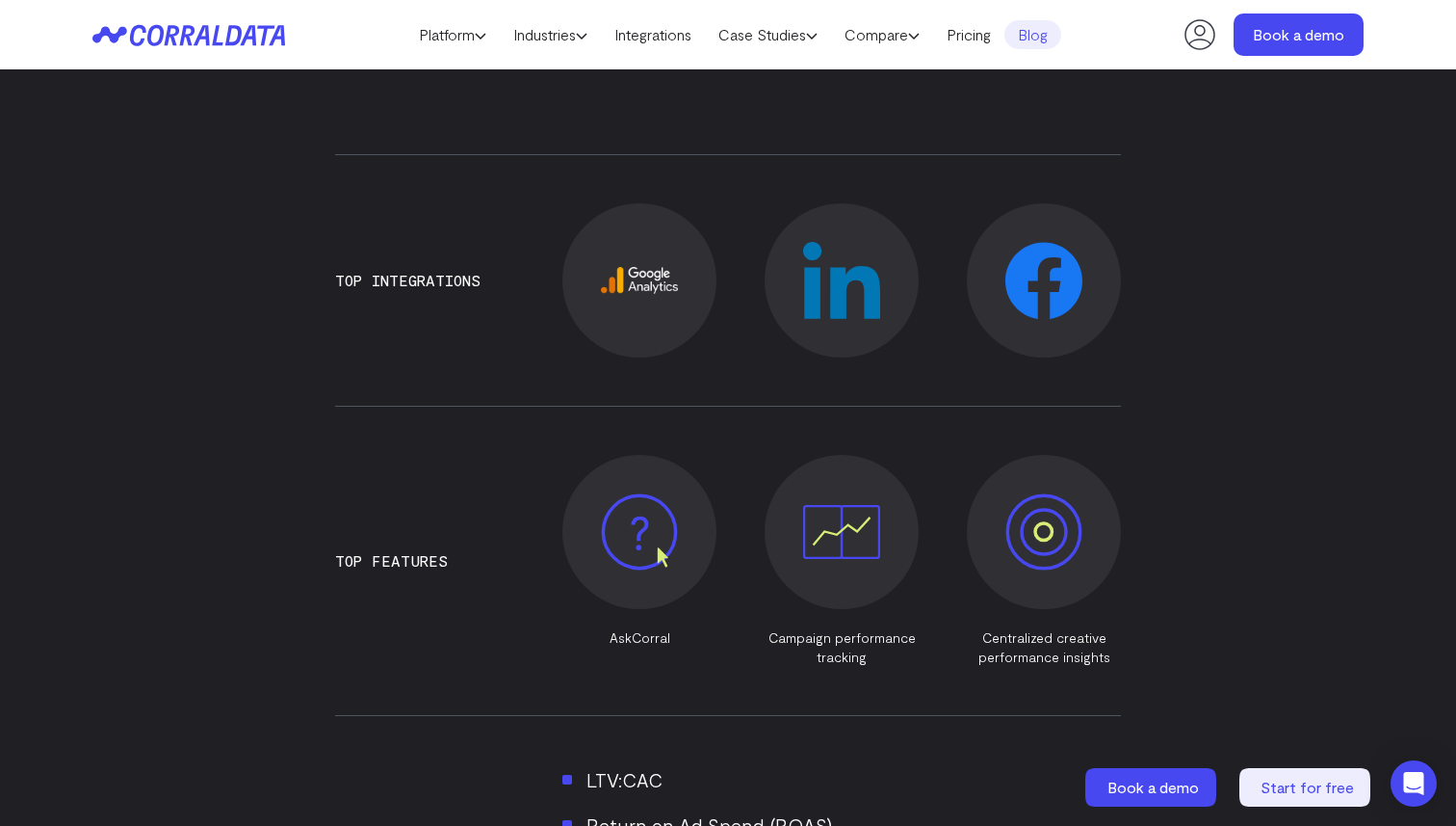
click at [620, 288] on img at bounding box center [640, 281] width 77 height 27
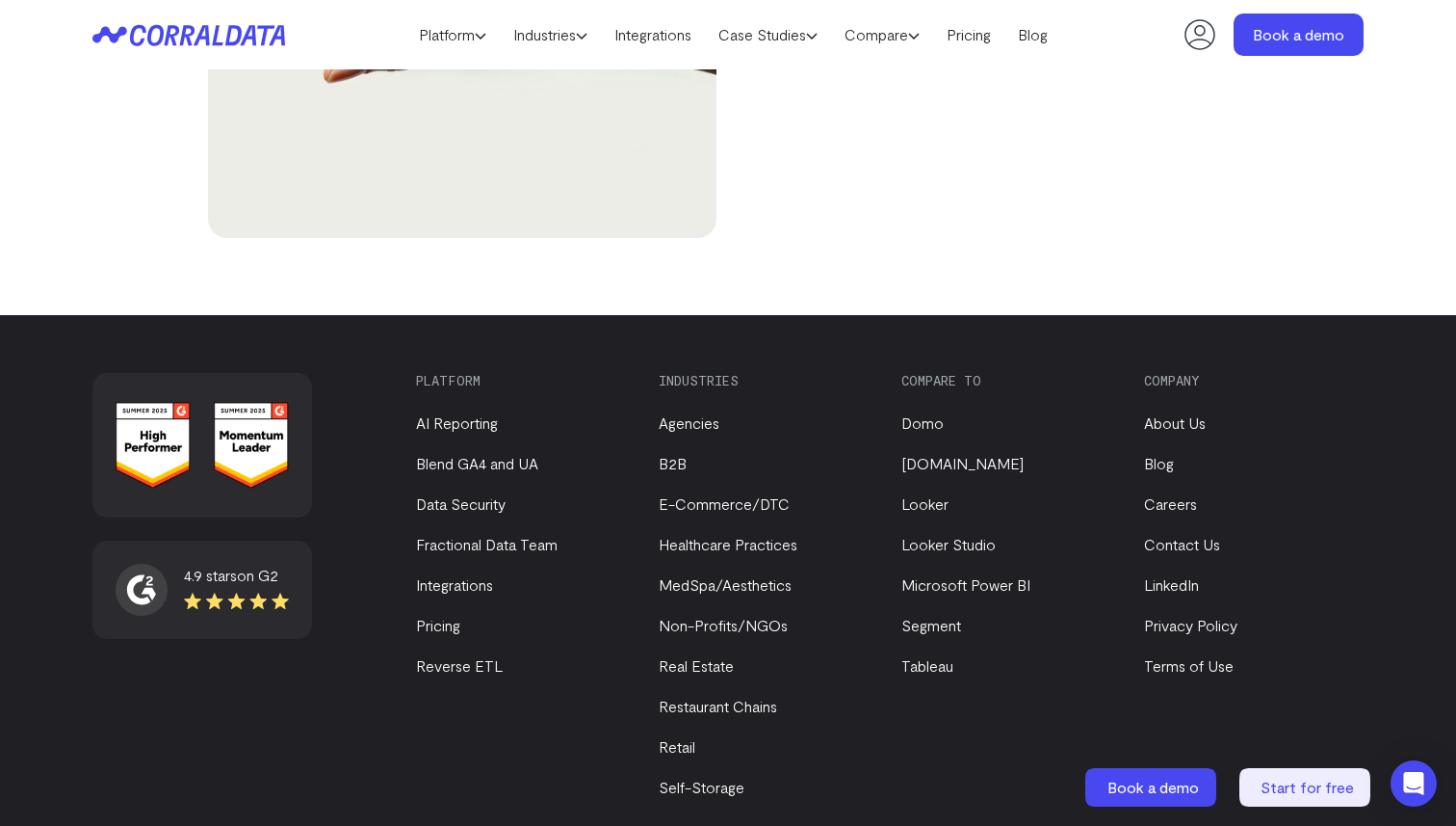
scroll to position [6956, 0]
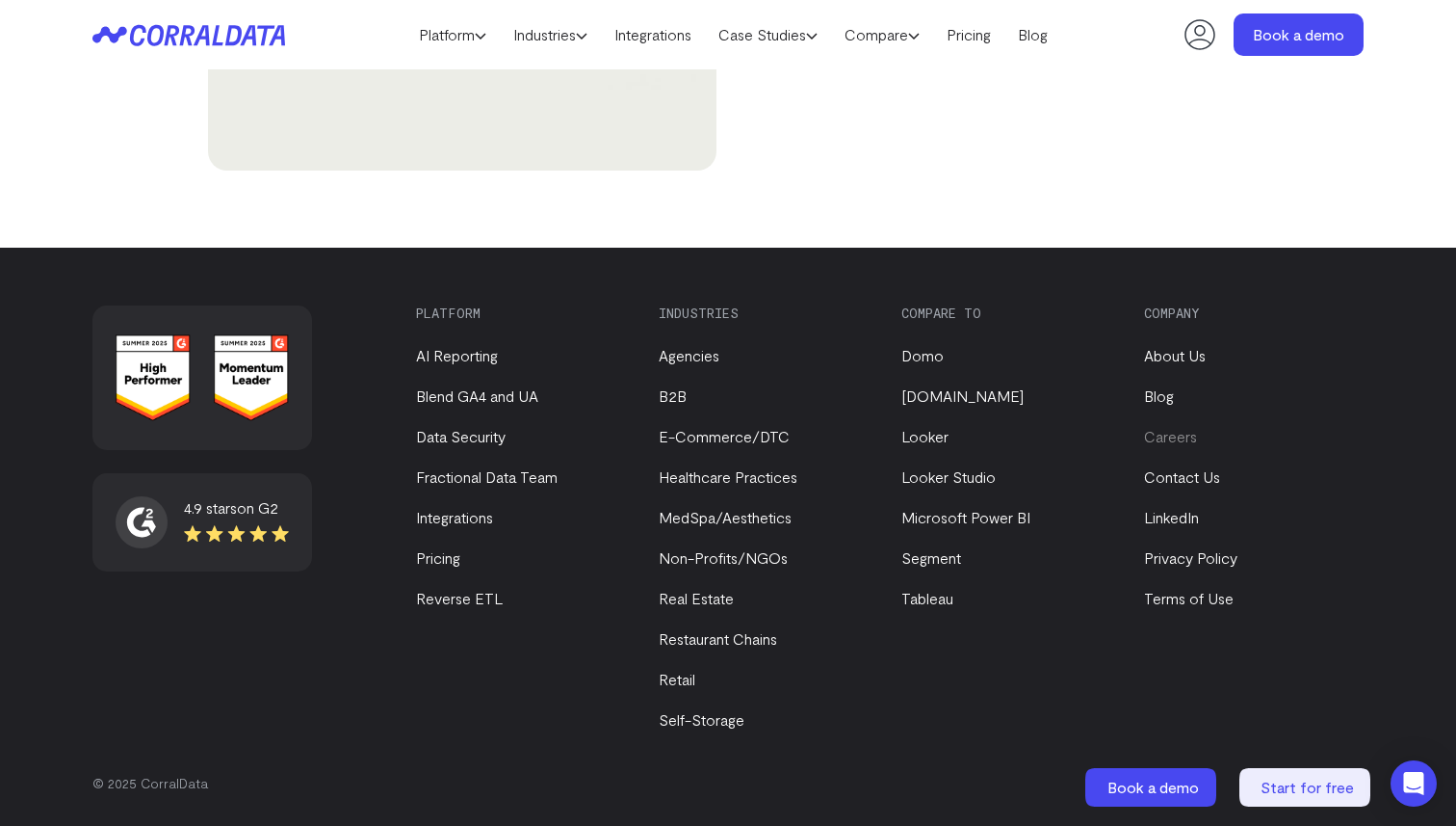
click at [1171, 437] on link "Careers" at bounding box center [1170, 436] width 53 height 18
click at [986, 35] on link "Pricing" at bounding box center [969, 35] width 72 height 29
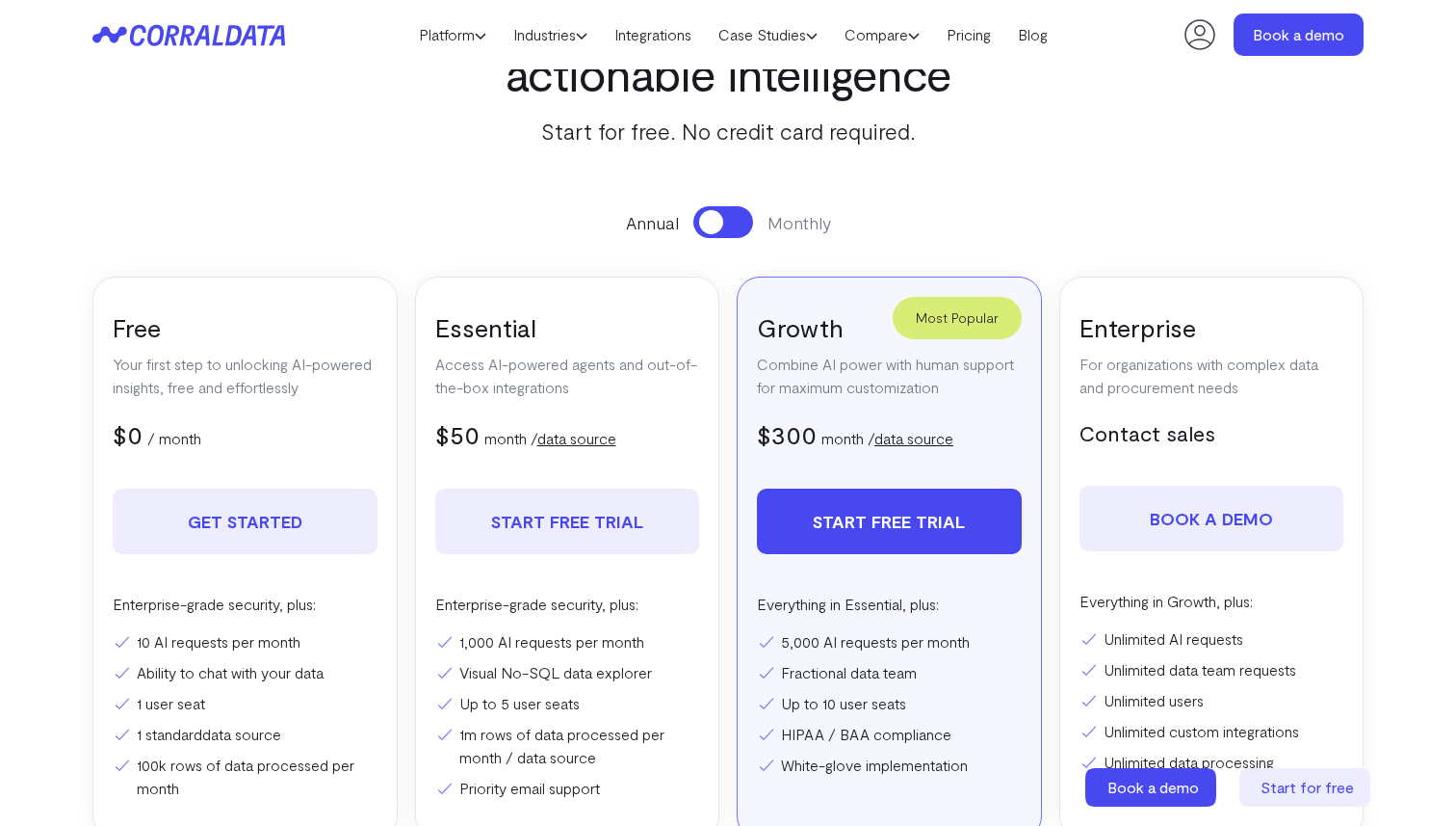
scroll to position [229, 0]
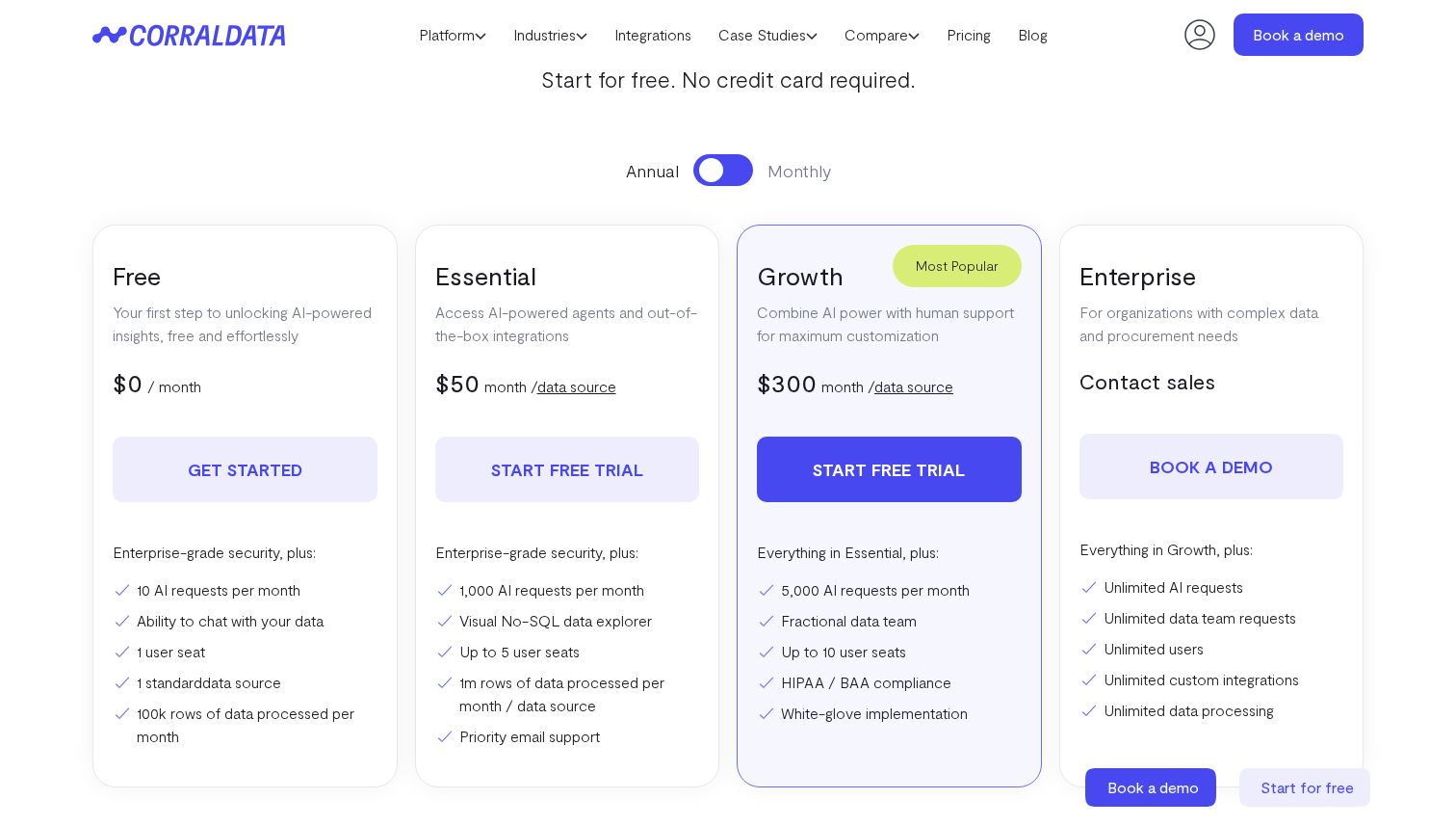
click at [1391, 236] on section "Pricing Everything you need to turn your data into actionable intelligence Star…" at bounding box center [728, 371] width 1387 height 987
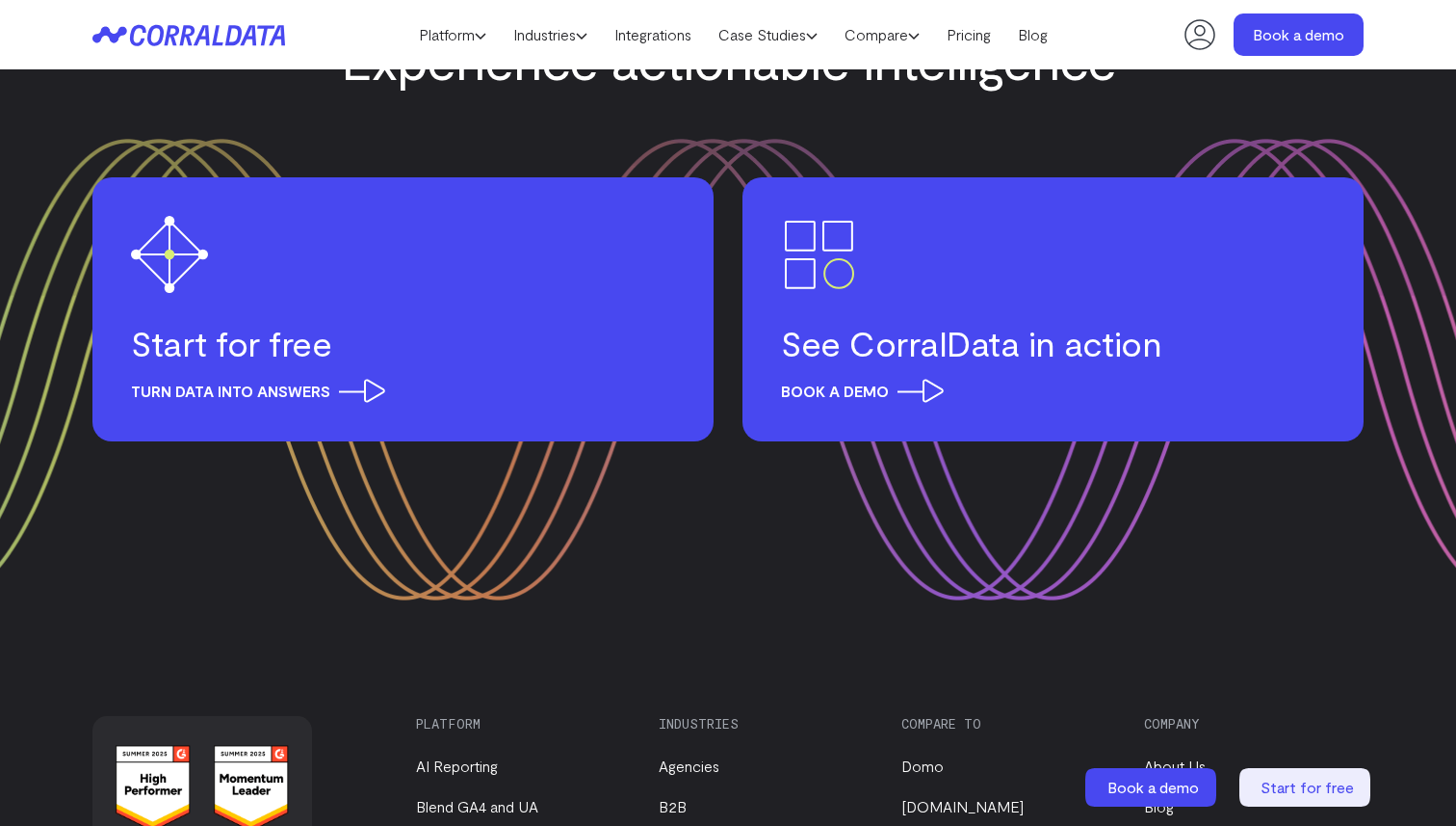
scroll to position [2580, 0]
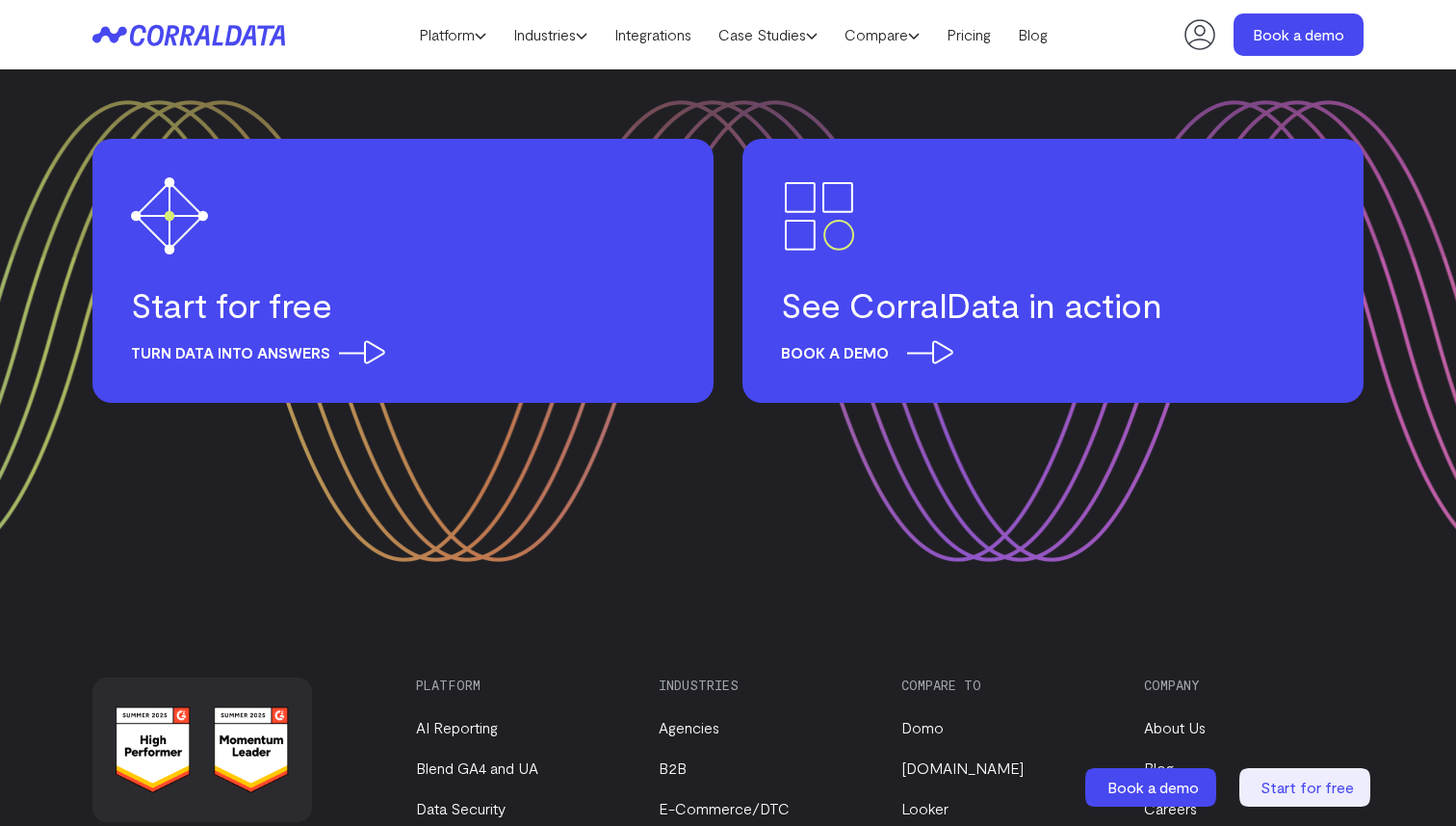
click at [1119, 348] on div "Book a demo" at bounding box center [1053, 352] width 544 height 24
click at [670, 38] on link "Integrations" at bounding box center [652, 35] width 104 height 29
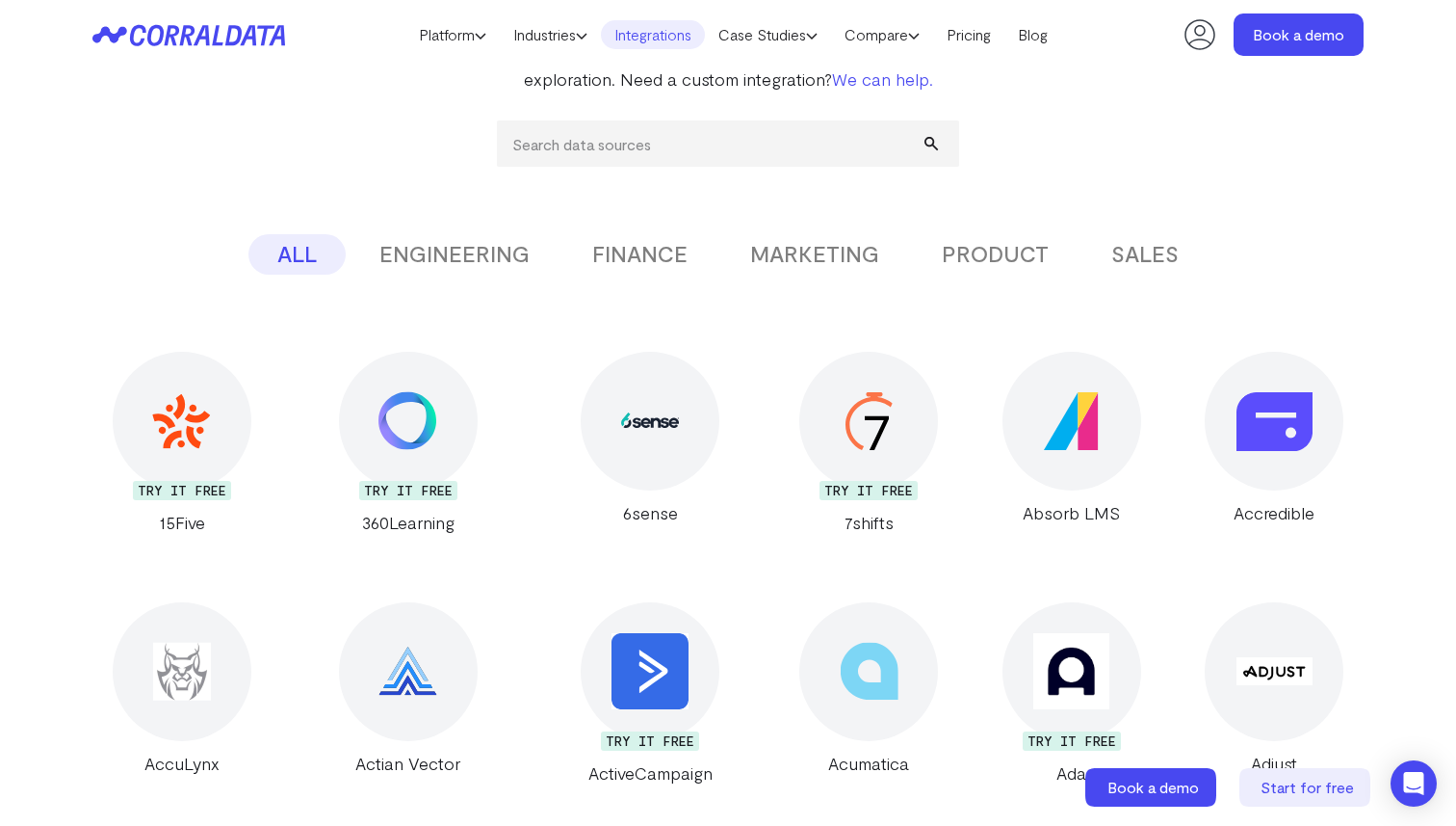
scroll to position [268, 0]
click at [788, 260] on button "MARKETING" at bounding box center [814, 254] width 187 height 41
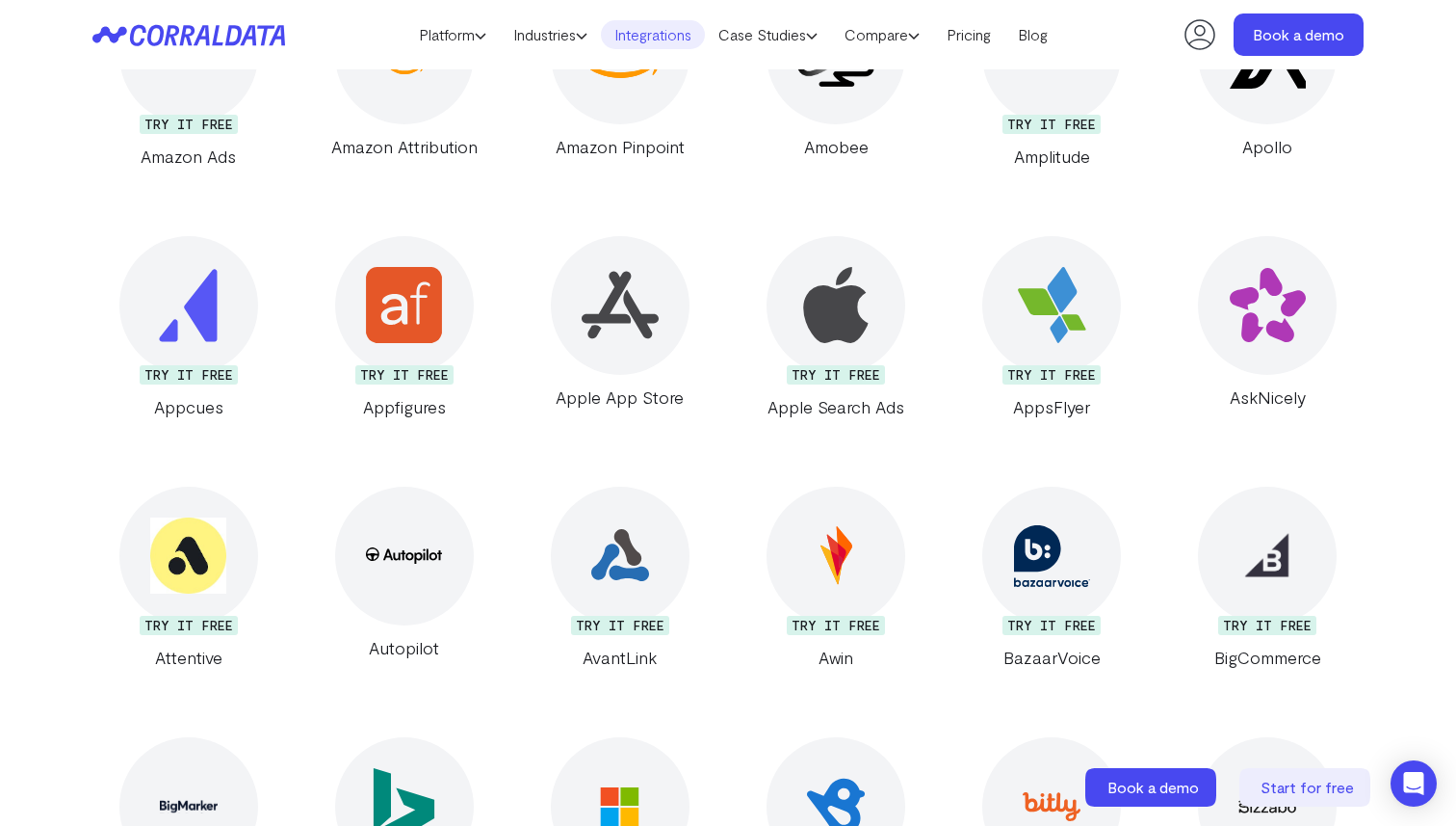
scroll to position [1154, 0]
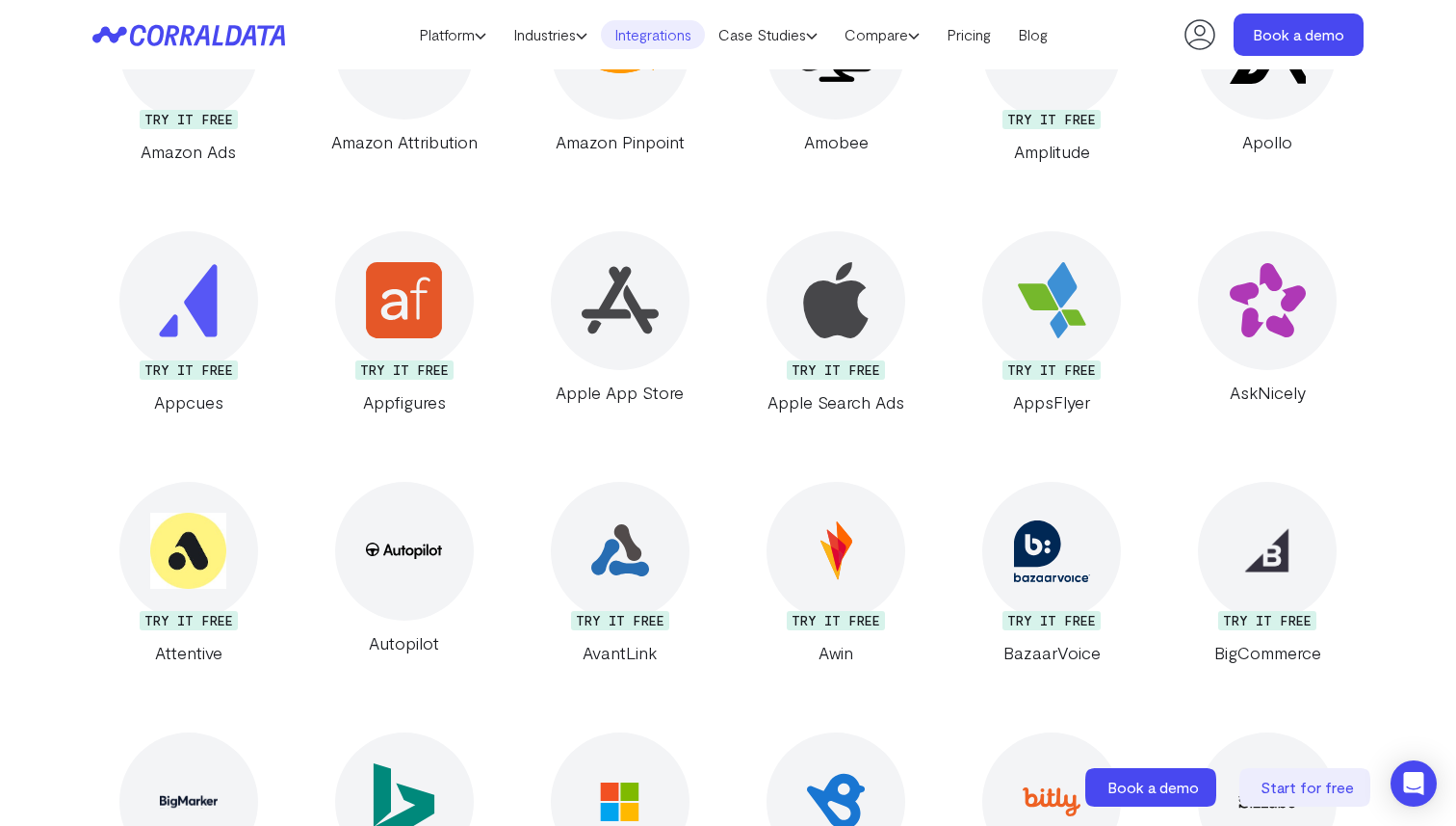
click at [827, 280] on img at bounding box center [835, 300] width 76 height 76
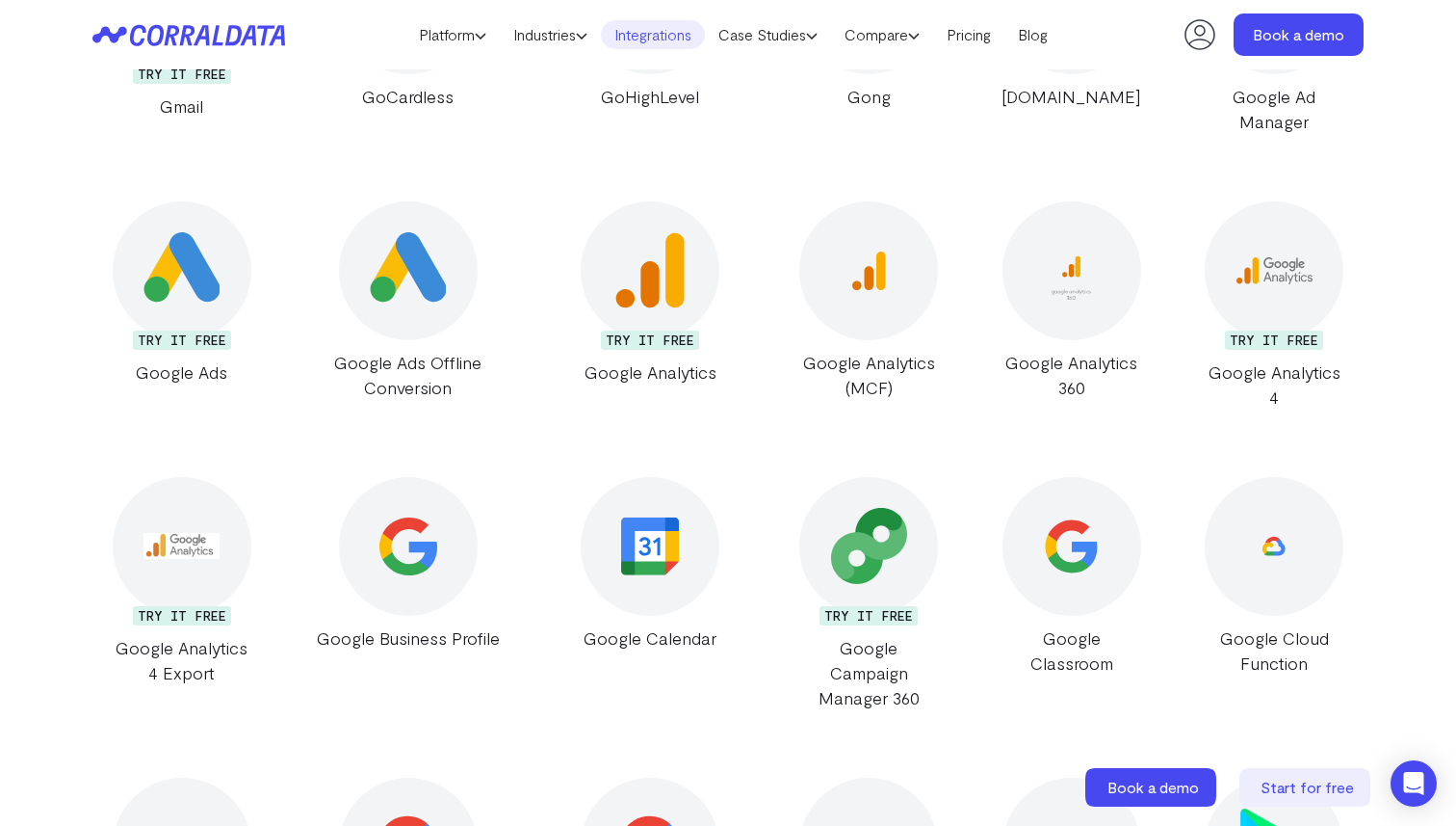
scroll to position [13045, 0]
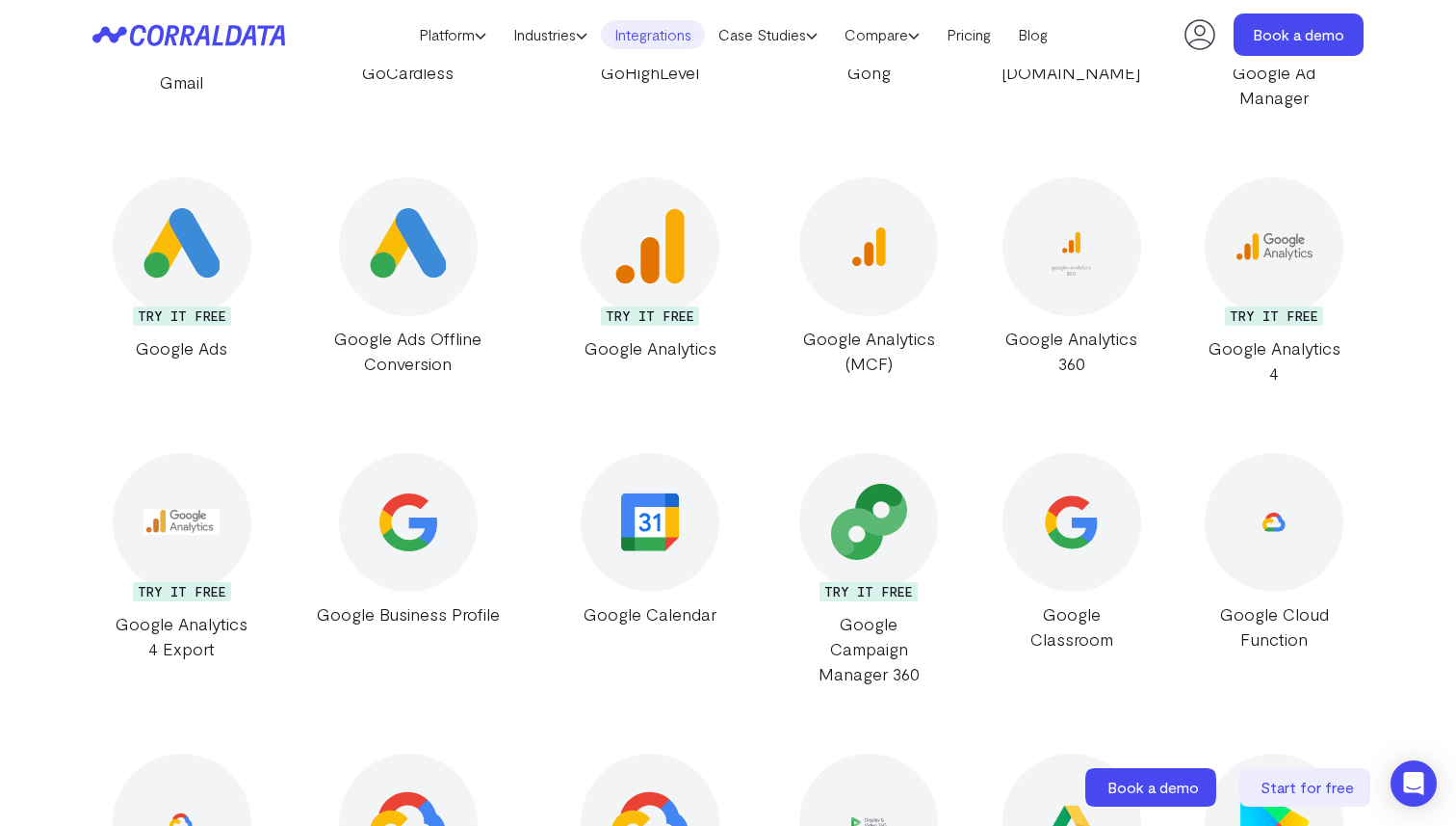
click at [848, 483] on img at bounding box center [869, 521] width 76 height 76
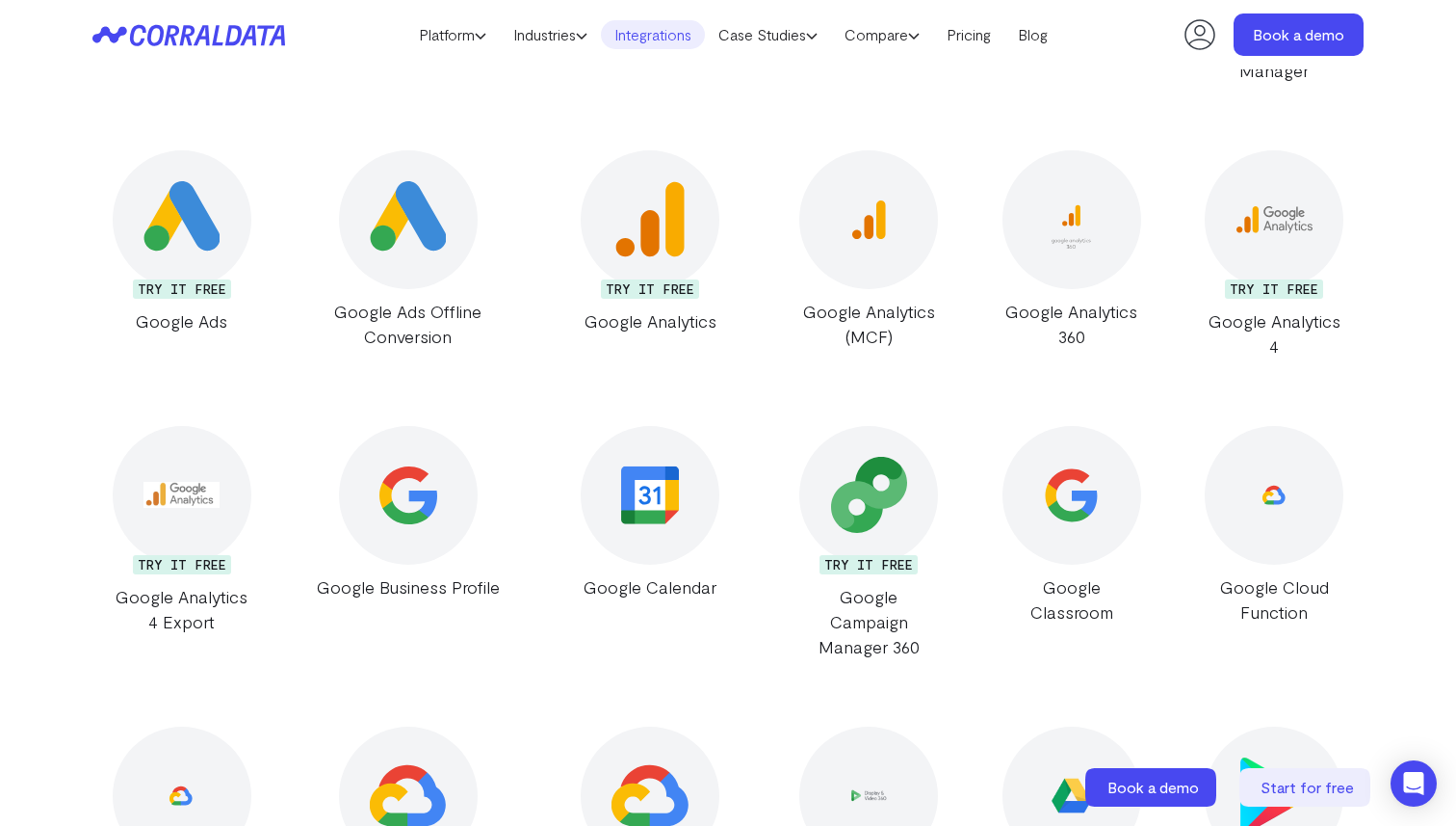
scroll to position [13083, 0]
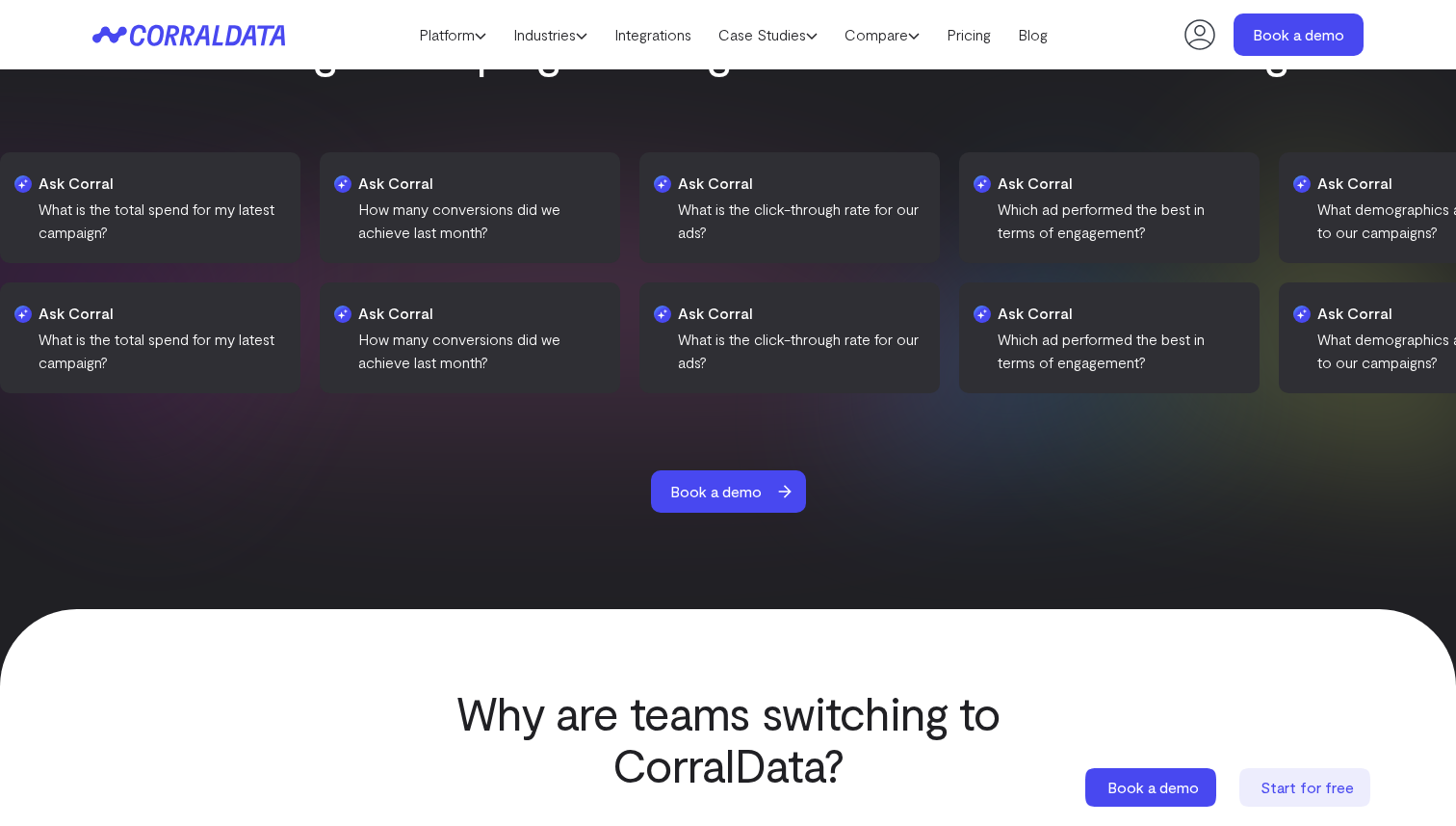
scroll to position [2194, 0]
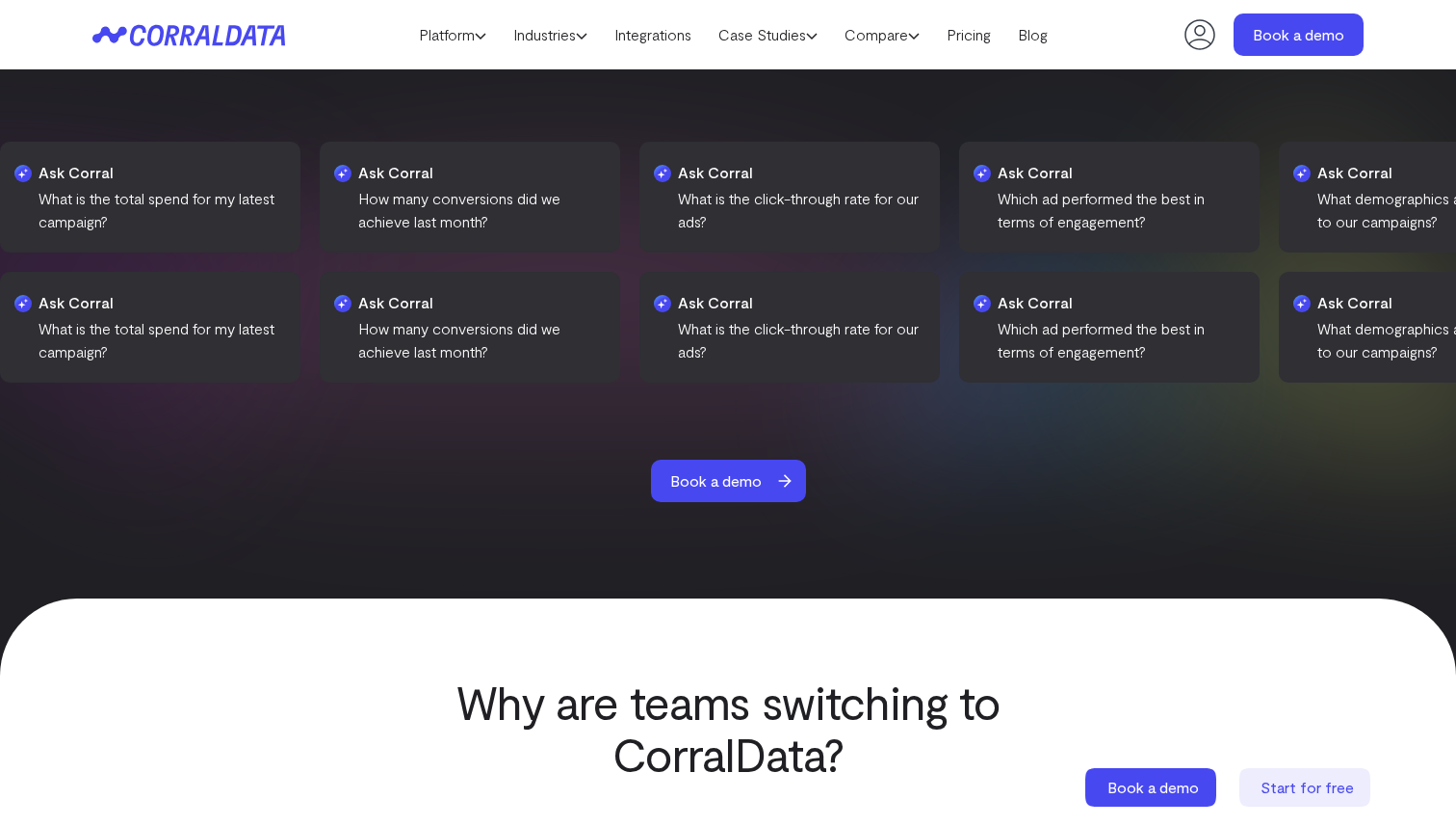
click at [1203, 46] on icon at bounding box center [1200, 35] width 39 height 39
click at [1053, 32] on link "Blog" at bounding box center [1033, 35] width 57 height 29
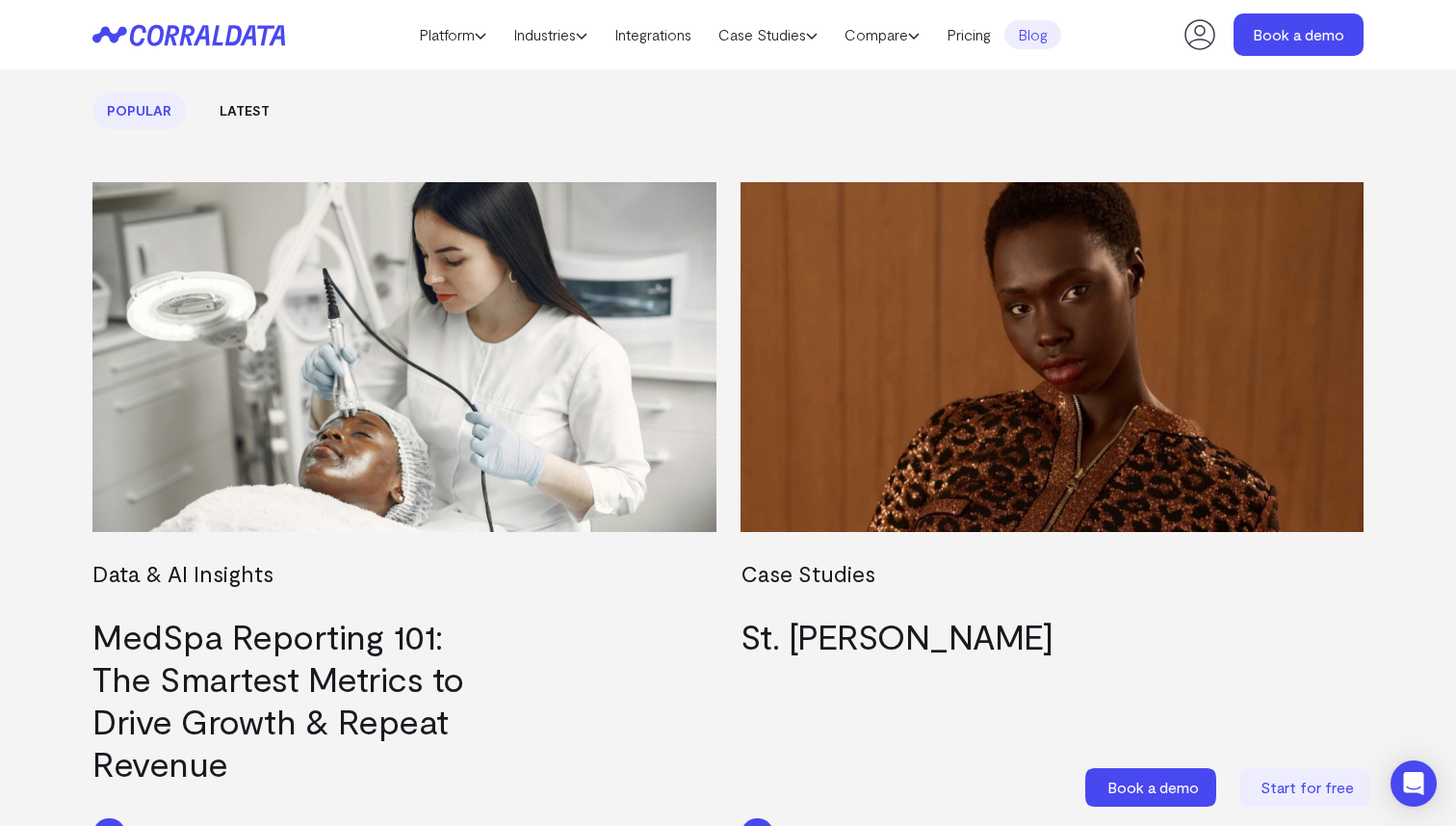
scroll to position [658, 0]
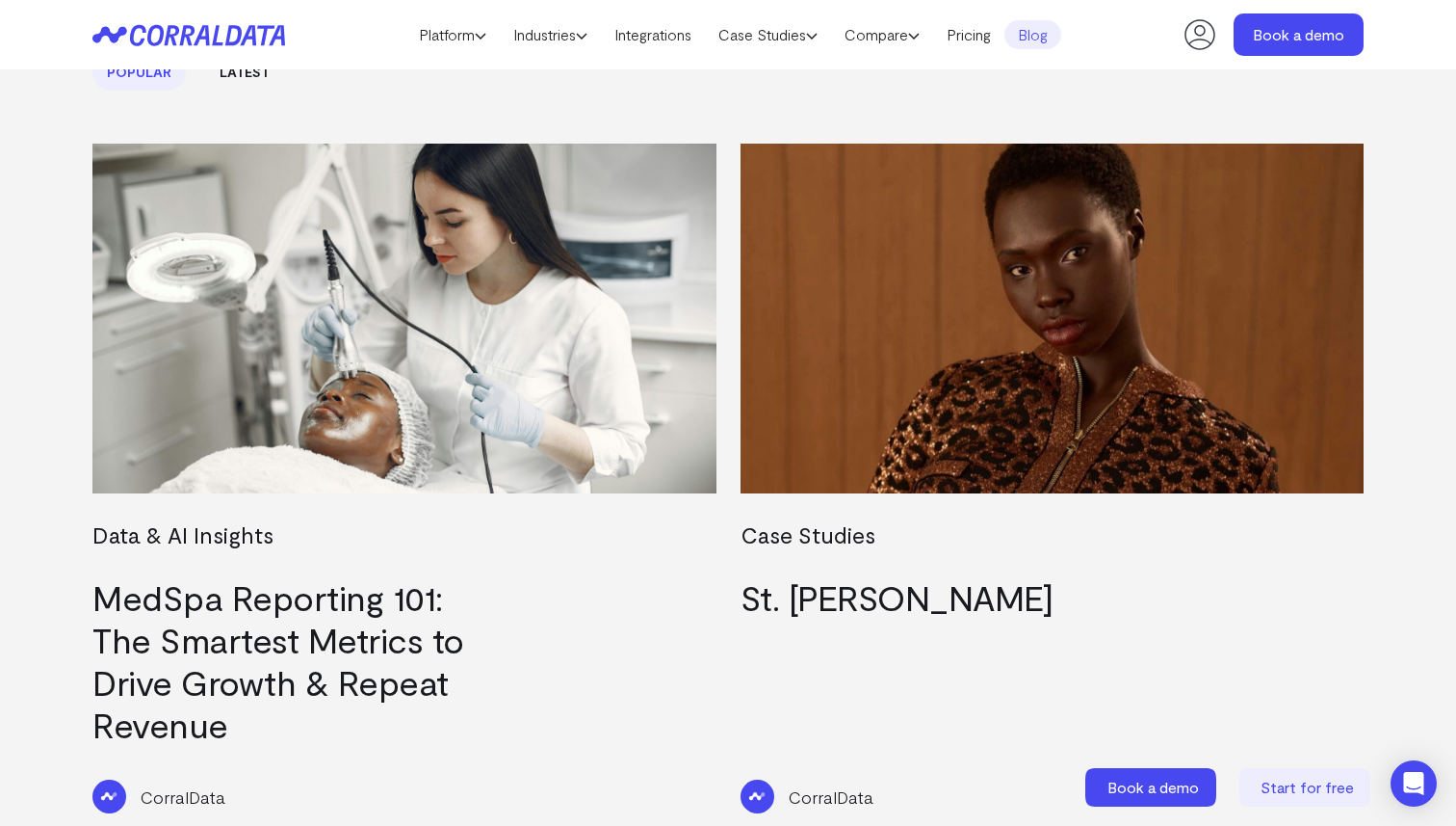
click at [448, 691] on link "MedSpa Reporting 101: The Smartest Metrics to Drive Growth & Repeat Revenue" at bounding box center [279, 660] width 372 height 168
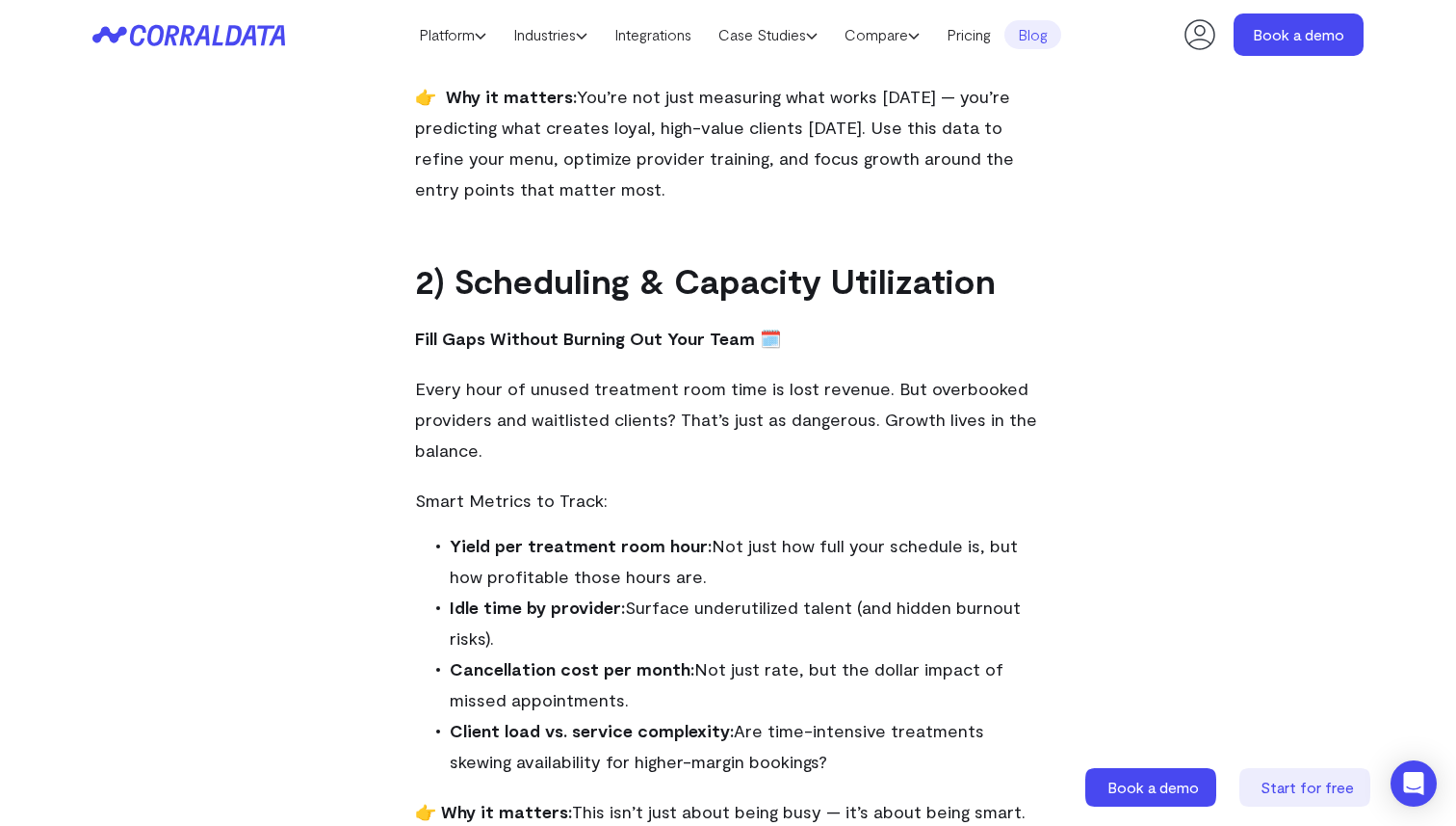
scroll to position [1886, 0]
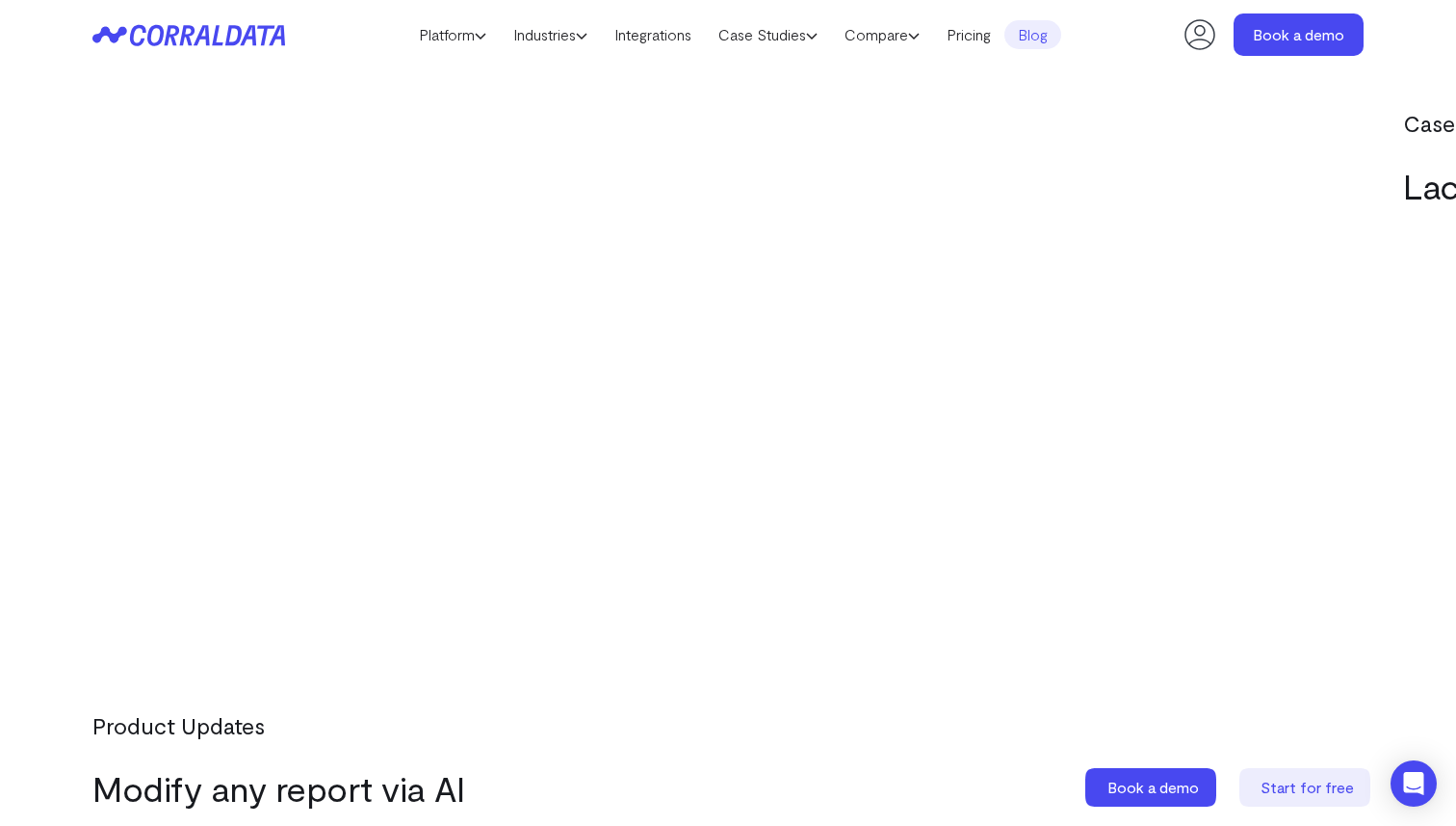
scroll to position [6167, 0]
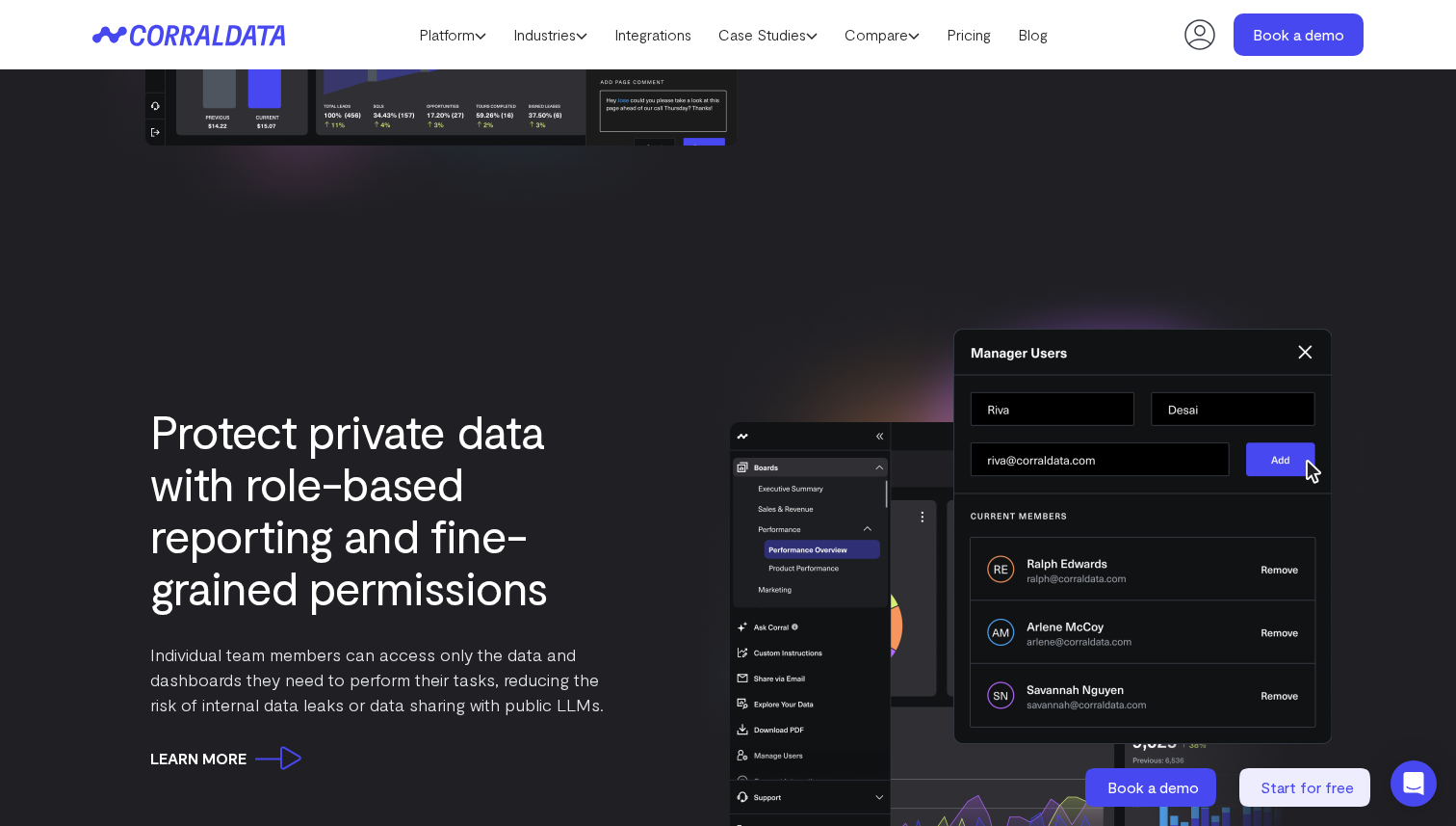
scroll to position [6466, 0]
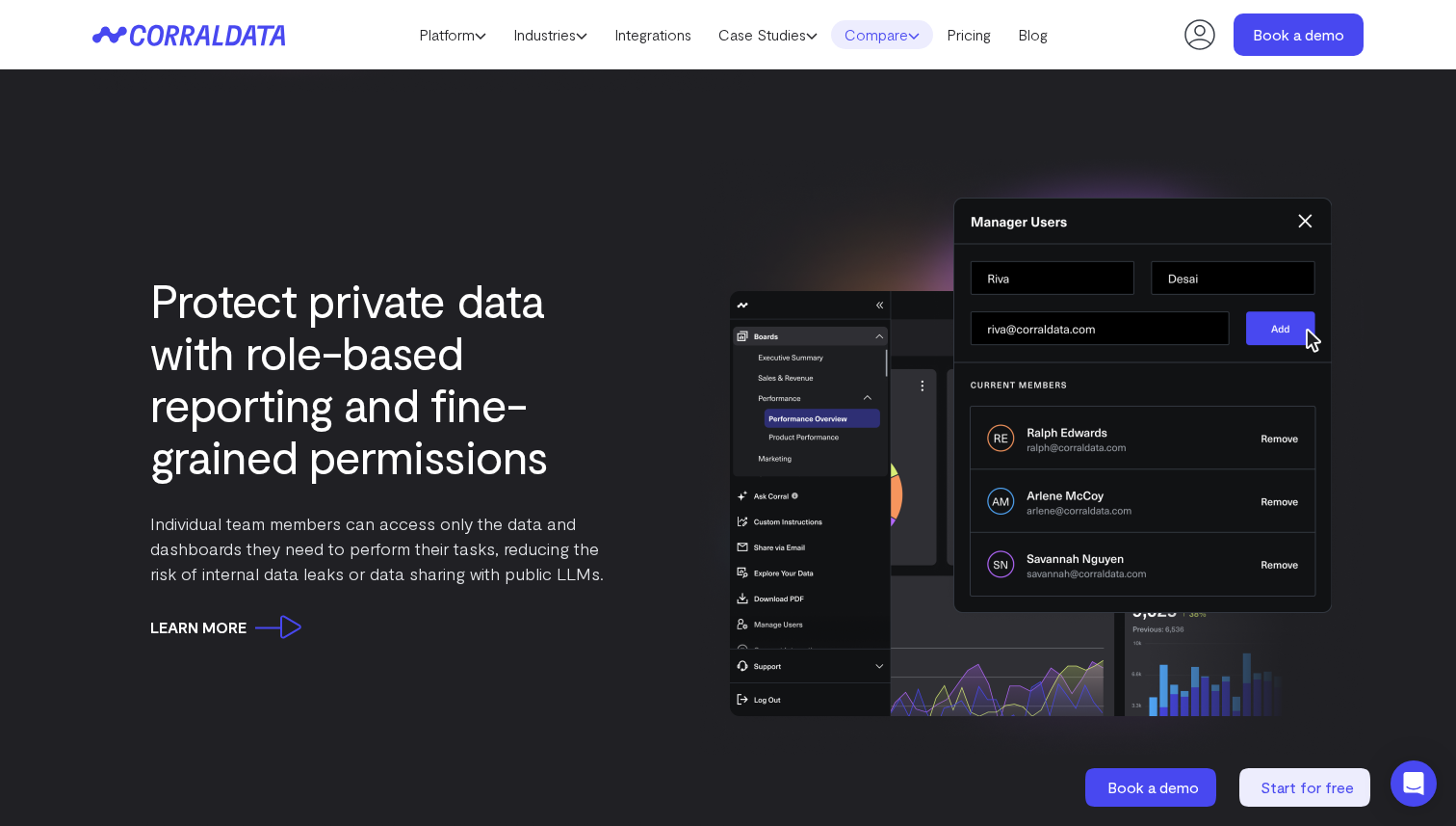
click at [881, 37] on link "Compare" at bounding box center [882, 35] width 102 height 29
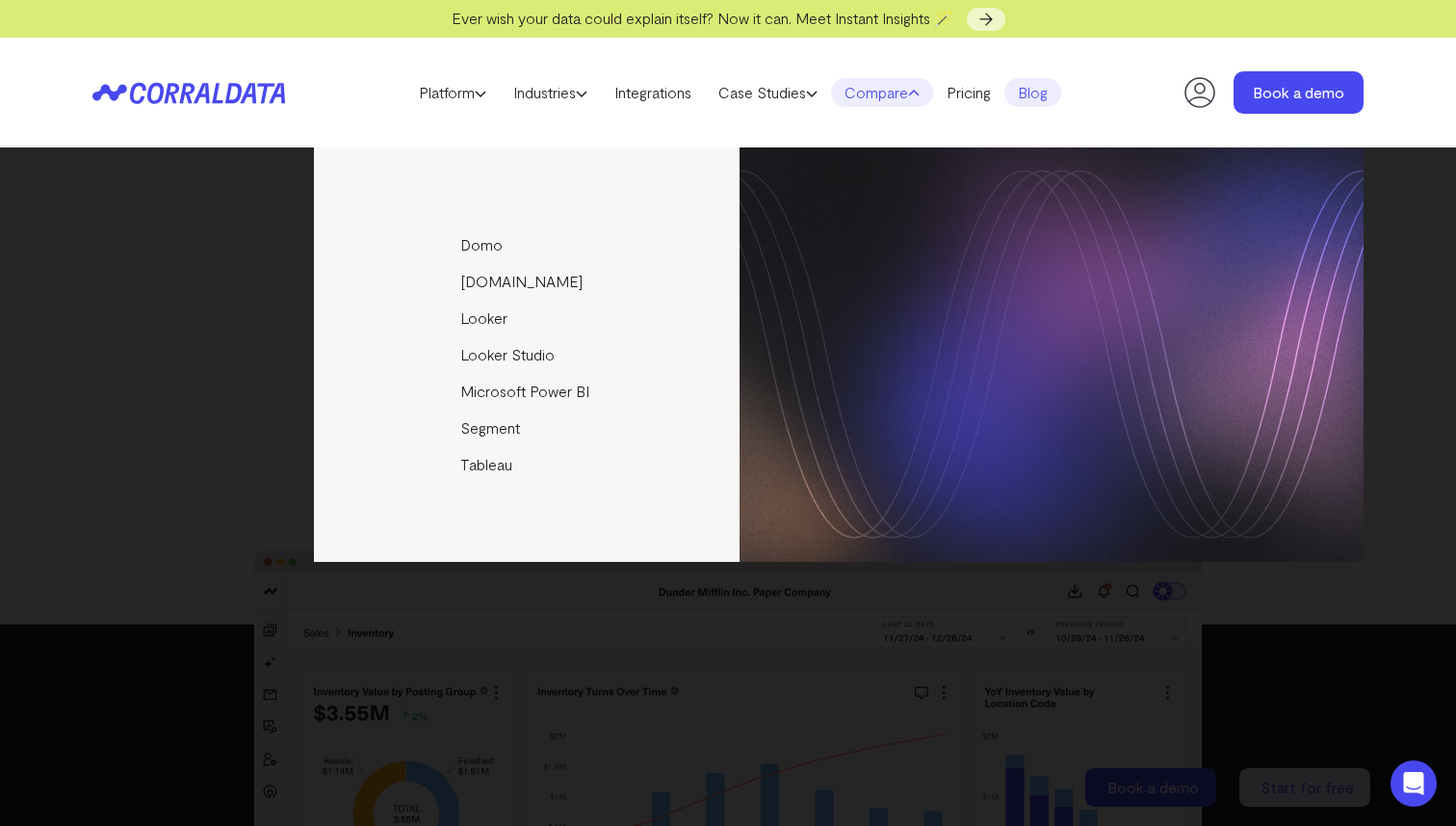
click at [1039, 101] on link "Blog" at bounding box center [1033, 93] width 57 height 29
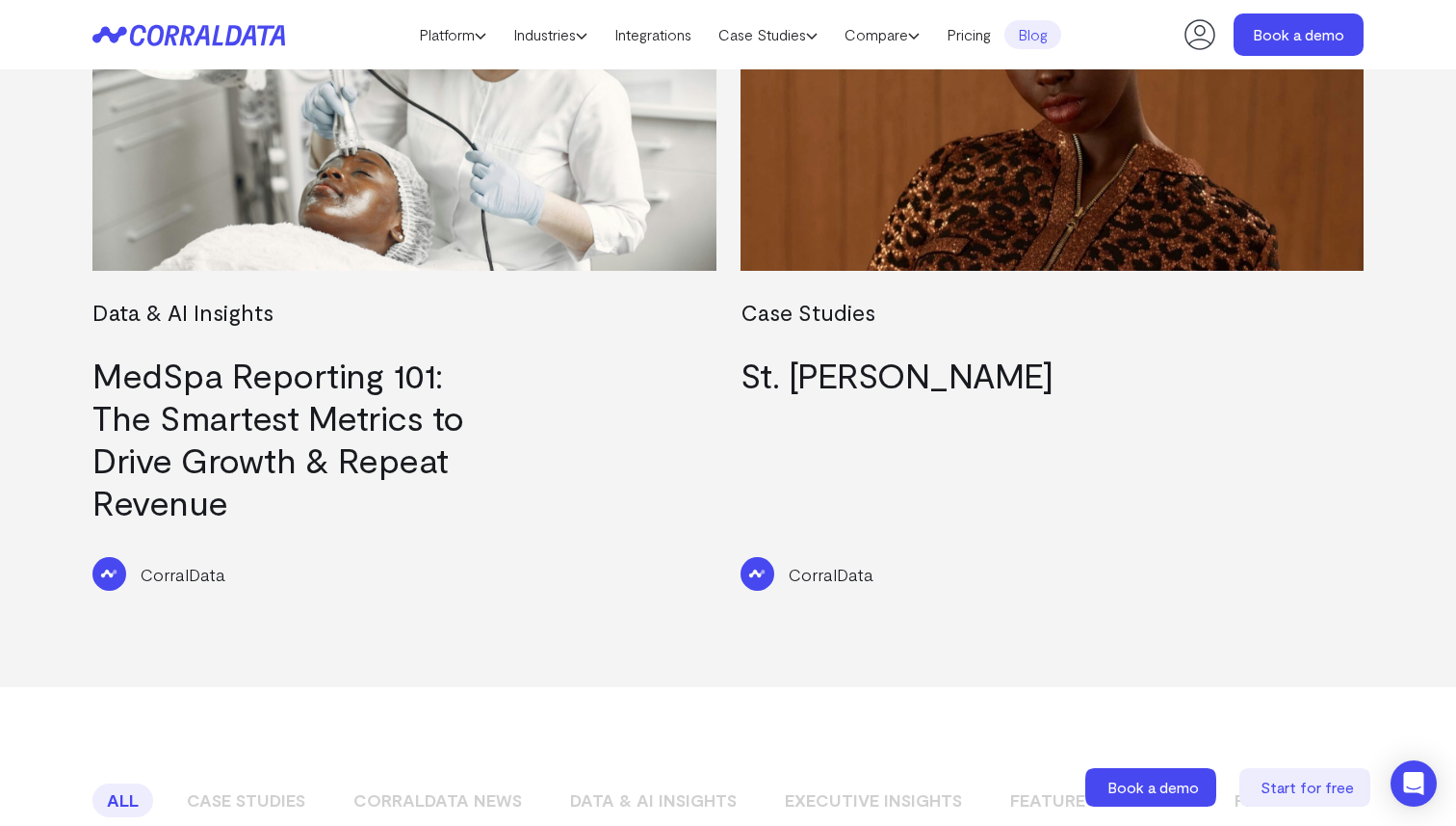
scroll to position [923, 0]
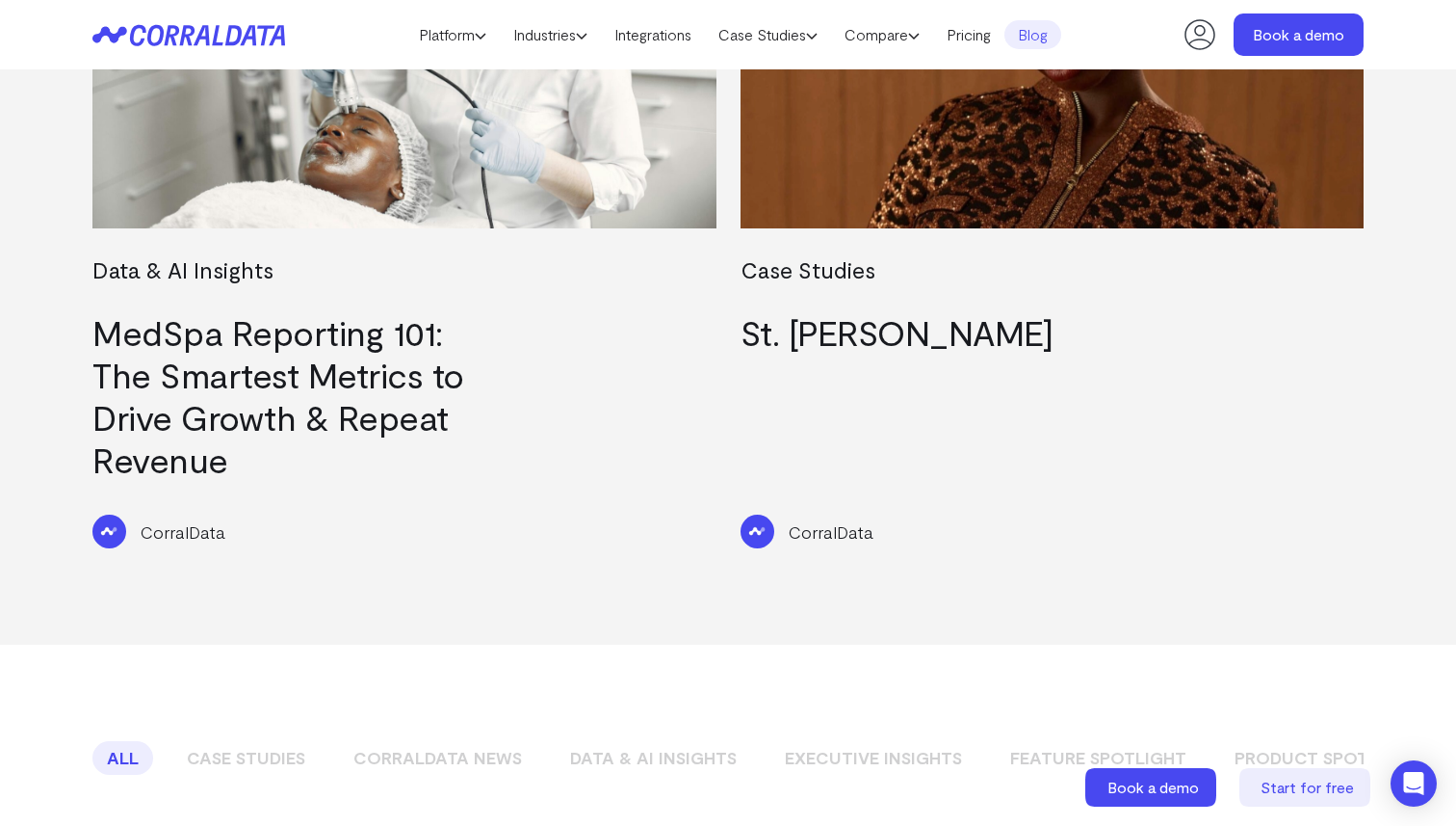
click at [807, 519] on p "CorralData" at bounding box center [832, 532] width 85 height 25
click at [986, 178] on img at bounding box center [1052, 54] width 624 height 351
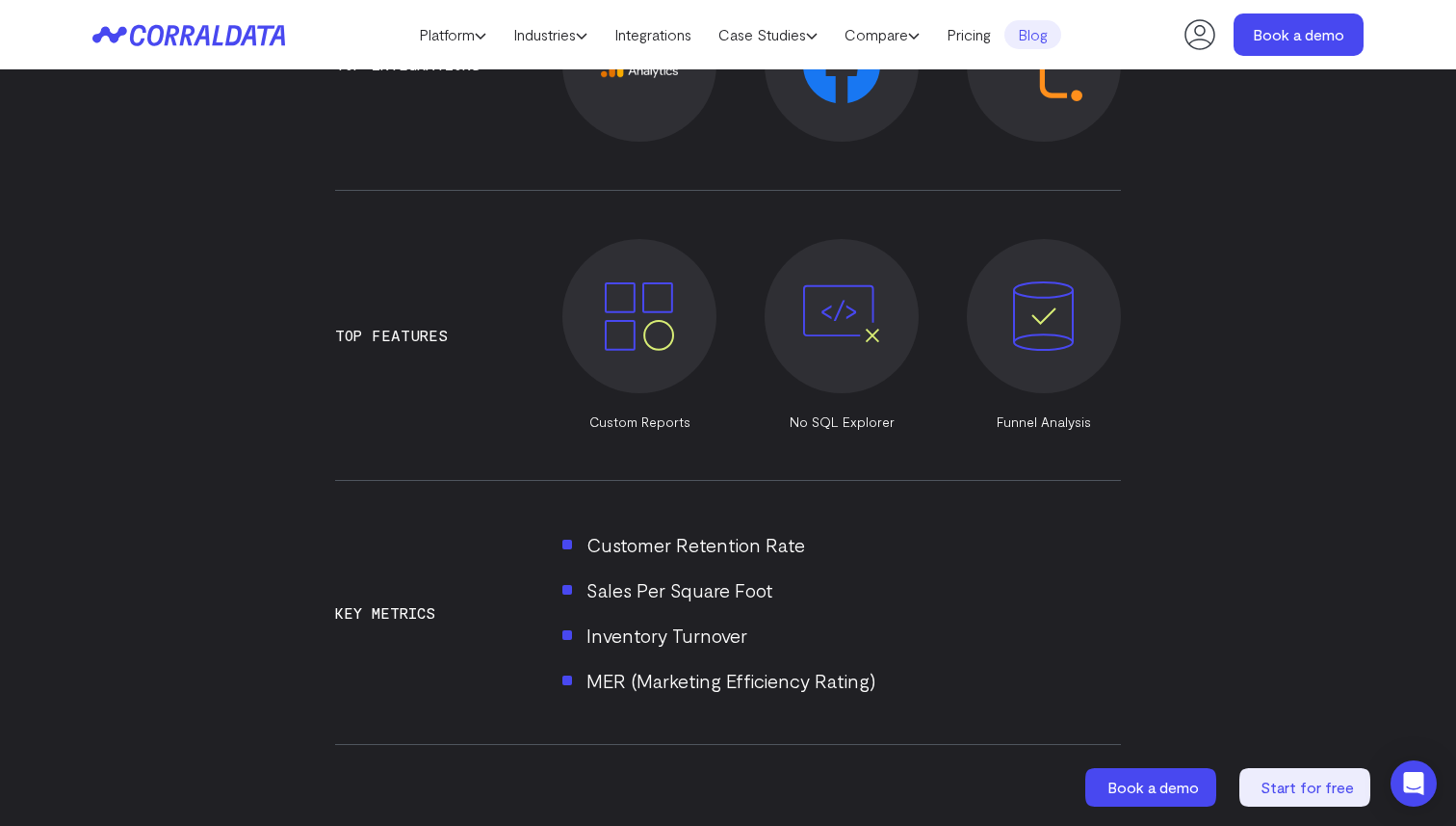
scroll to position [1501, 0]
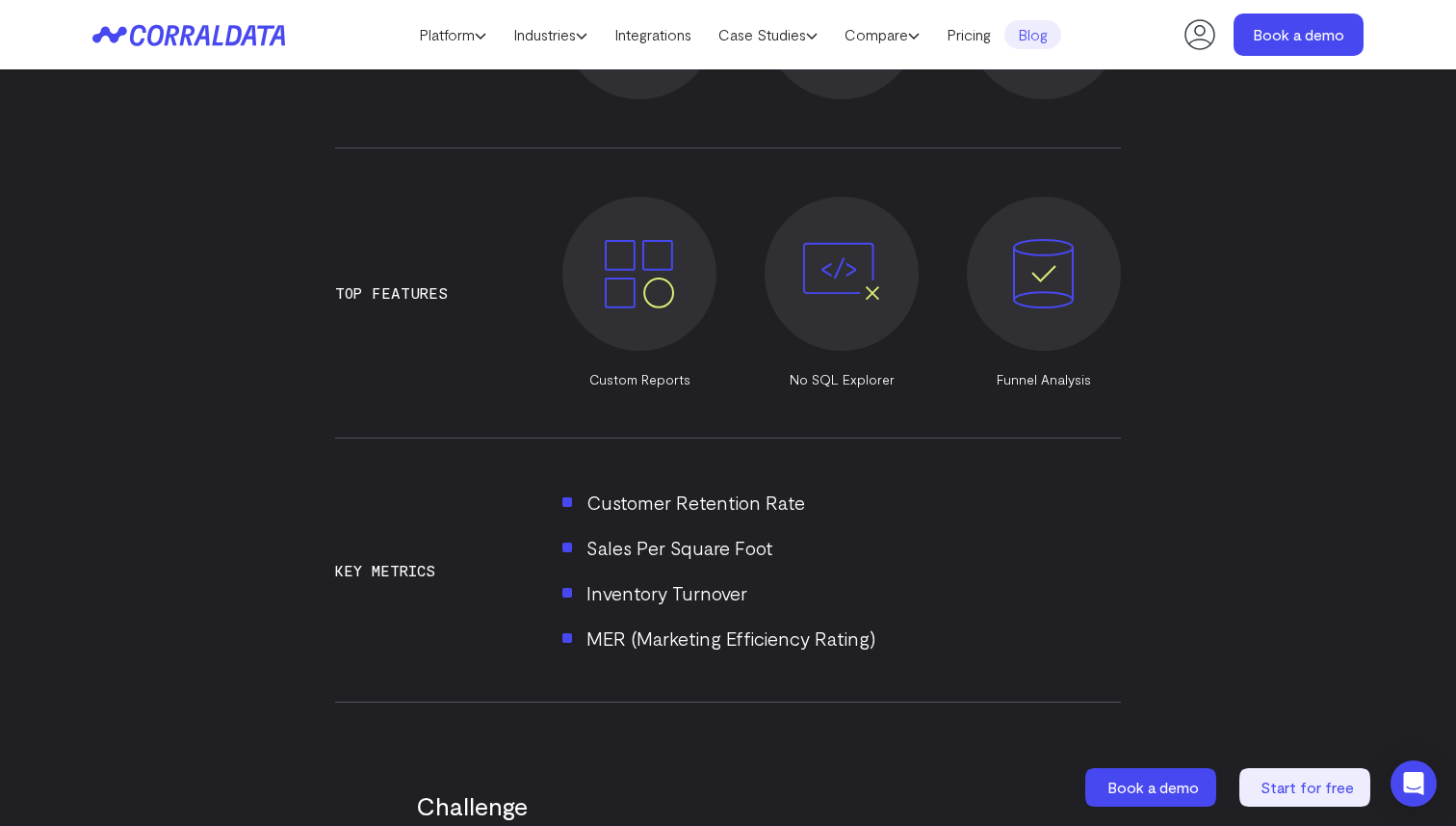
click at [615, 266] on img at bounding box center [640, 274] width 77 height 77
click at [626, 370] on p "Custom Reports" at bounding box center [639, 380] width 154 height 19
click at [659, 244] on img at bounding box center [640, 274] width 77 height 77
click at [422, 284] on h3 "Top Features" at bounding box center [391, 292] width 112 height 17
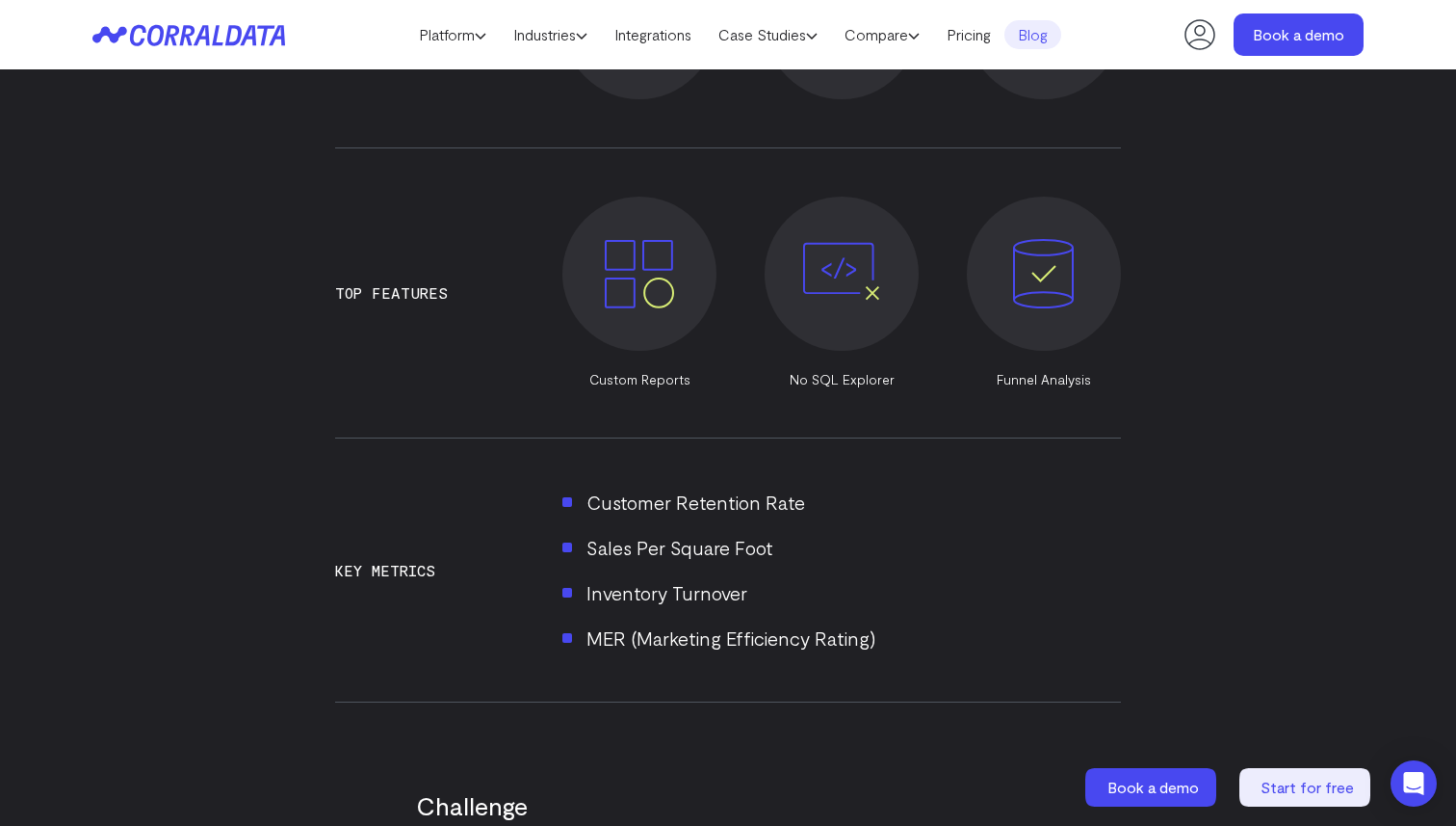
click at [982, 282] on li "Funnel Analysis" at bounding box center [1044, 292] width 154 height 193
click at [1090, 240] on span at bounding box center [1044, 273] width 154 height 154
click at [1025, 249] on img at bounding box center [1045, 274] width 77 height 77
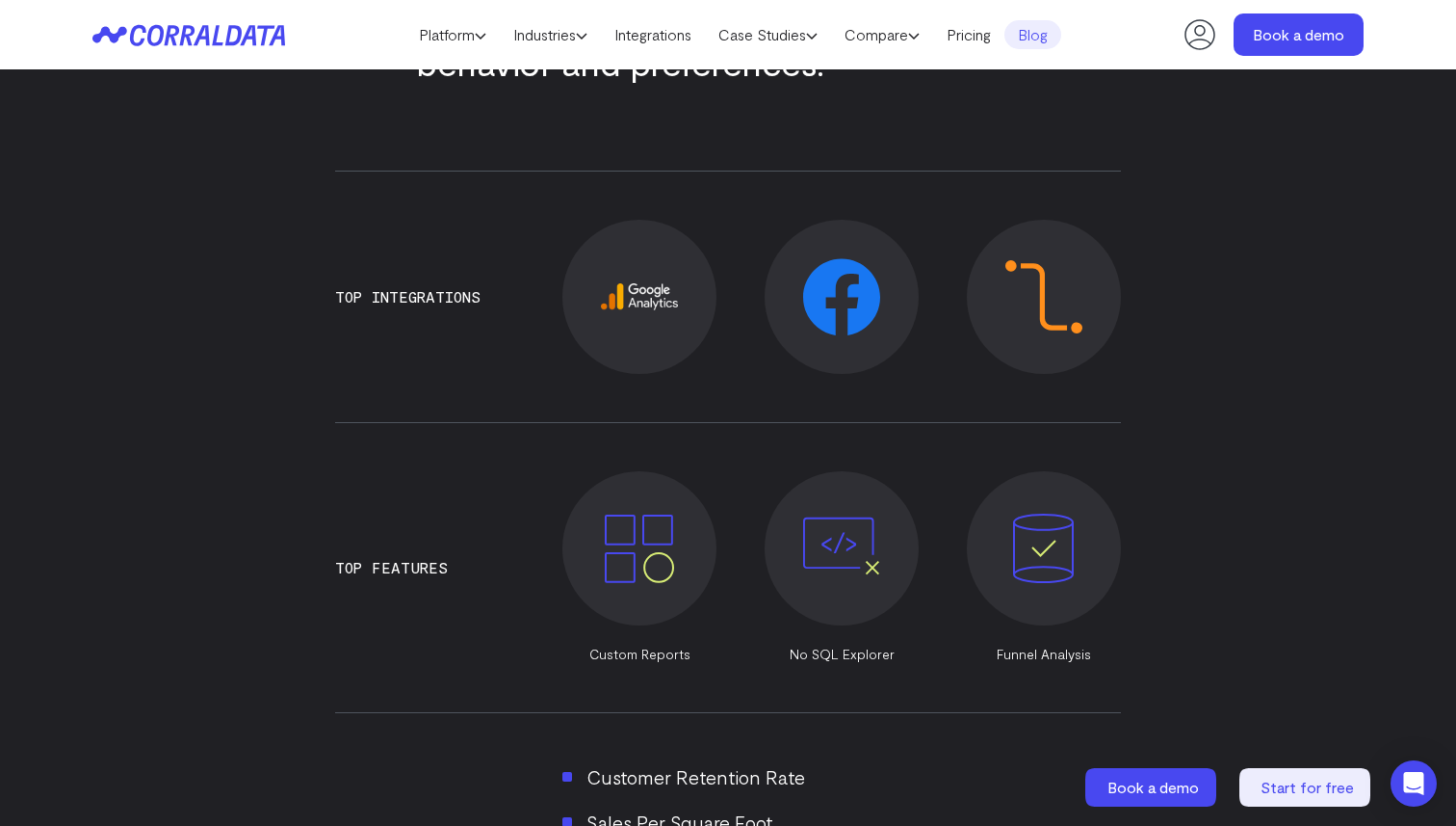
scroll to position [1193, 0]
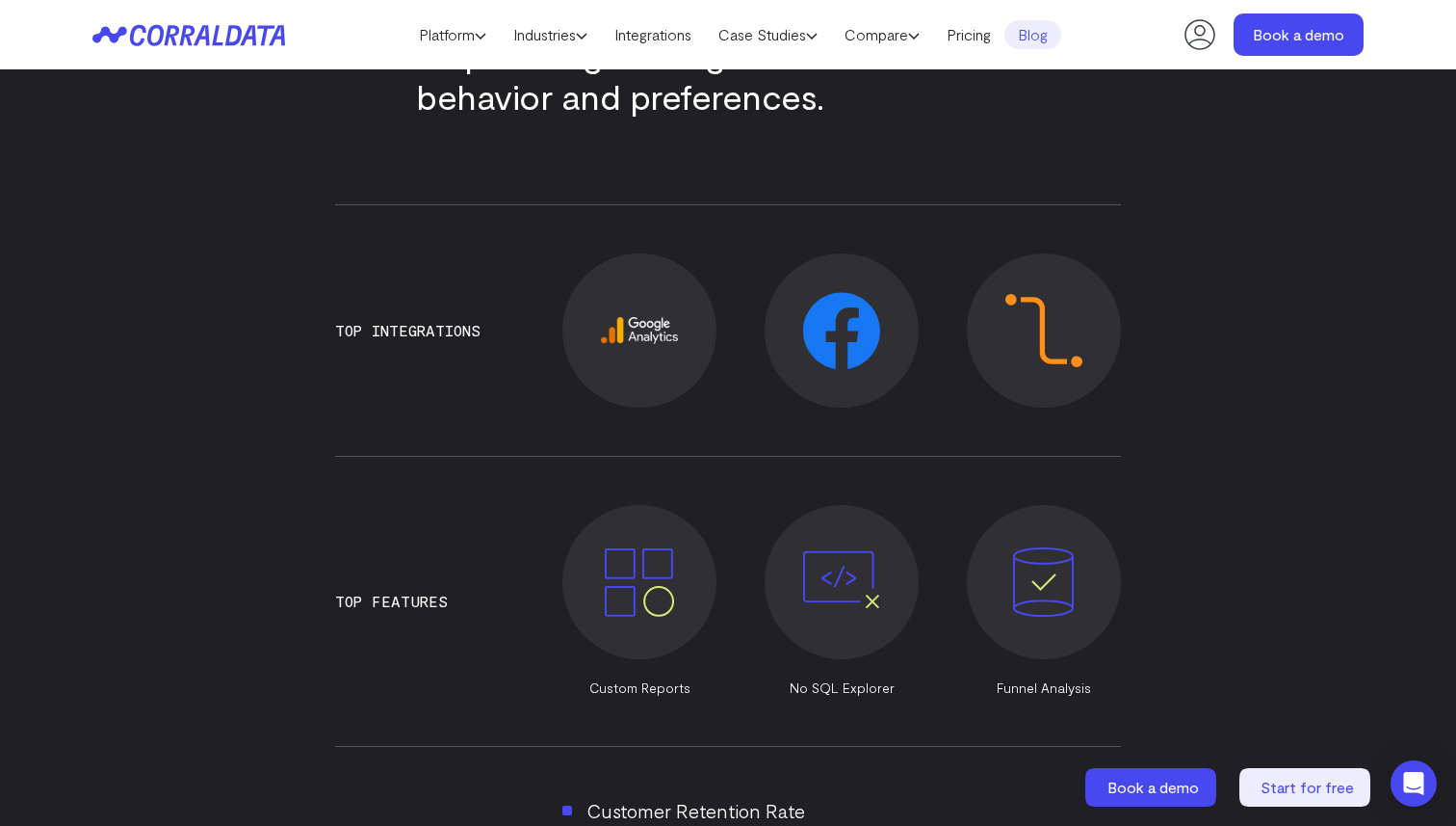
click at [622, 317] on img at bounding box center [640, 330] width 77 height 27
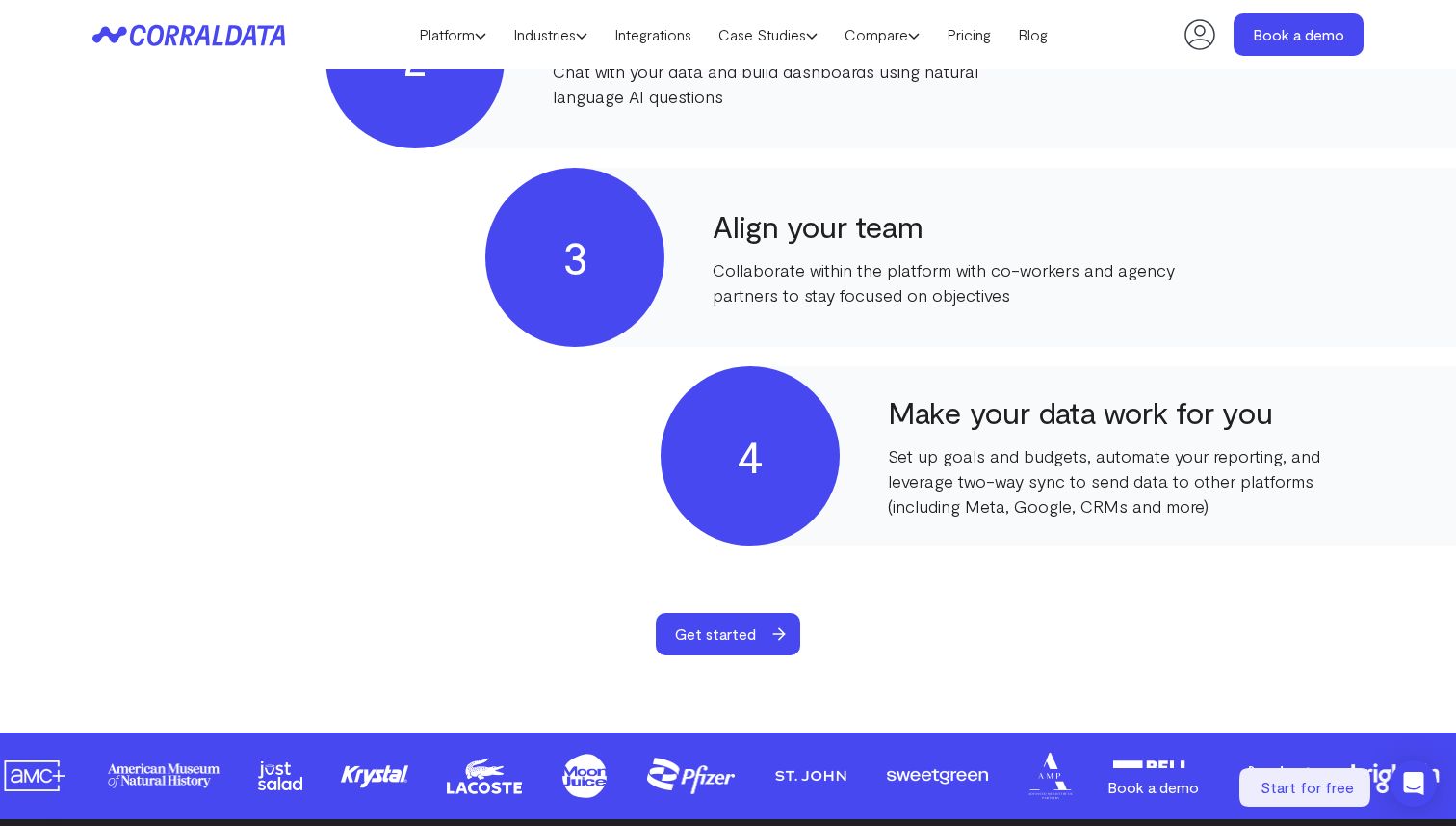
scroll to position [1308, 0]
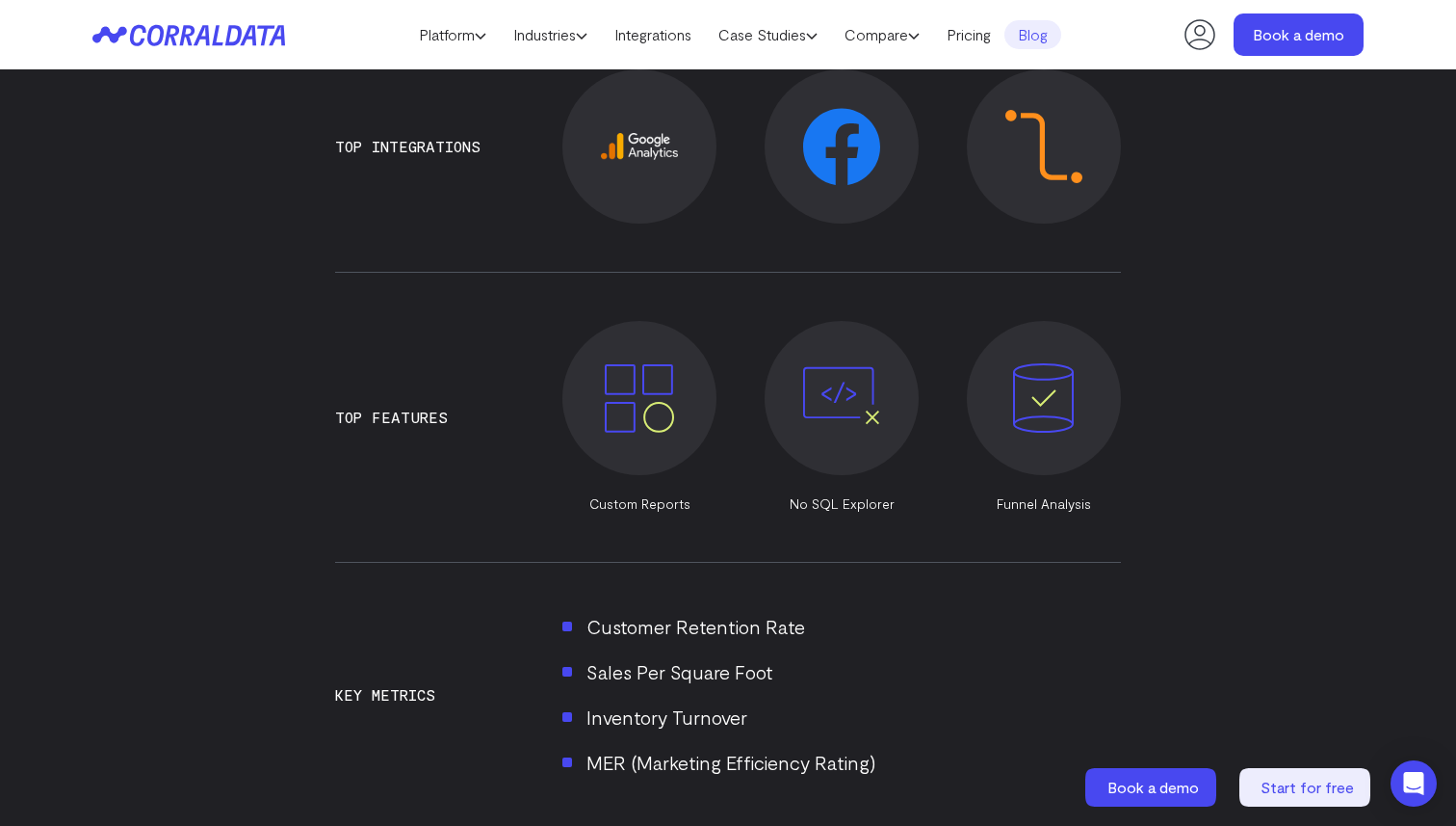
scroll to position [1384, 0]
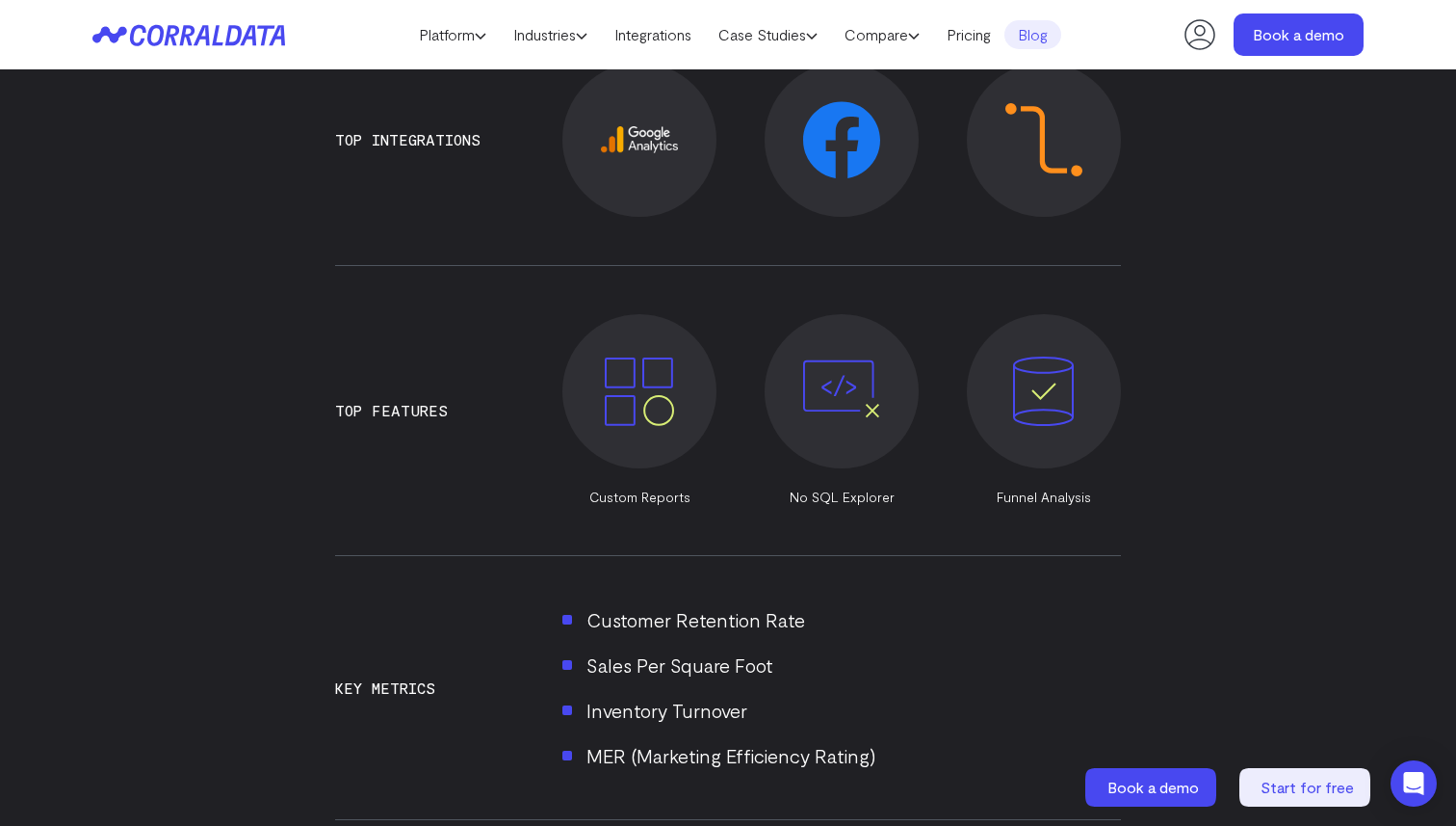
click at [666, 314] on span at bounding box center [639, 390] width 154 height 154
click at [637, 355] on img at bounding box center [640, 391] width 77 height 77
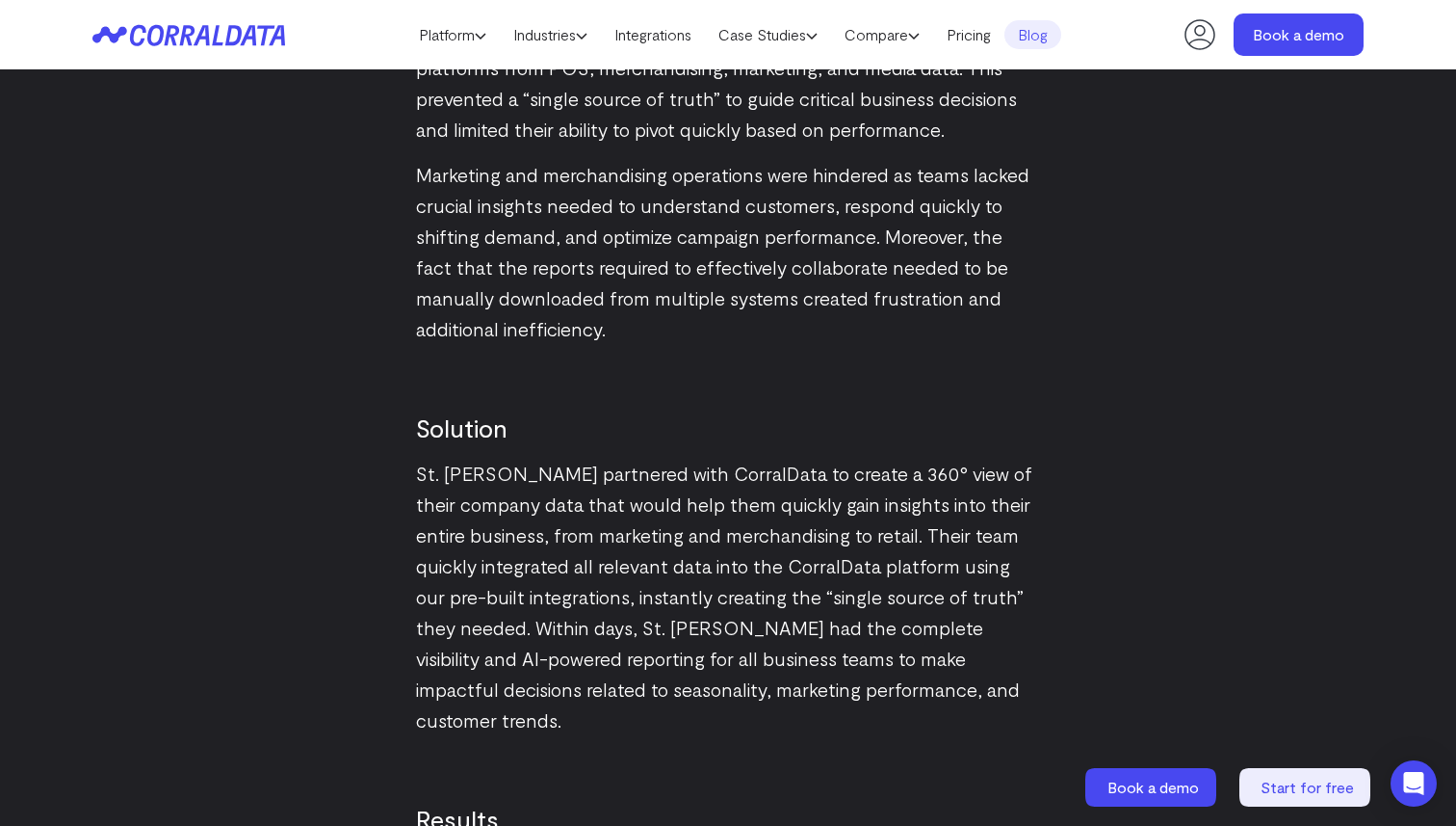
scroll to position [2347, 0]
